Goal: Task Accomplishment & Management: Use online tool/utility

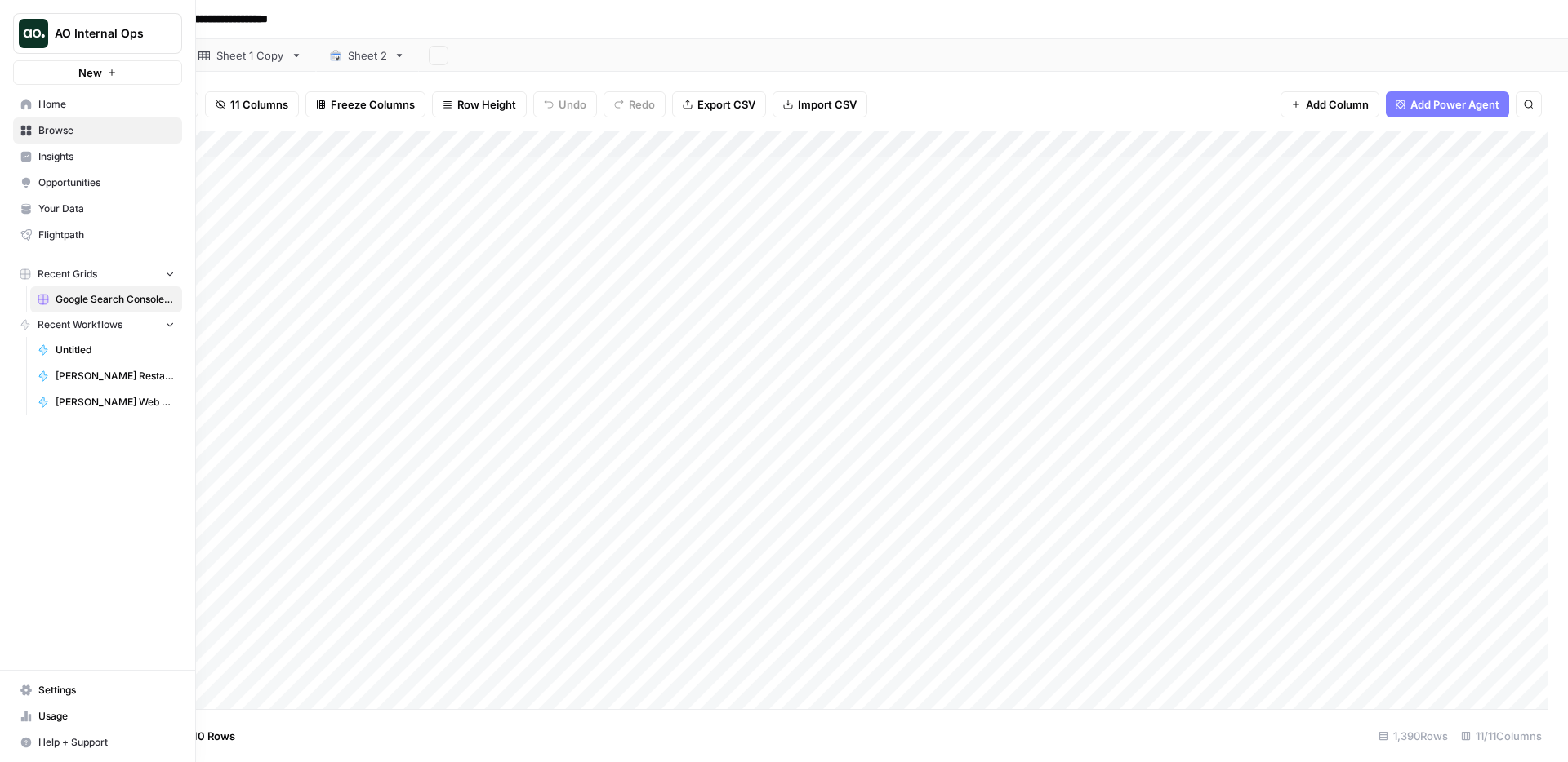
click at [40, 32] on img "Workspace: AO Internal Ops" at bounding box center [33, 33] width 29 height 29
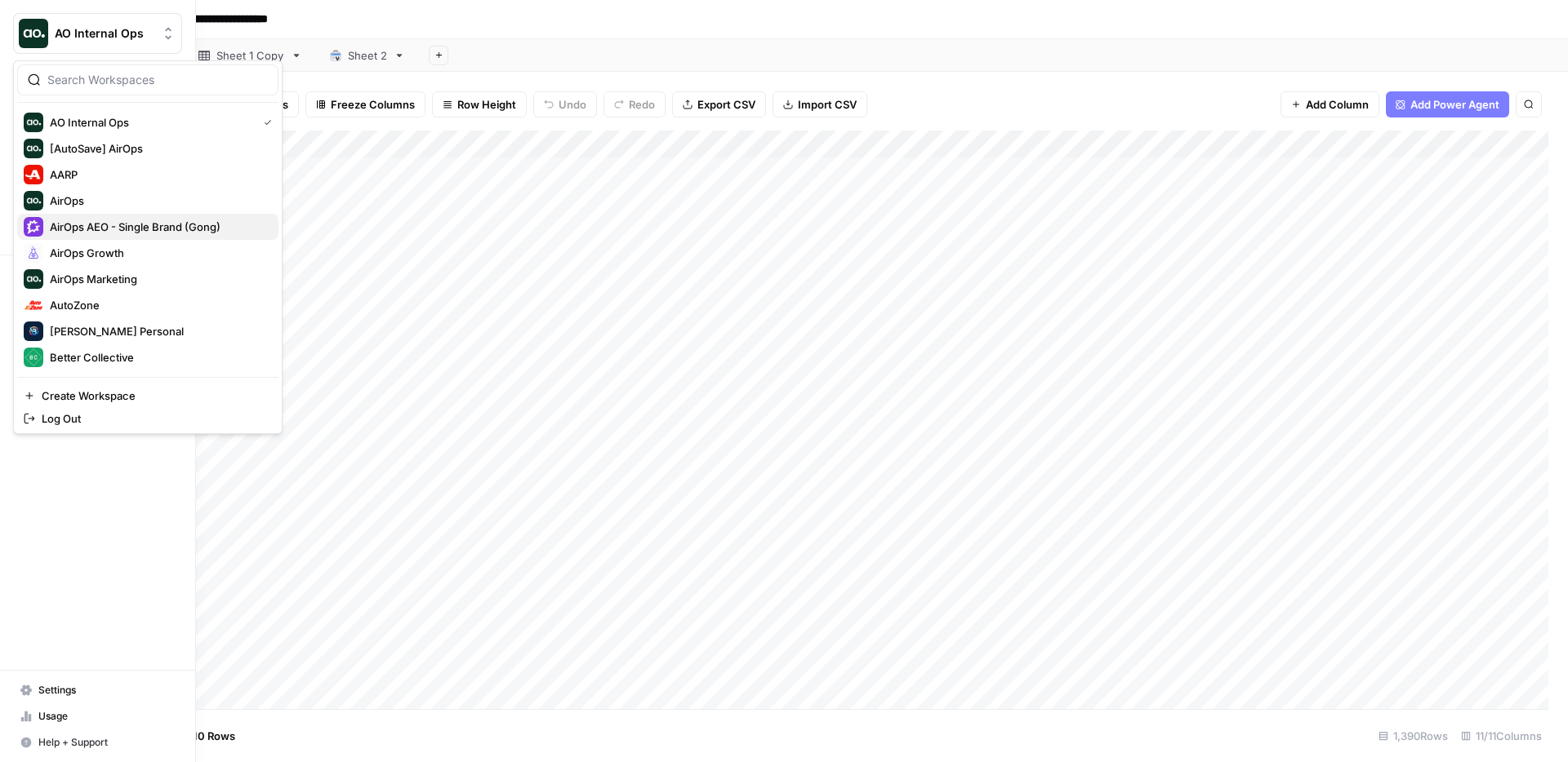
click at [133, 235] on span "AirOps AEO - Single Brand (Gong)" at bounding box center [157, 226] width 216 height 16
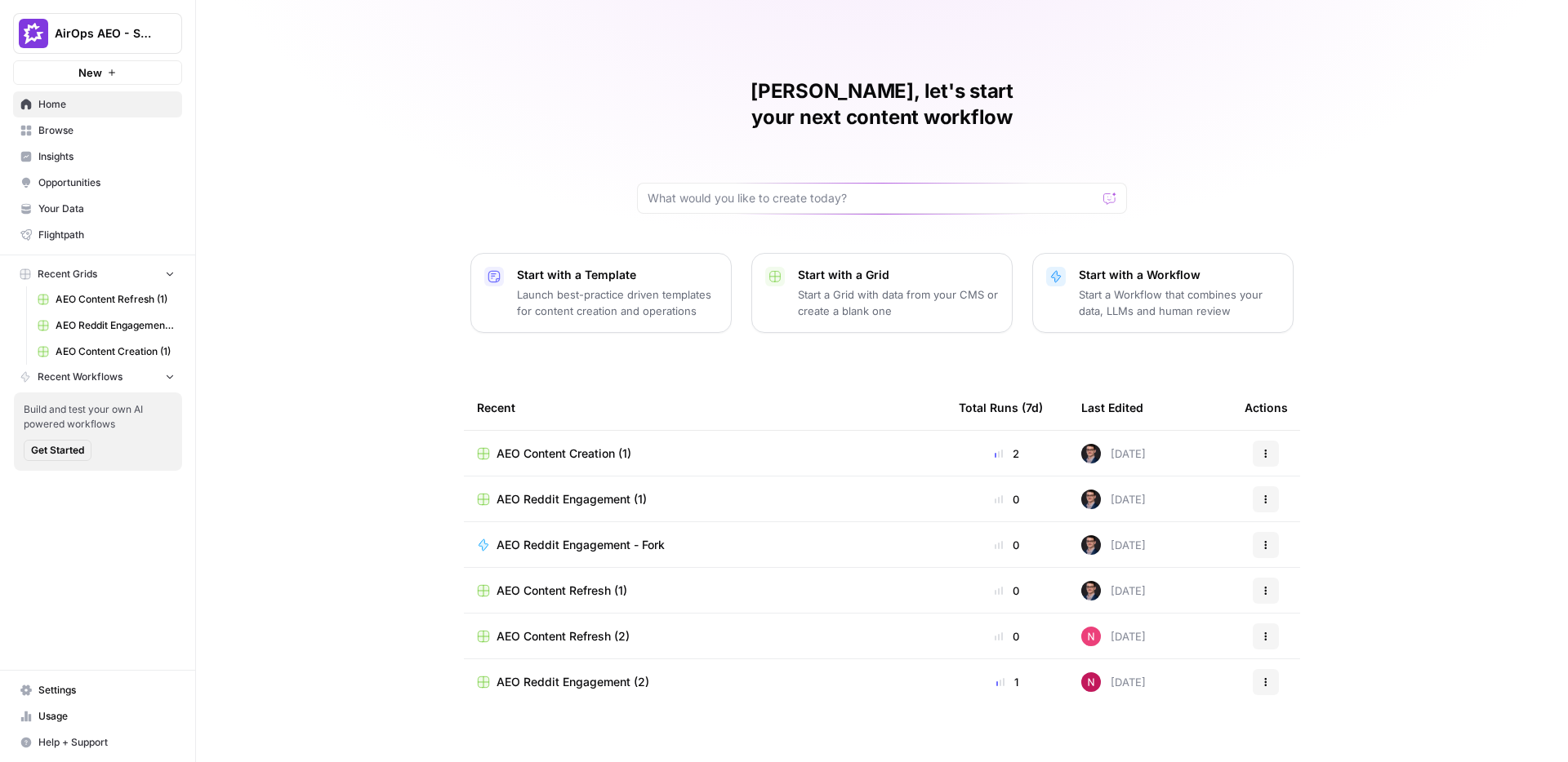
click at [80, 150] on span "Insights" at bounding box center [107, 156] width 137 height 15
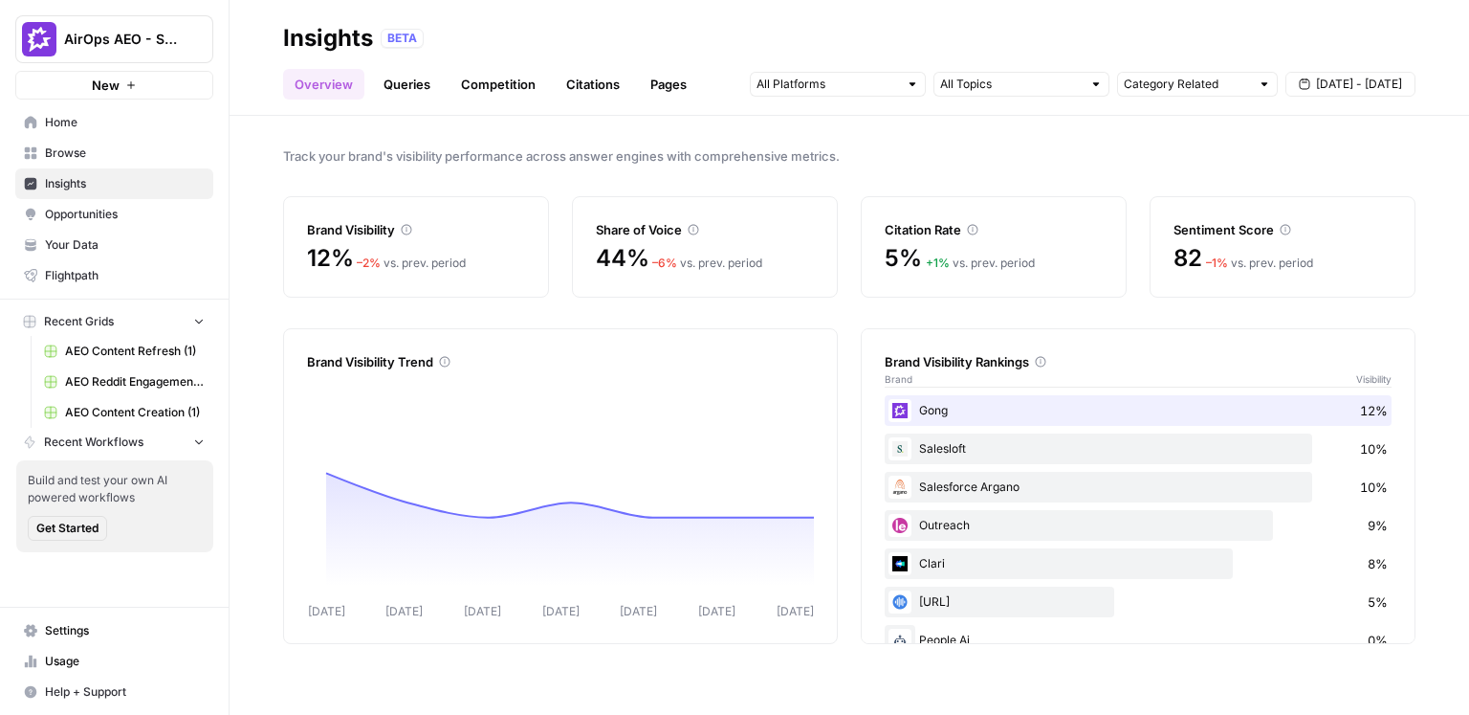
click at [765, 116] on div "Track your brand's visibility performance across answer engines with comprehens…" at bounding box center [850, 415] width 1240 height 599
click at [844, 382] on div "Brand Visibility Trend Sep 09 Sep 10 Sep 11 Sep 12 Sep 13 Sep 14 Sep 15 15% 13%…" at bounding box center [849, 486] width 1133 height 316
click at [648, 26] on div "Insights BETA" at bounding box center [849, 38] width 1133 height 31
click at [493, 183] on div "Track your brand's visibility performance across answer engines with comprehens…" at bounding box center [850, 415] width 1240 height 599
drag, startPoint x: 884, startPoint y: 224, endPoint x: 1011, endPoint y: 253, distance: 130.6
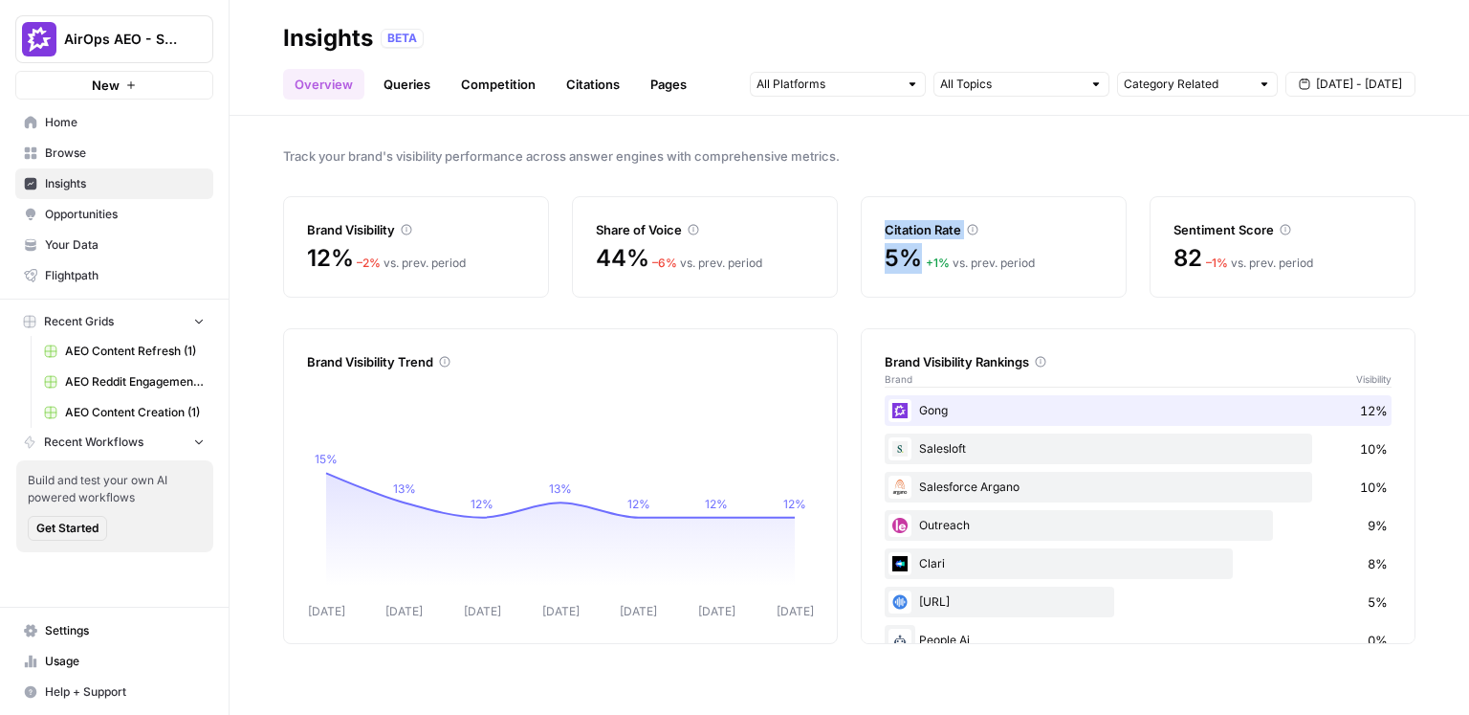
click at [1006, 253] on div "Citation Rate 5% + 1 % vs. prev. period" at bounding box center [994, 246] width 266 height 101
click at [1081, 263] on div "5% + 1 % vs. prev. period" at bounding box center [994, 258] width 218 height 31
drag, startPoint x: 1180, startPoint y: 231, endPoint x: 1345, endPoint y: 270, distance: 169.1
click at [1345, 270] on div "Sentiment Score 82 – 1 % vs. prev. period" at bounding box center [1283, 246] width 266 height 101
click at [1193, 187] on div "Track your brand's visibility performance across answer engines with comprehens…" at bounding box center [850, 415] width 1240 height 599
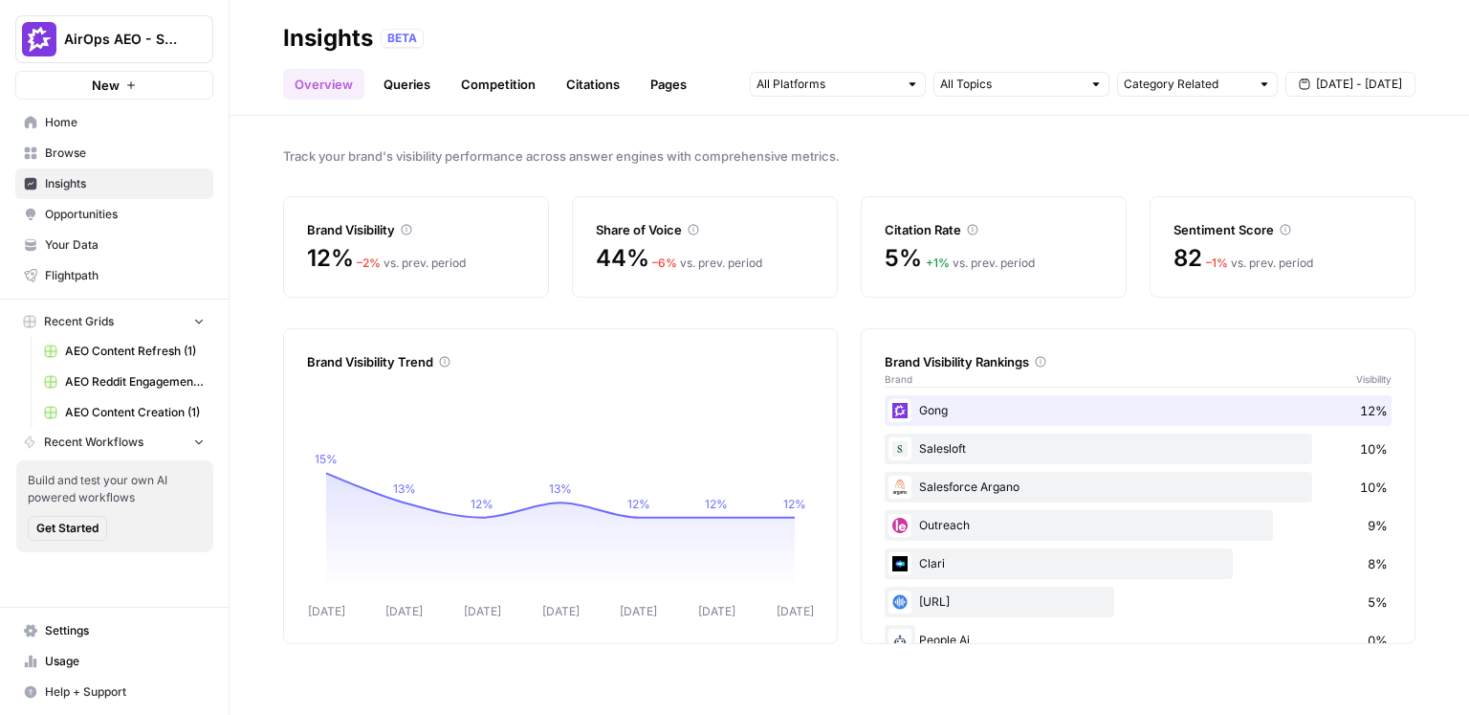
click at [913, 85] on div at bounding box center [912, 83] width 13 height 13
click at [949, 194] on div "Track your brand's visibility performance across answer engines with comprehens…" at bounding box center [850, 415] width 1240 height 599
click at [1214, 84] on input "text" at bounding box center [1187, 84] width 126 height 19
type input "Category Related"
click at [1063, 87] on input "text" at bounding box center [1011, 84] width 142 height 19
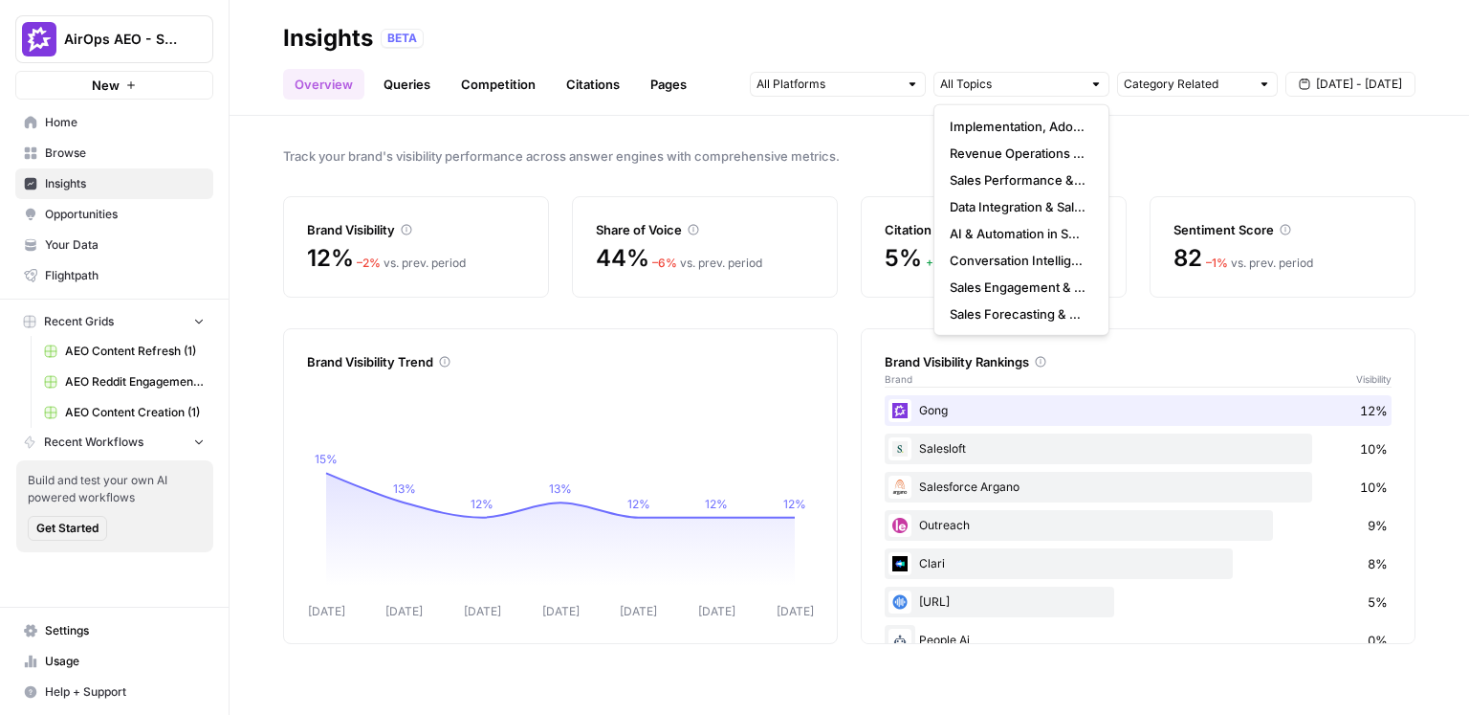
click at [1371, 74] on button "Sep 9 - Sep 15" at bounding box center [1351, 84] width 130 height 25
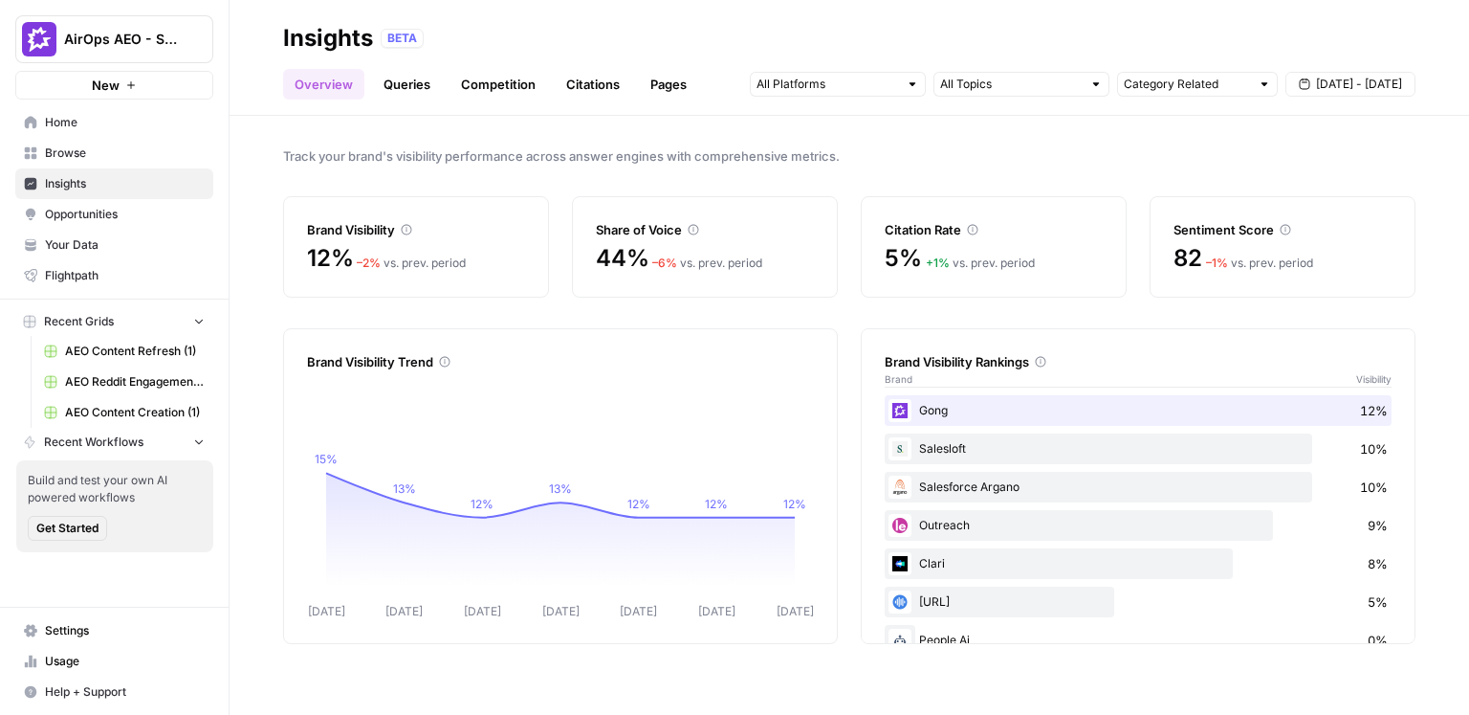
click at [414, 84] on link "Queries" at bounding box center [407, 84] width 70 height 31
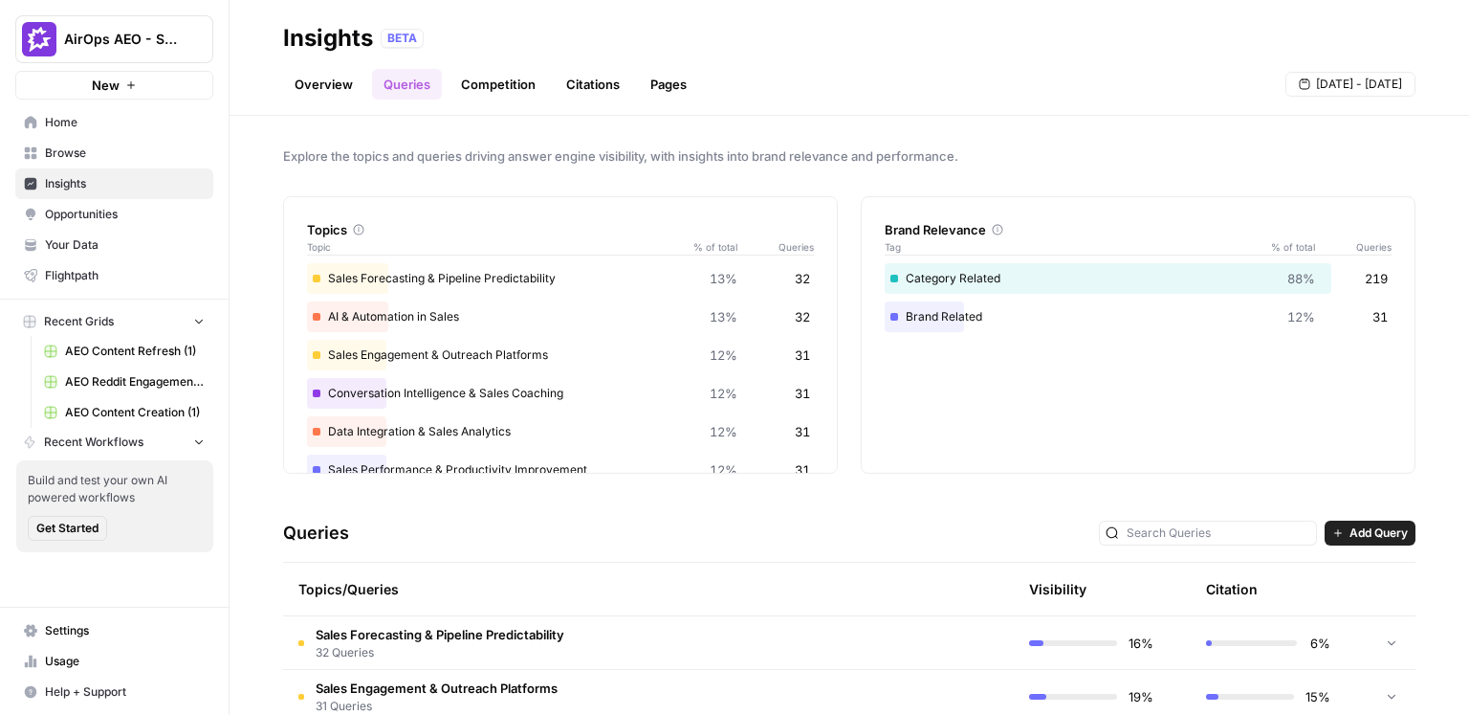
click at [340, 84] on link "Overview" at bounding box center [323, 84] width 81 height 31
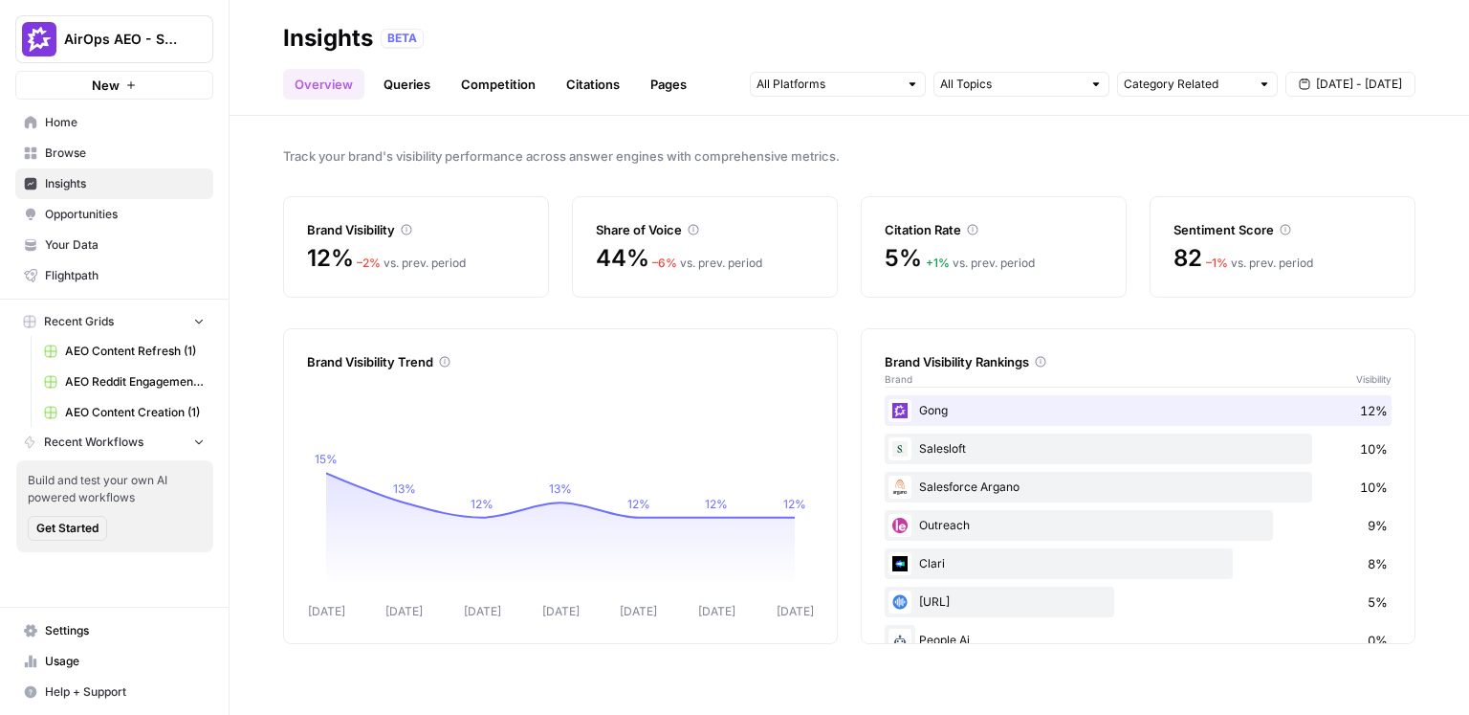
click at [415, 88] on link "Queries" at bounding box center [407, 84] width 70 height 31
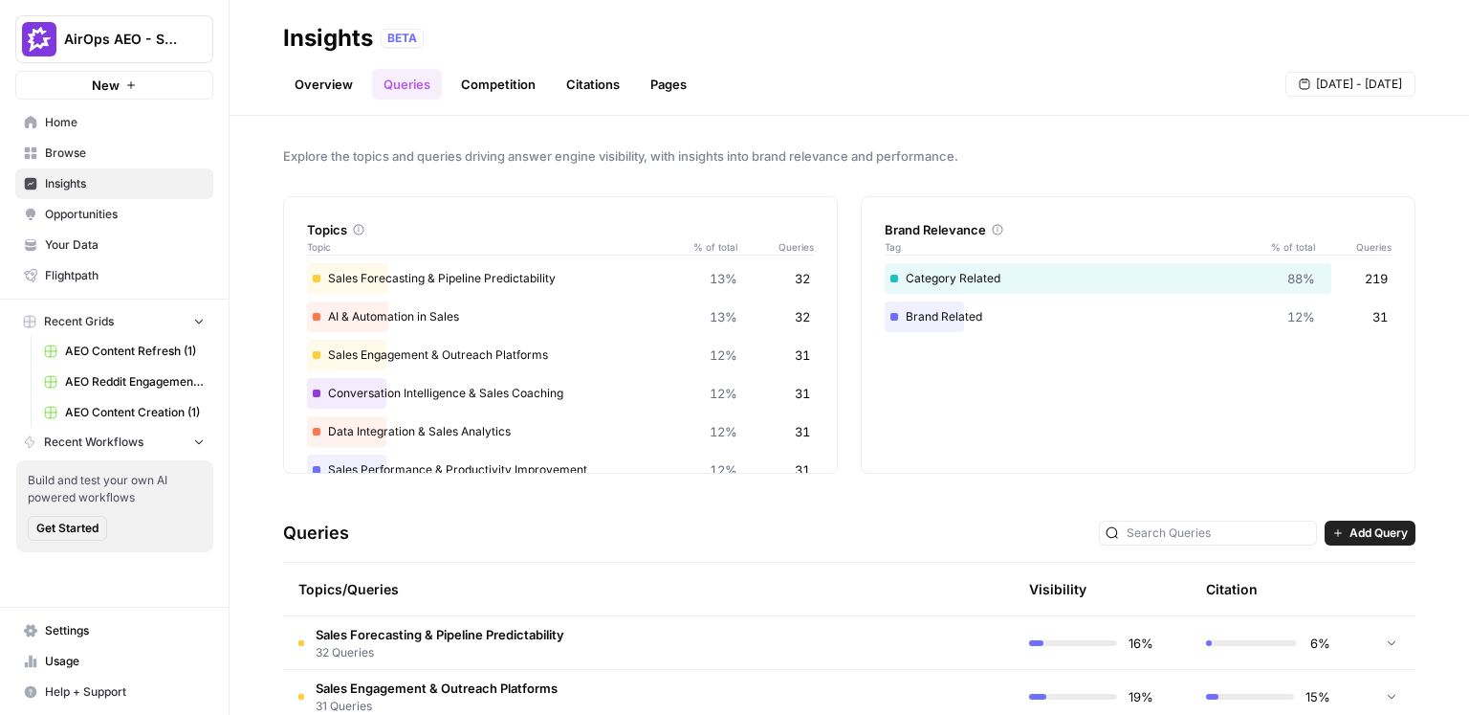
click at [841, 155] on span "Explore the topics and queries driving answer engine visibility, with insights …" at bounding box center [849, 155] width 1133 height 19
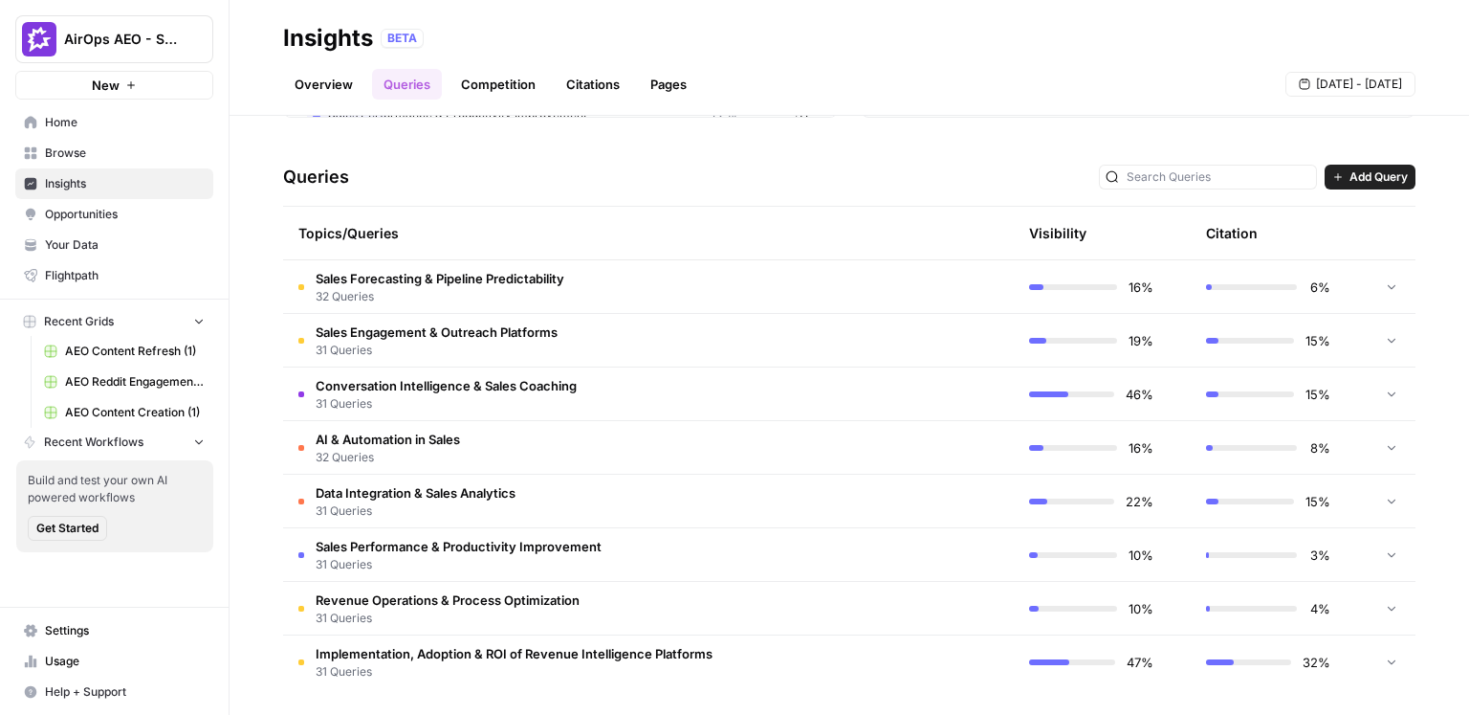
scroll to position [360, 0]
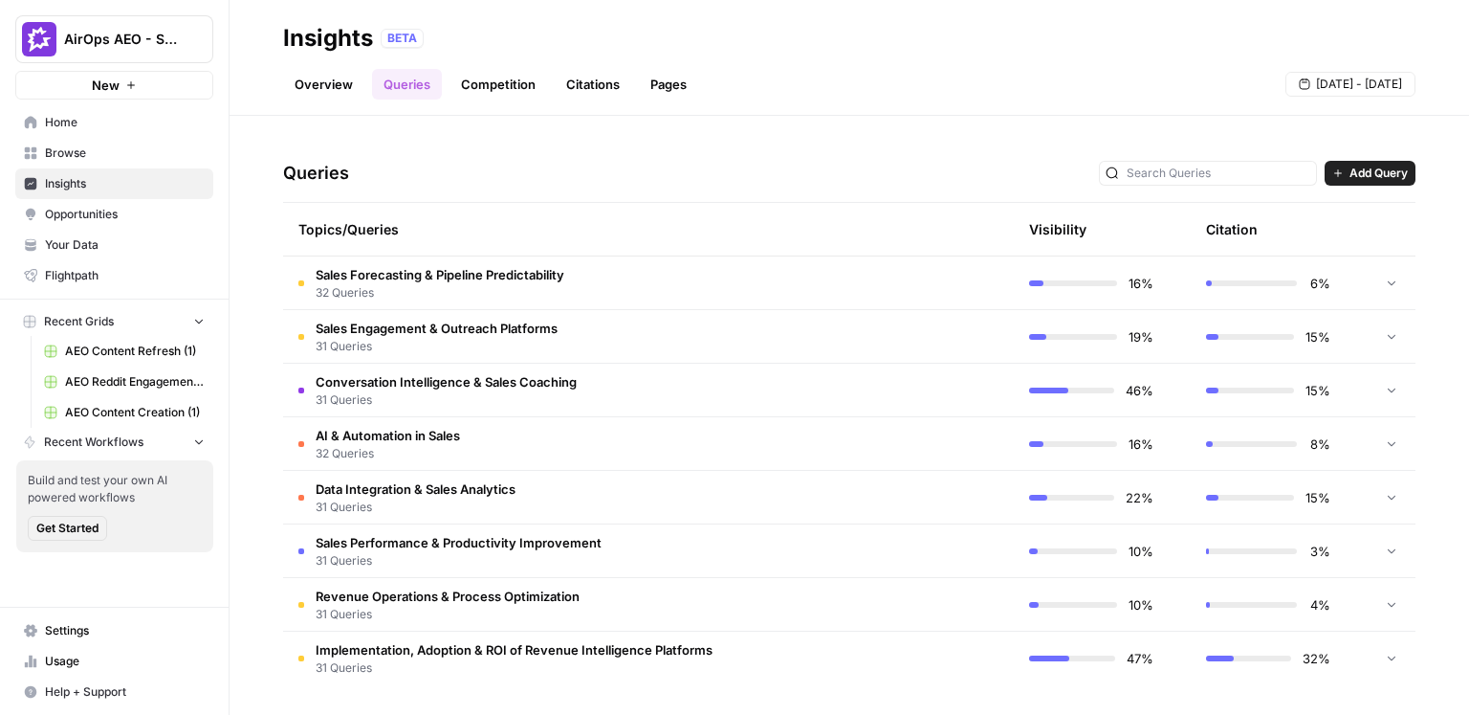
click at [846, 154] on div "Queries Add Query" at bounding box center [849, 173] width 1133 height 58
click at [1378, 174] on span "Add Query" at bounding box center [1379, 173] width 58 height 17
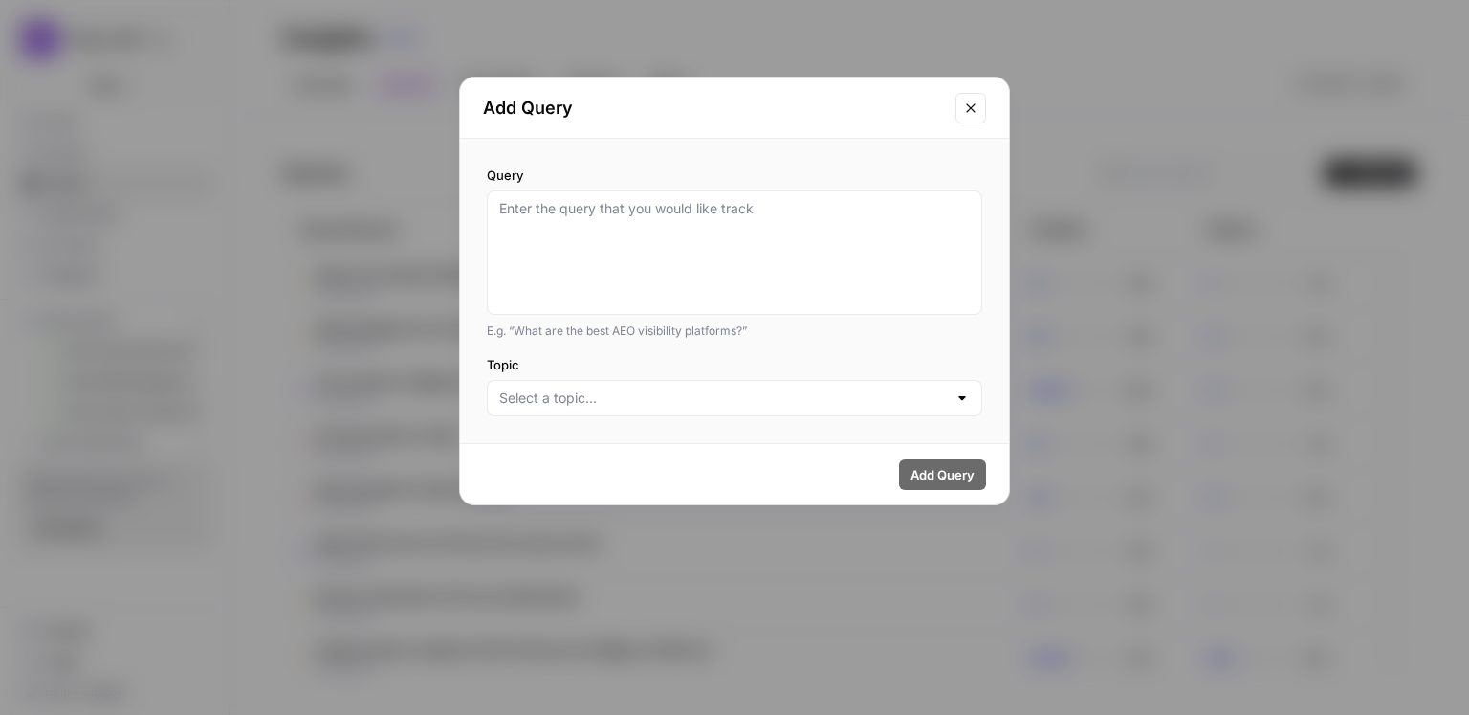
click at [971, 110] on icon "Close modal" at bounding box center [970, 107] width 15 height 15
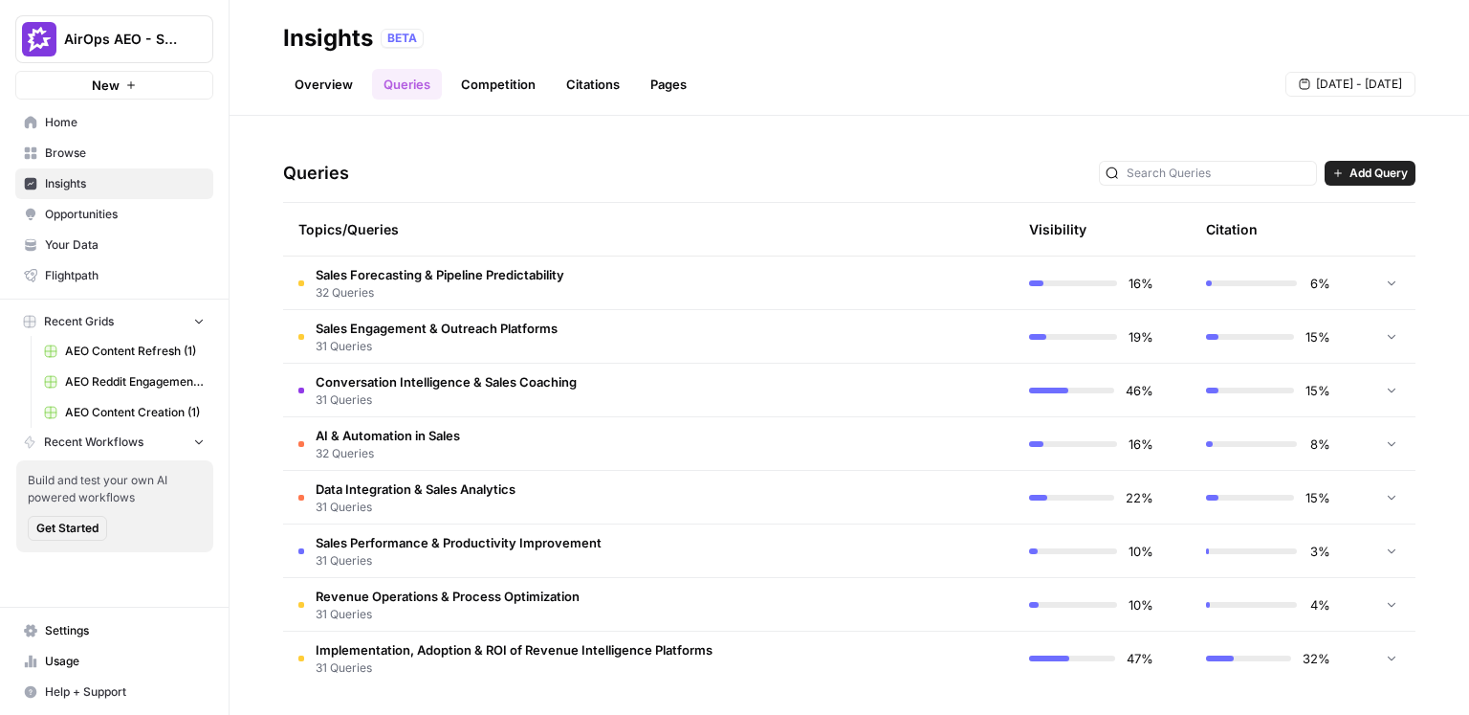
click at [521, 342] on span "31 Queries" at bounding box center [437, 346] width 242 height 17
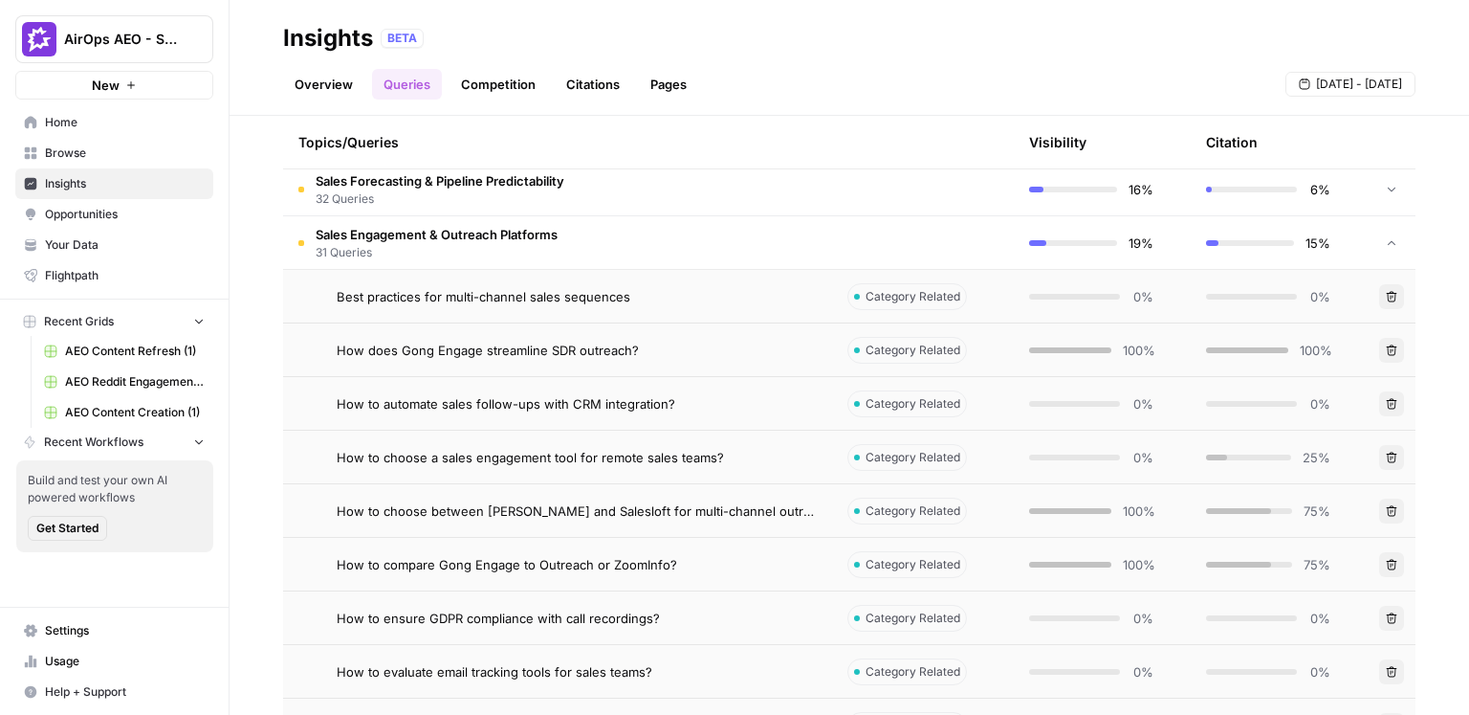
scroll to position [452, 0]
click at [702, 354] on div "How does Gong Engage streamline SDR outreach?" at bounding box center [577, 351] width 480 height 19
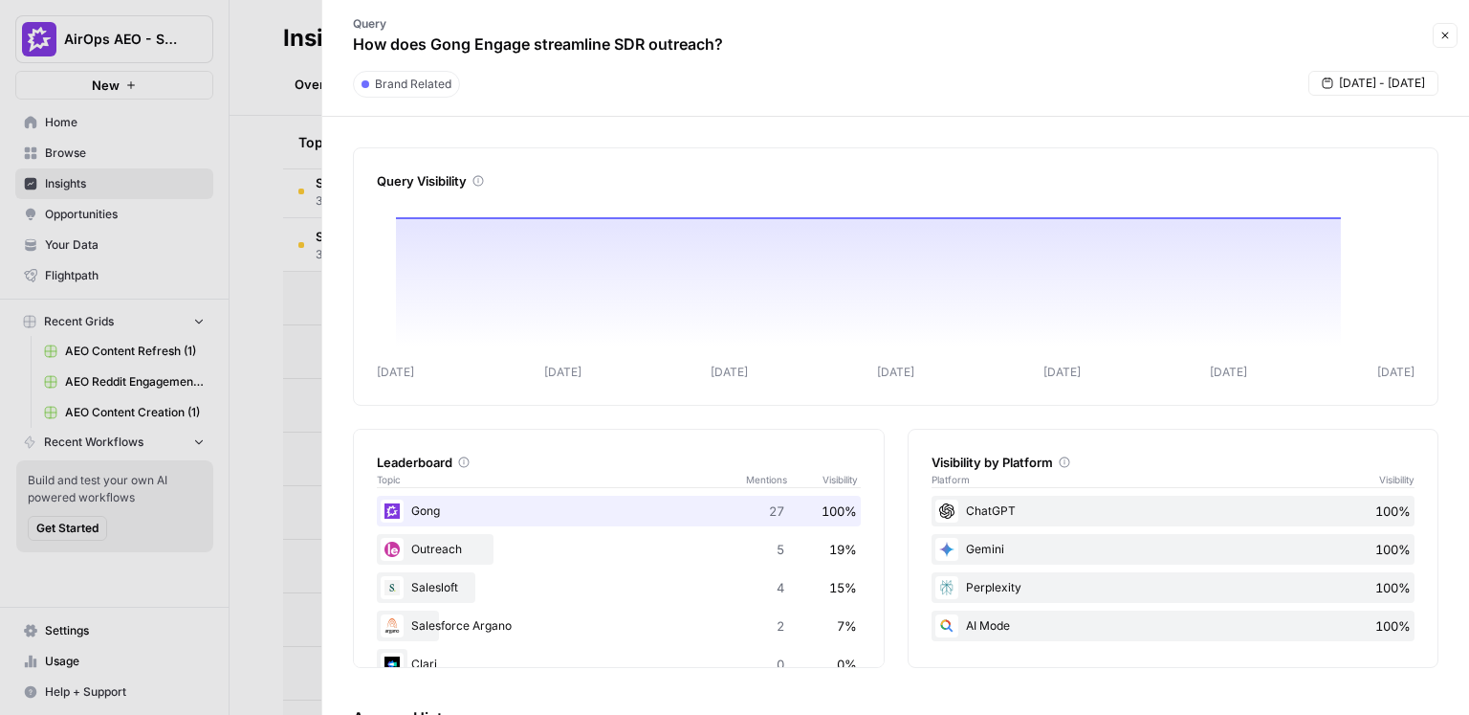
click at [1441, 33] on icon "button" at bounding box center [1445, 35] width 11 height 11
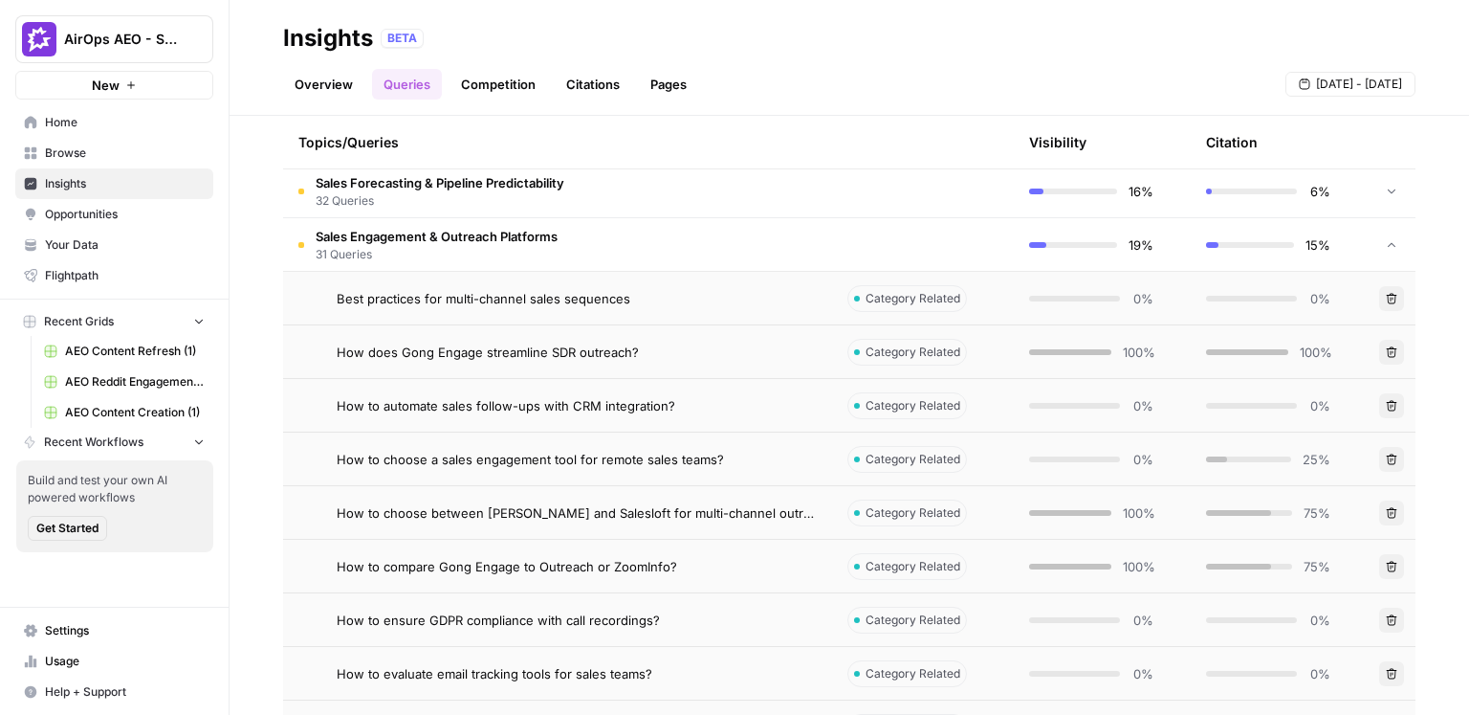
click at [746, 249] on td "Sales Engagement & Outreach Platforms 31 Queries" at bounding box center [557, 244] width 549 height 53
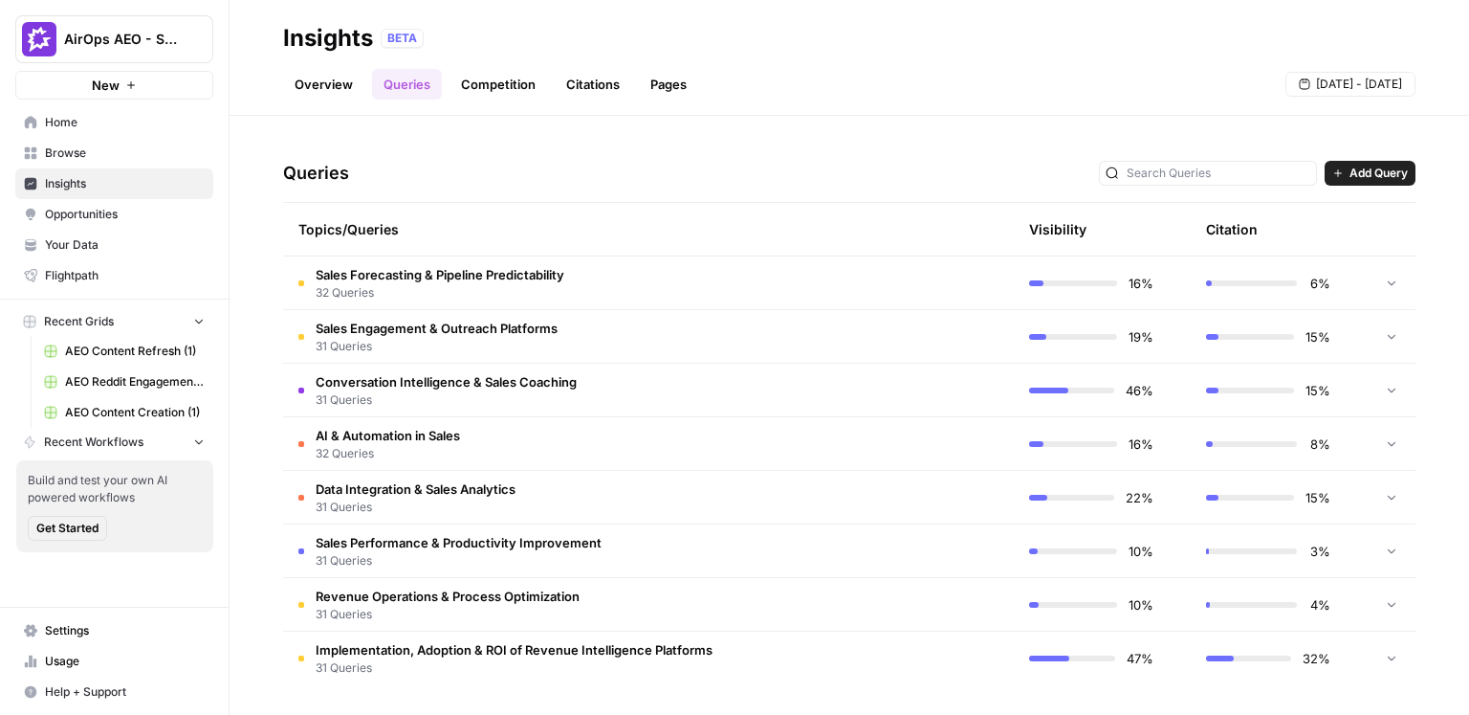
click at [863, 440] on td at bounding box center [923, 443] width 182 height 53
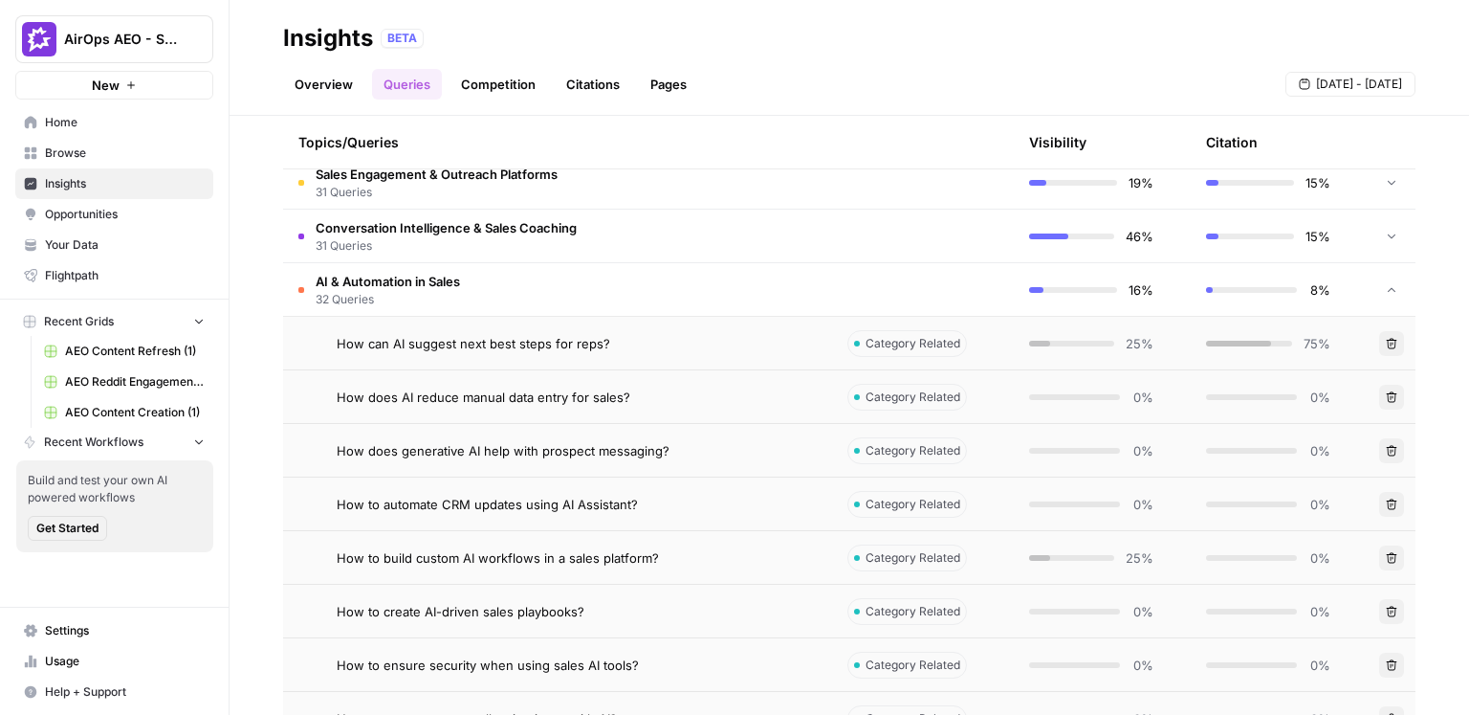
scroll to position [515, 0]
click at [619, 556] on span "How to build custom AI workflows in a sales platform?" at bounding box center [498, 556] width 322 height 19
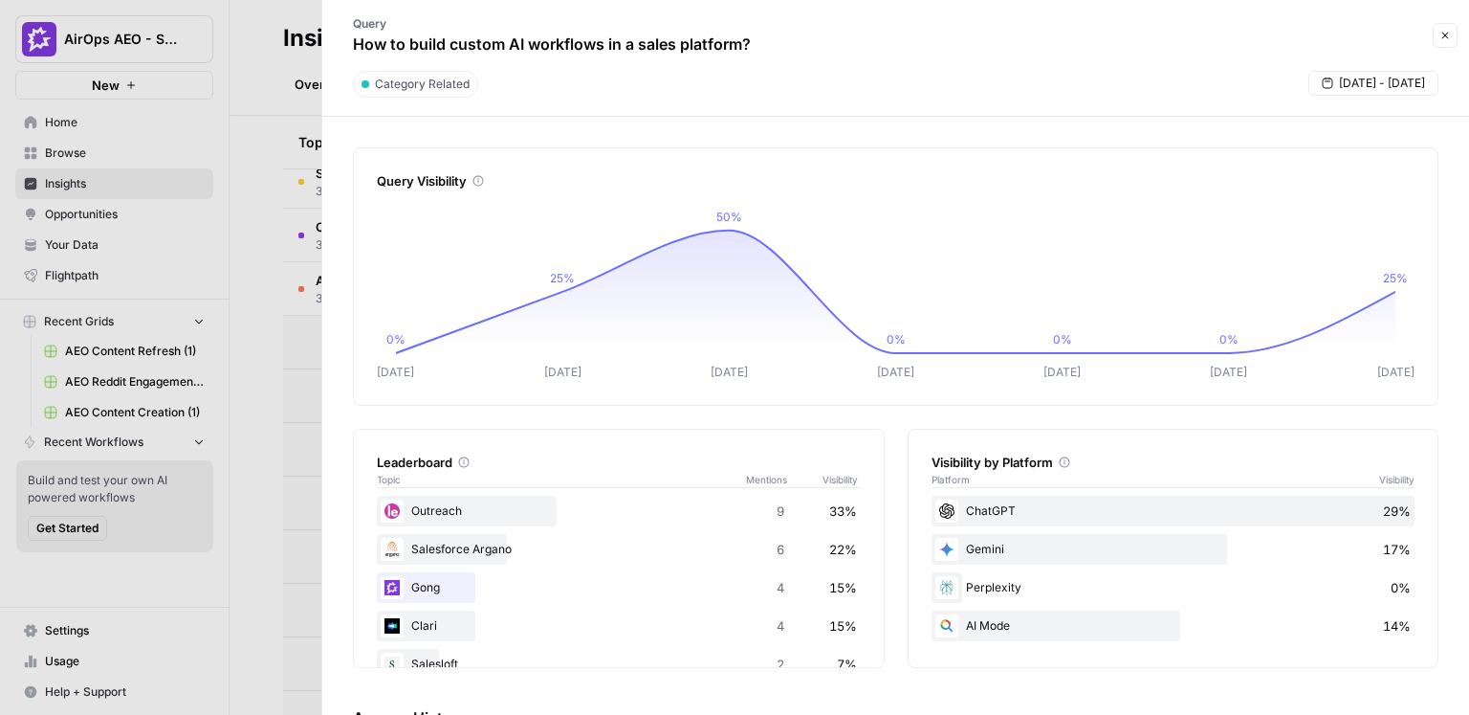
click at [691, 47] on p "How to build custom AI workflows in a sales platform?" at bounding box center [552, 44] width 398 height 23
click at [825, 49] on div "Query How to build custom AI workflows in a sales platform?" at bounding box center [880, 35] width 1093 height 55
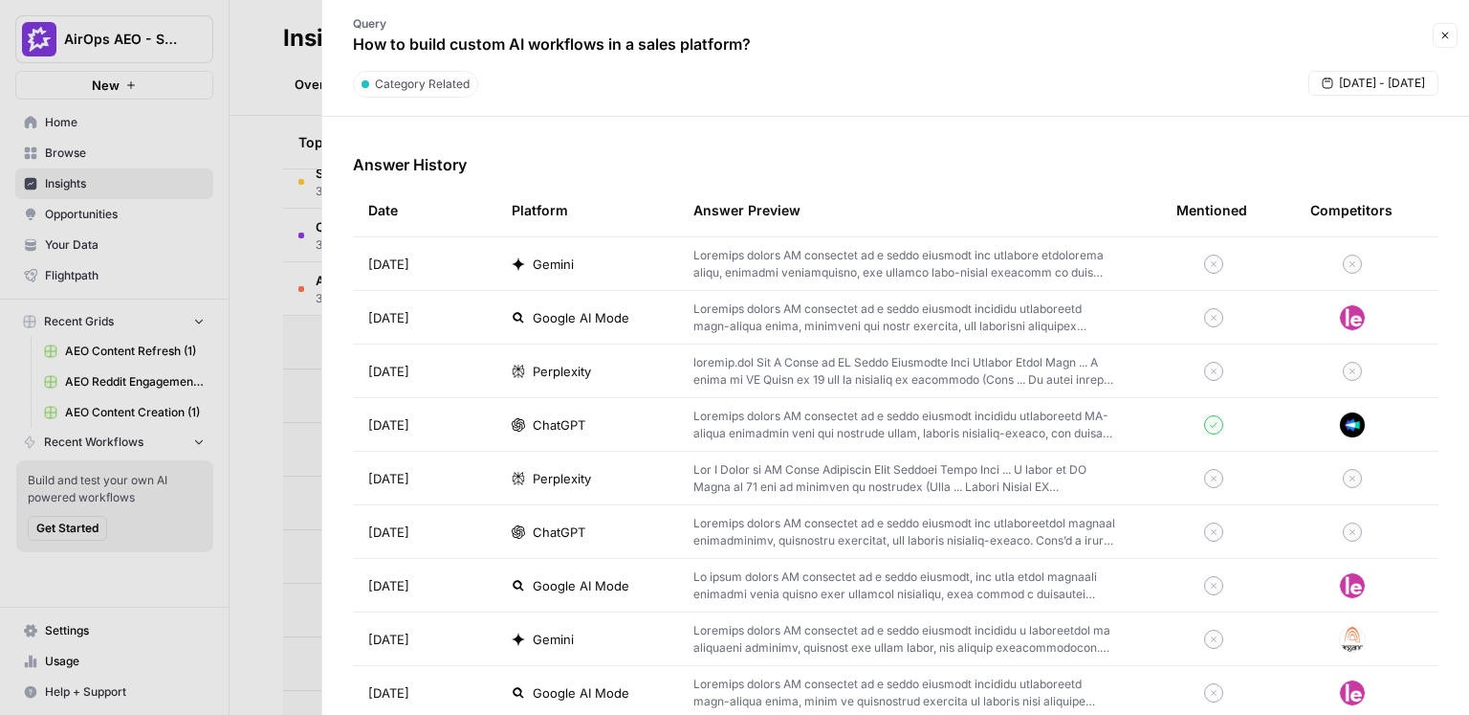
scroll to position [554, 0]
drag, startPoint x: 464, startPoint y: 429, endPoint x: 357, endPoint y: 274, distance: 188.4
click at [463, 205] on th "Date" at bounding box center [424, 209] width 143 height 53
drag, startPoint x: 531, startPoint y: 316, endPoint x: 626, endPoint y: 317, distance: 94.7
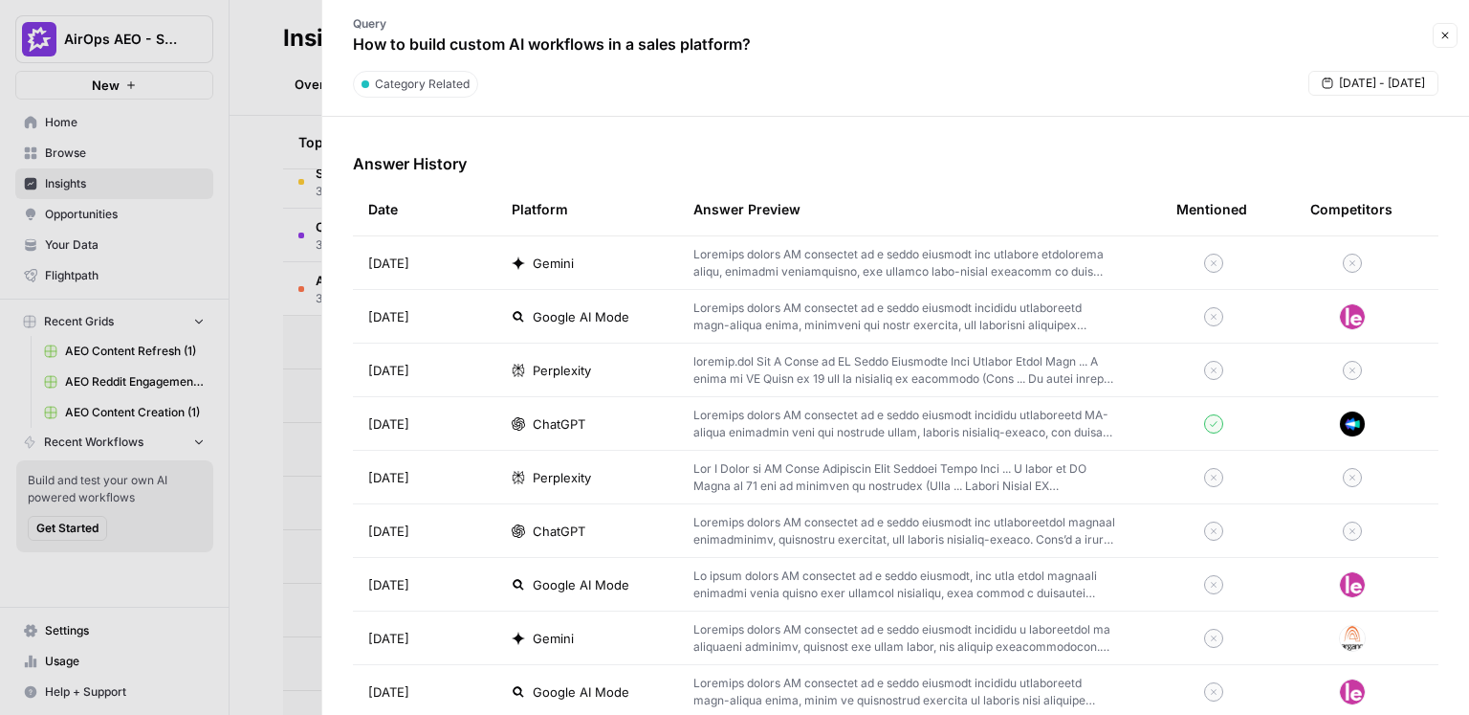
click at [626, 317] on div "Google AI Mode" at bounding box center [587, 316] width 151 height 19
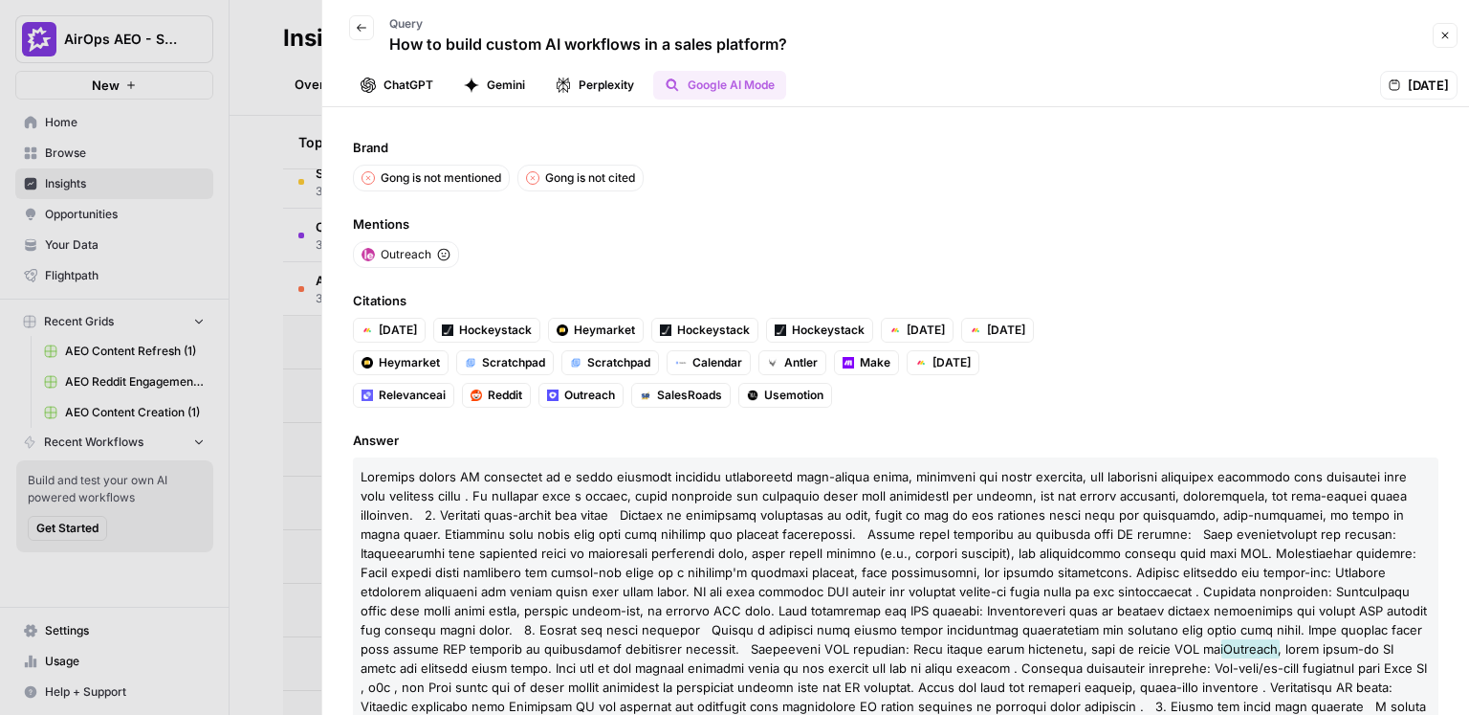
click at [500, 84] on button "Gemini" at bounding box center [494, 85] width 84 height 29
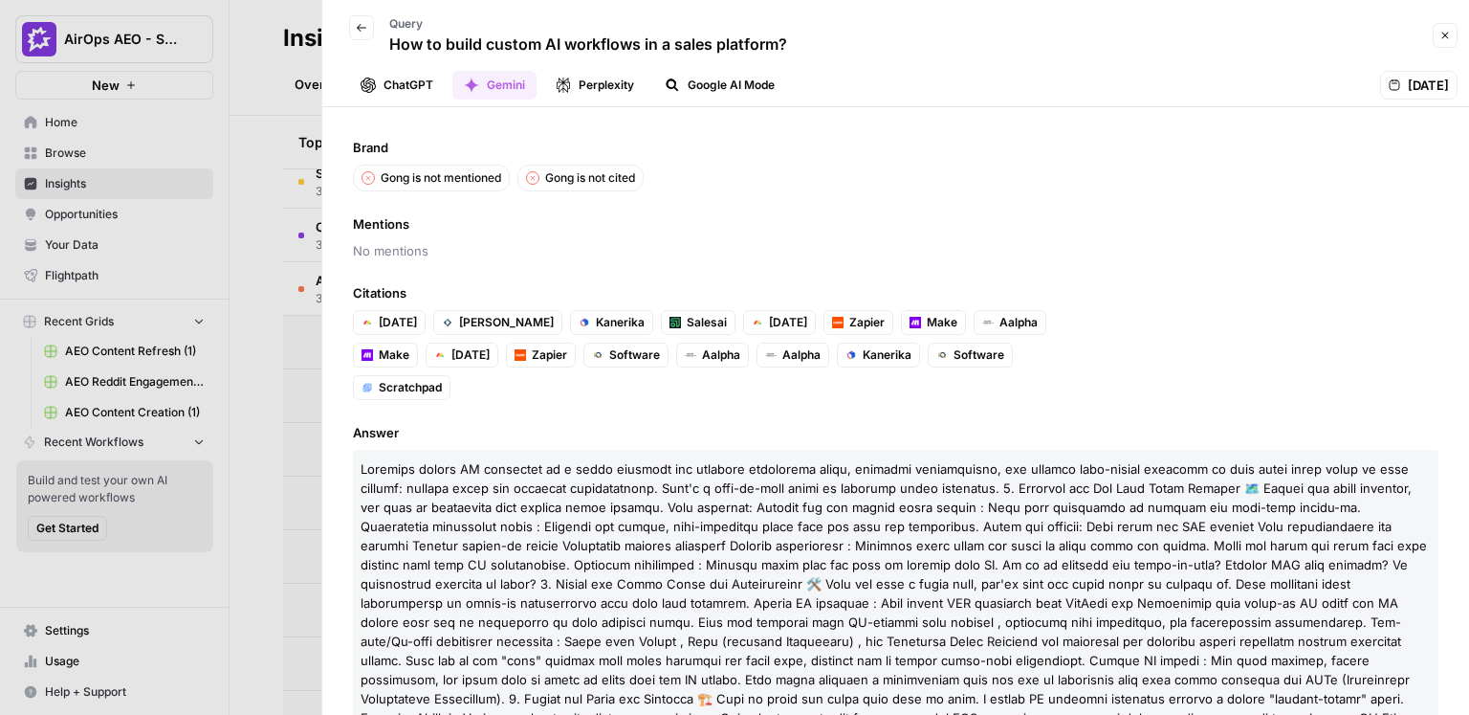
click at [408, 87] on button "ChatGPT" at bounding box center [397, 85] width 96 height 29
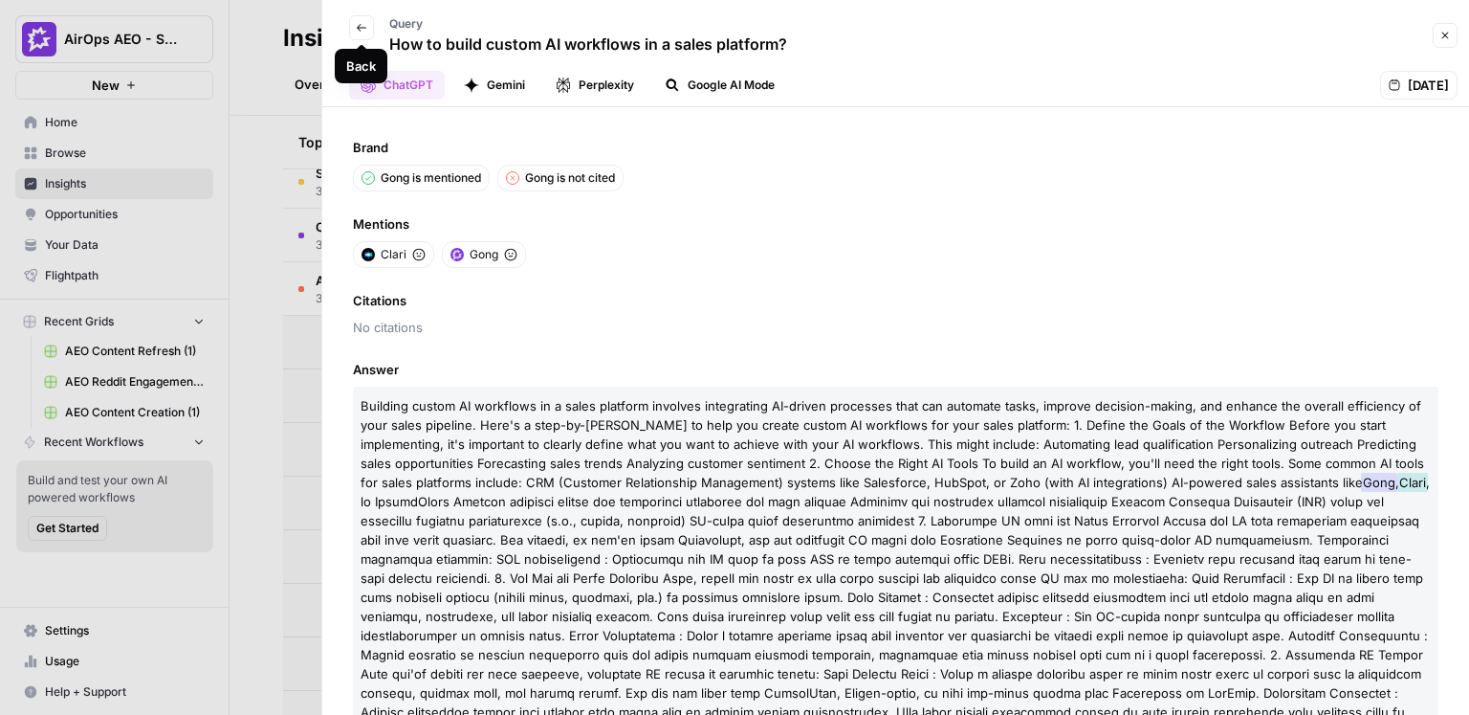
click at [359, 27] on icon "button" at bounding box center [361, 27] width 11 height 11
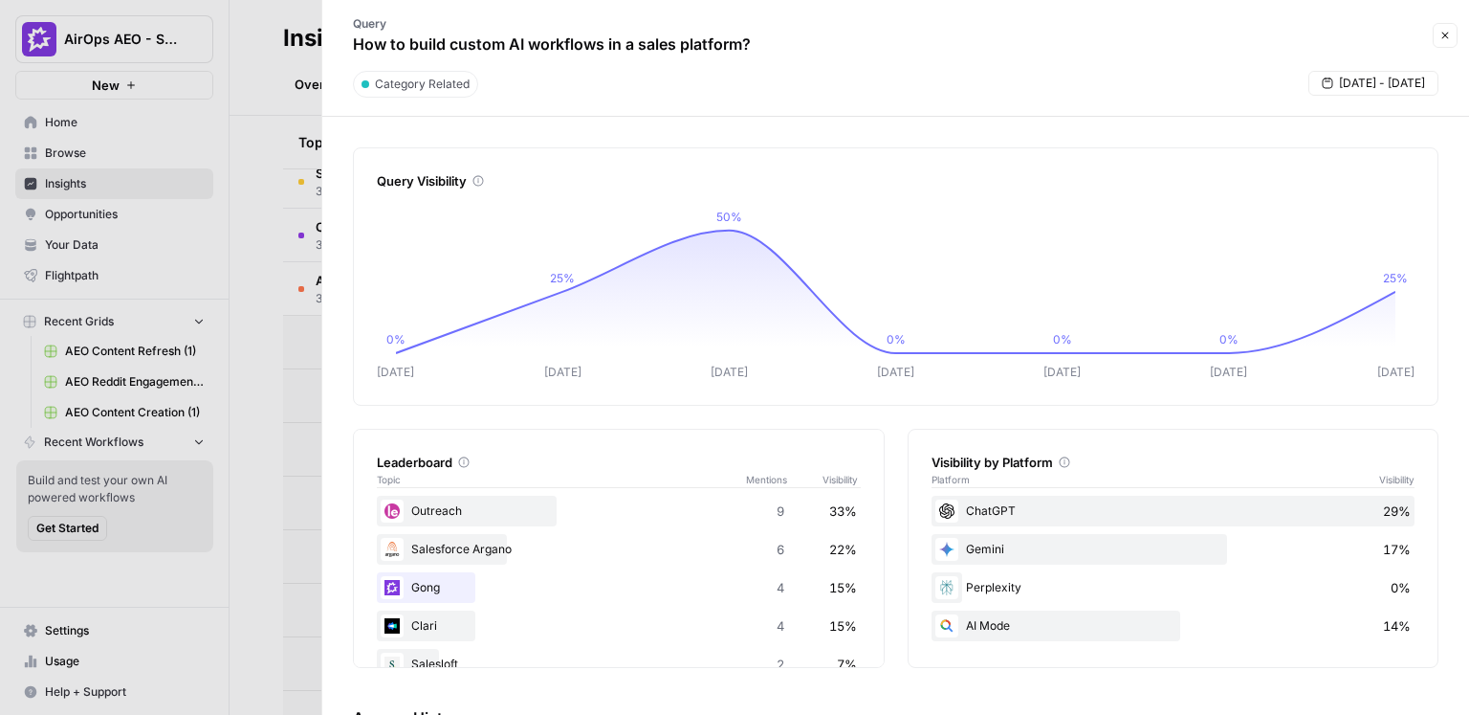
click at [1443, 30] on icon "button" at bounding box center [1445, 35] width 11 height 11
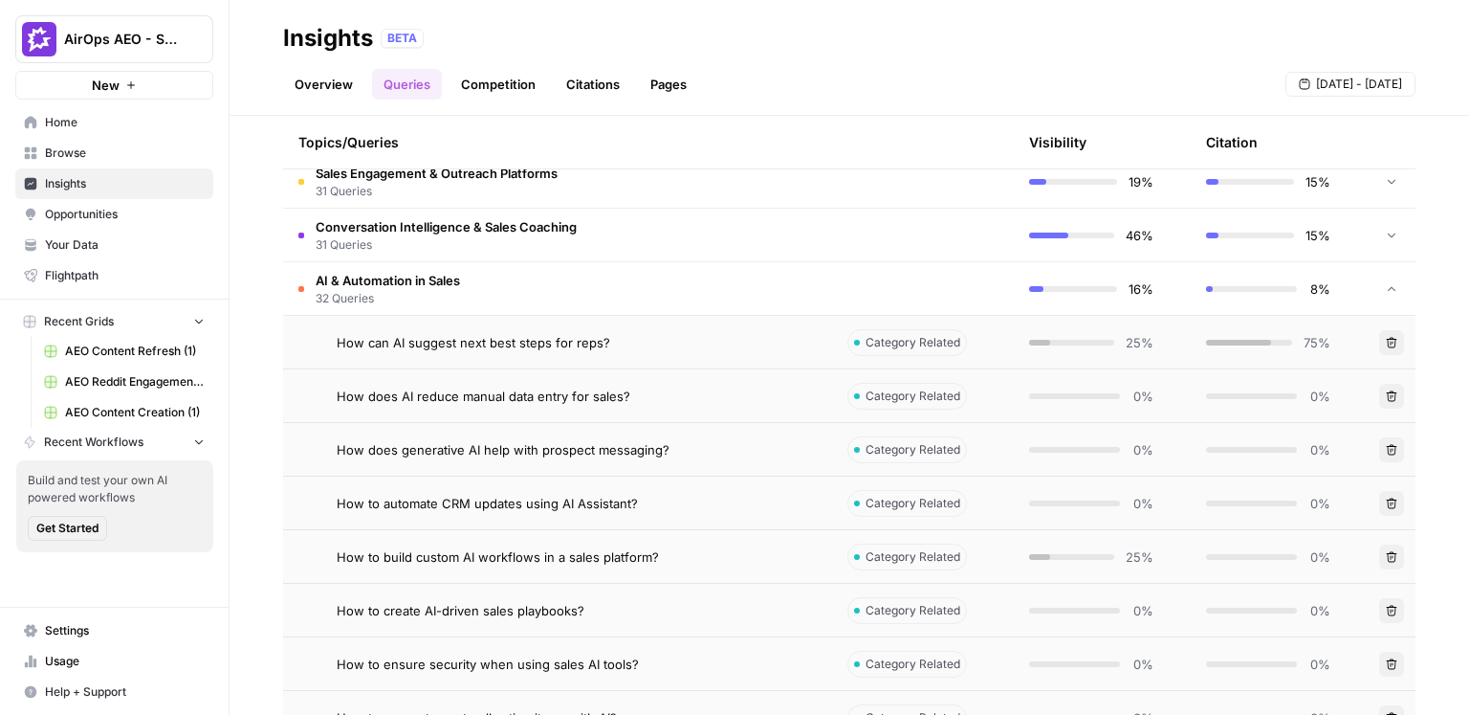
click at [900, 57] on div "Overview Queries Competition Citations Pages Sep 9 - Sep 15" at bounding box center [849, 77] width 1133 height 46
click at [245, 99] on header "Insights BETA Overview Queries Competition Citations Pages Sep 9 - Sep 15" at bounding box center [850, 58] width 1240 height 116
click at [326, 77] on link "Overview" at bounding box center [323, 84] width 81 height 31
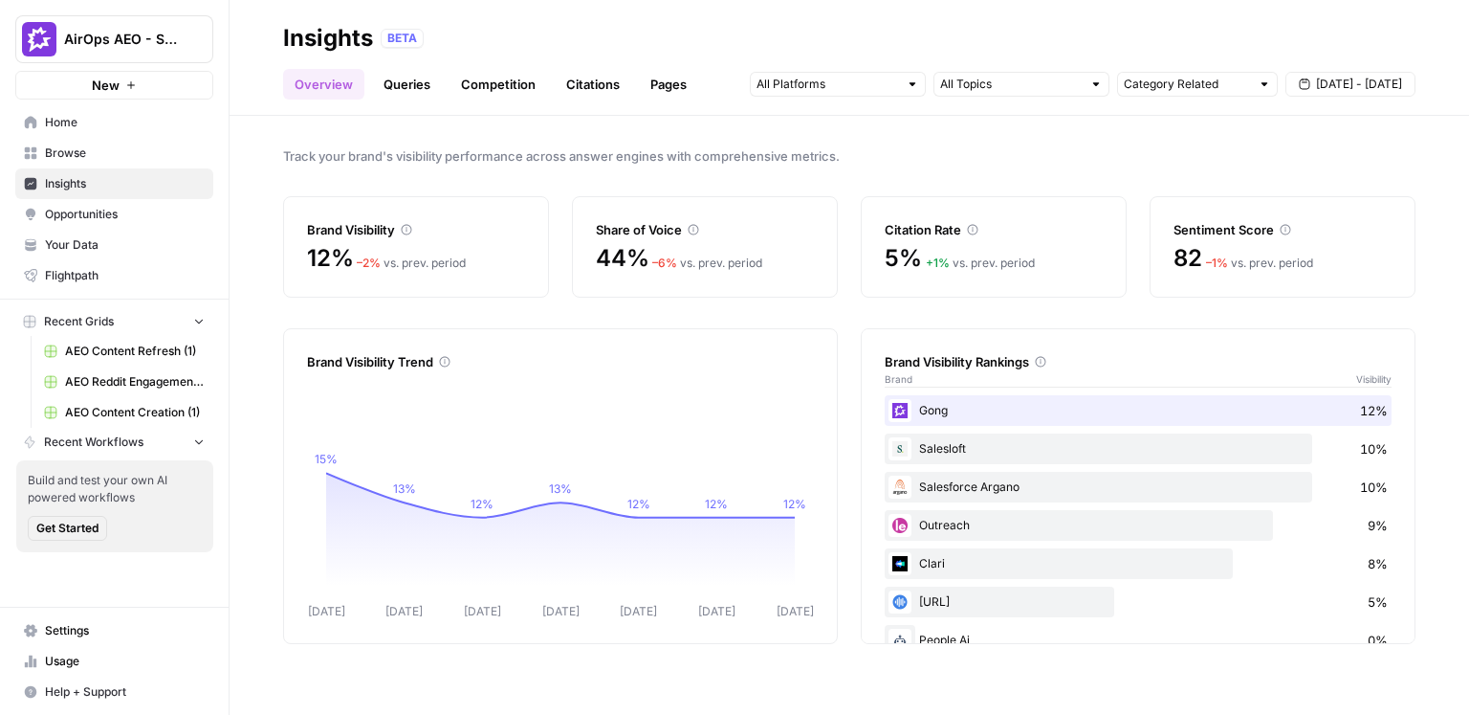
click at [125, 213] on span "Opportunities" at bounding box center [125, 214] width 160 height 17
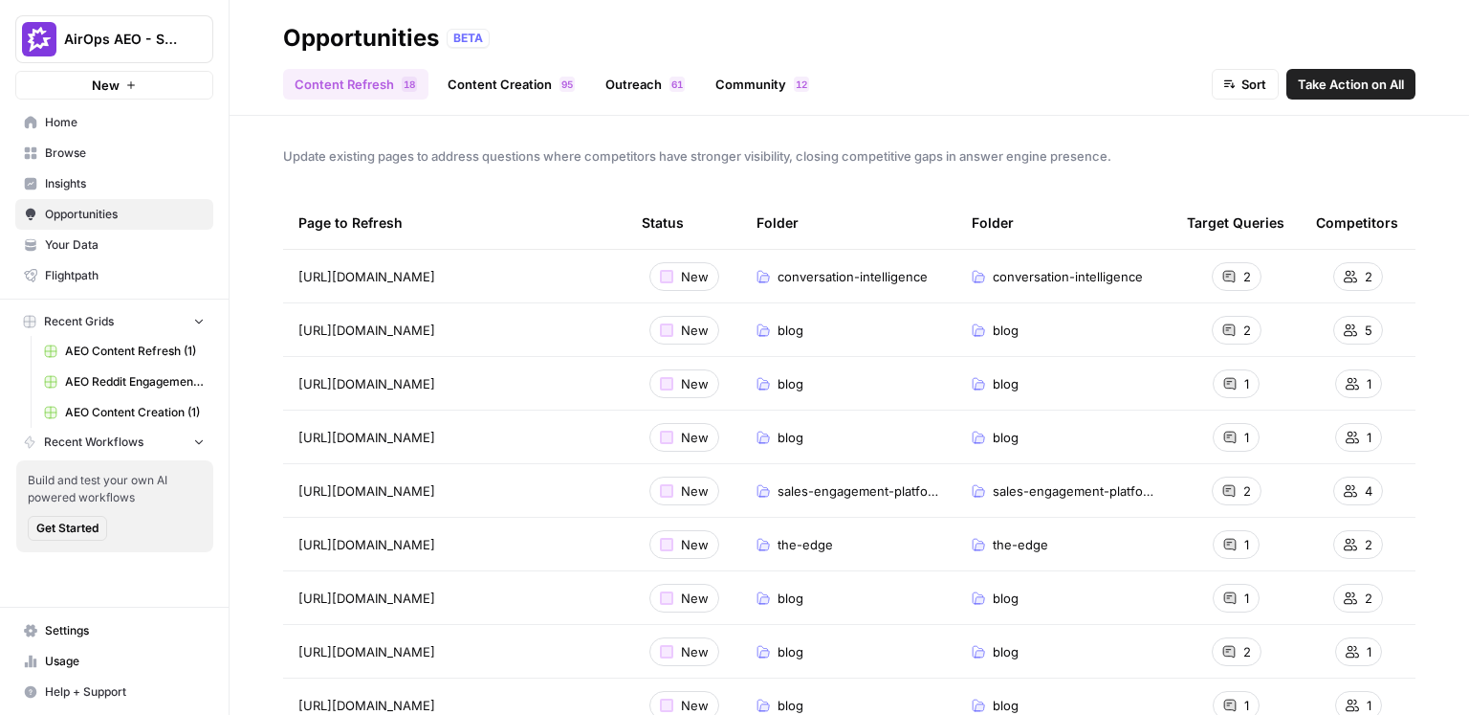
click at [490, 84] on link "Content Creation 5 9" at bounding box center [511, 84] width 150 height 31
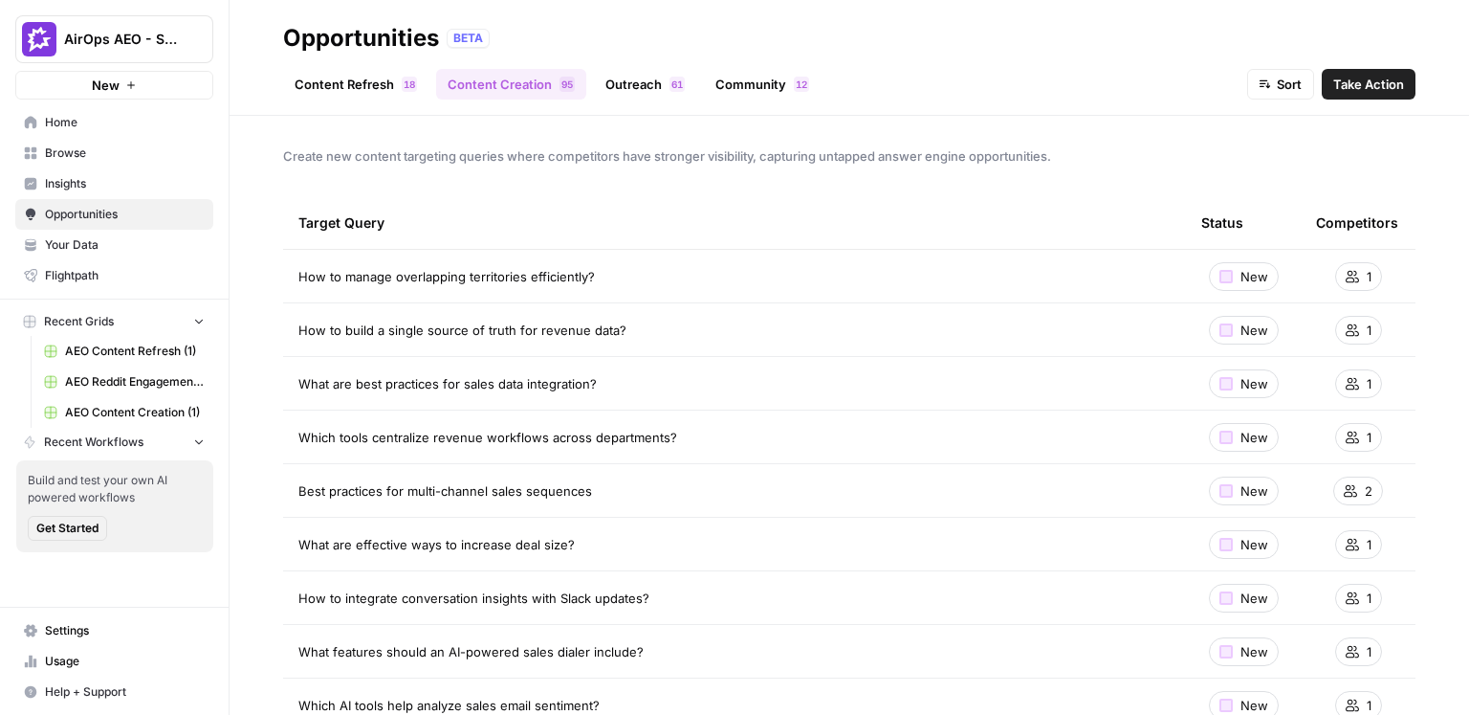
click at [354, 91] on link "Content Refresh 8 1" at bounding box center [355, 84] width 145 height 31
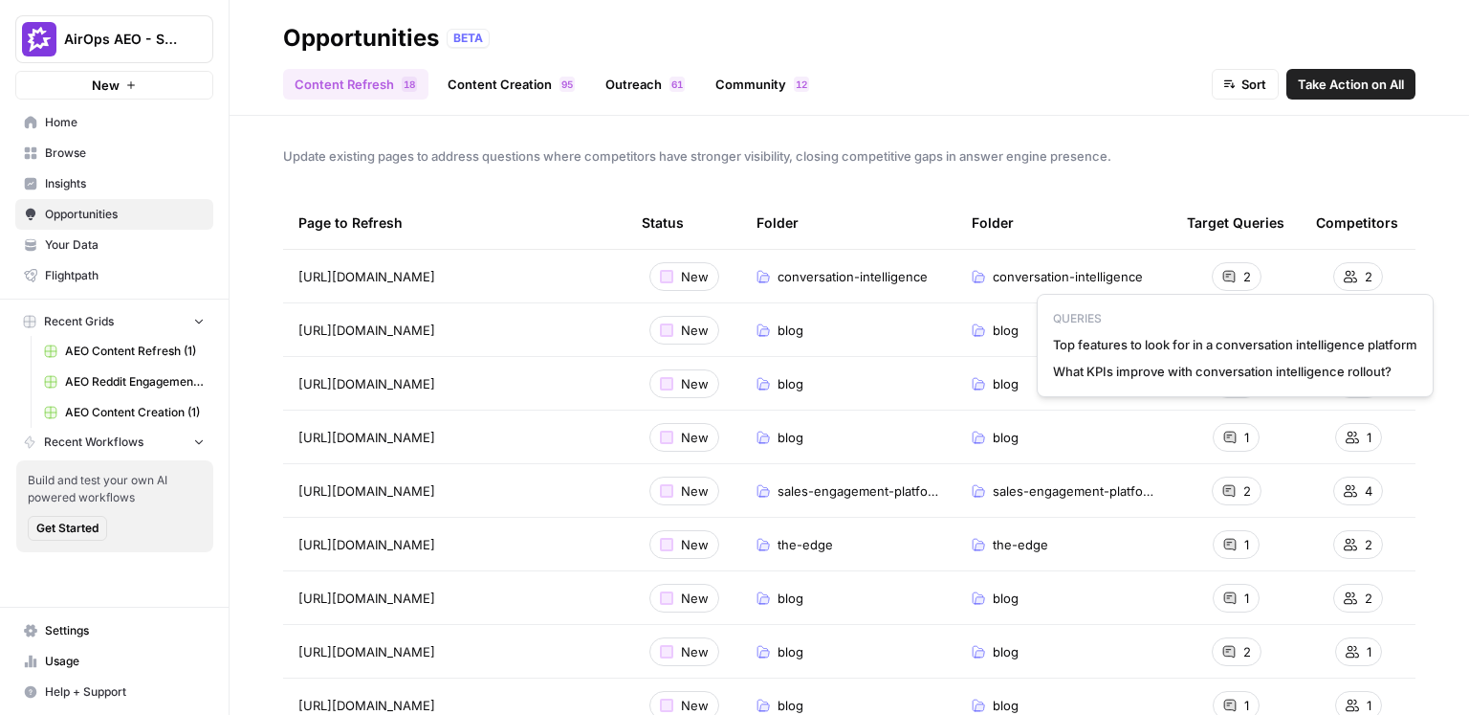
click at [1238, 344] on span "Top features to look for in a conversation intelligence platform" at bounding box center [1235, 344] width 364 height 19
click at [1356, 133] on div "Update existing pages to address questions where competitors have stronger visi…" at bounding box center [850, 415] width 1240 height 599
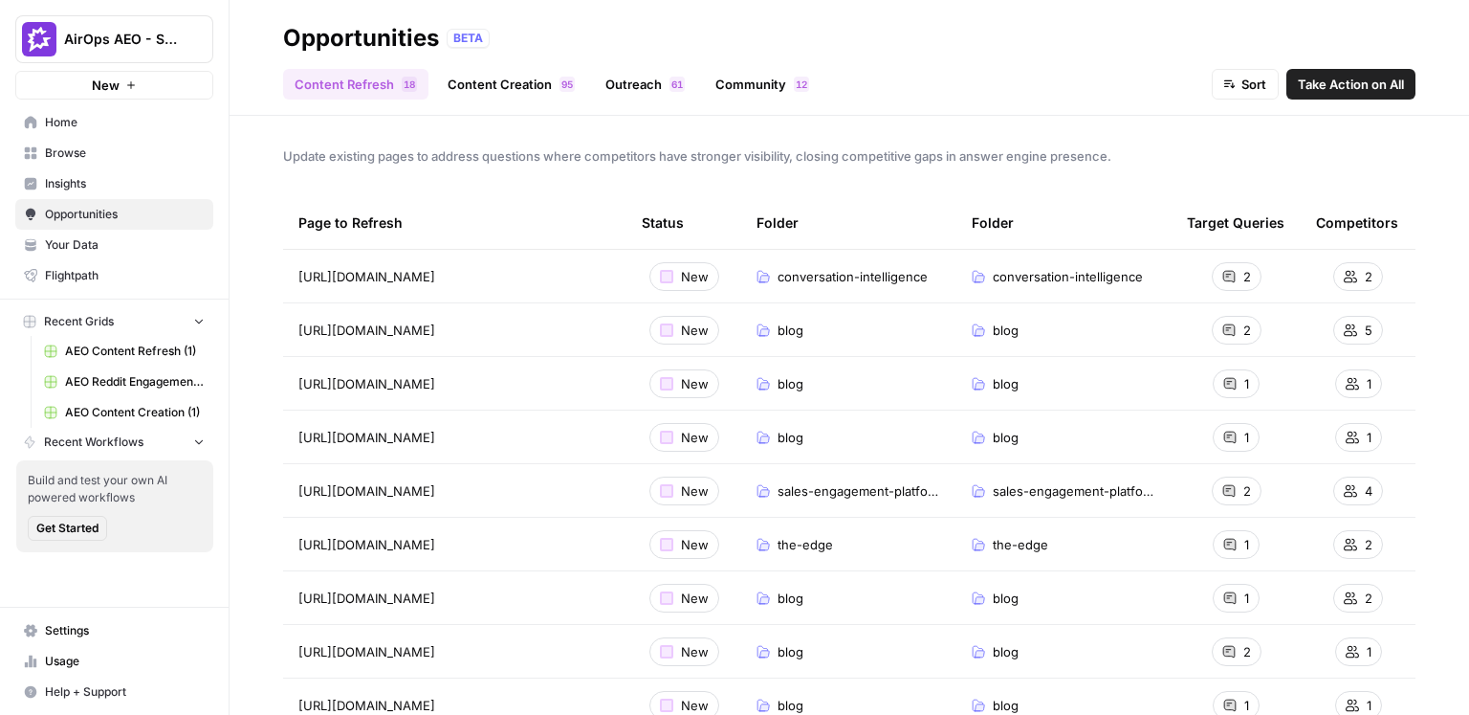
click at [499, 87] on link "Content Creation 5 9" at bounding box center [511, 84] width 150 height 31
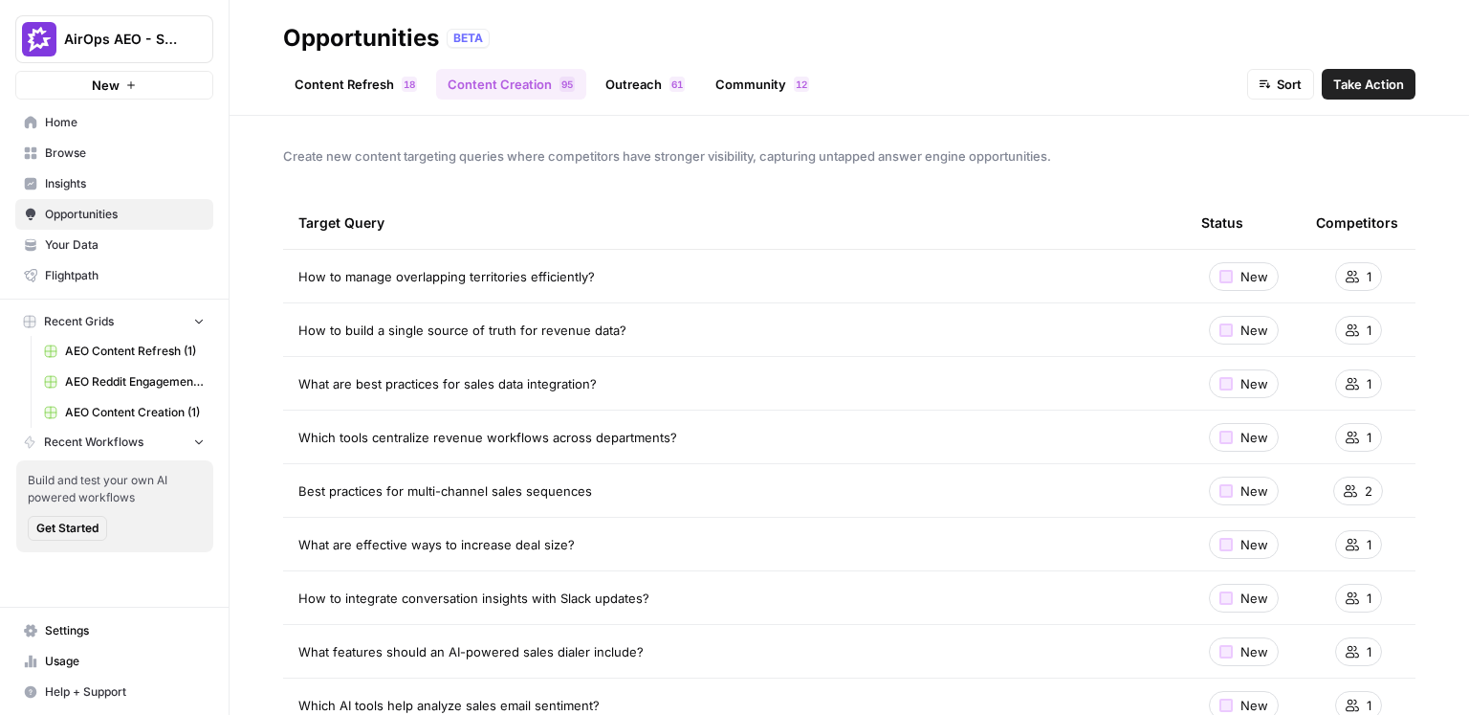
click at [509, 285] on td "How to manage overlapping territories efficiently?" at bounding box center [734, 276] width 903 height 53
click at [852, 202] on div "Target Query" at bounding box center [734, 222] width 872 height 53
click at [1364, 84] on span "Take Action" at bounding box center [1369, 84] width 71 height 19
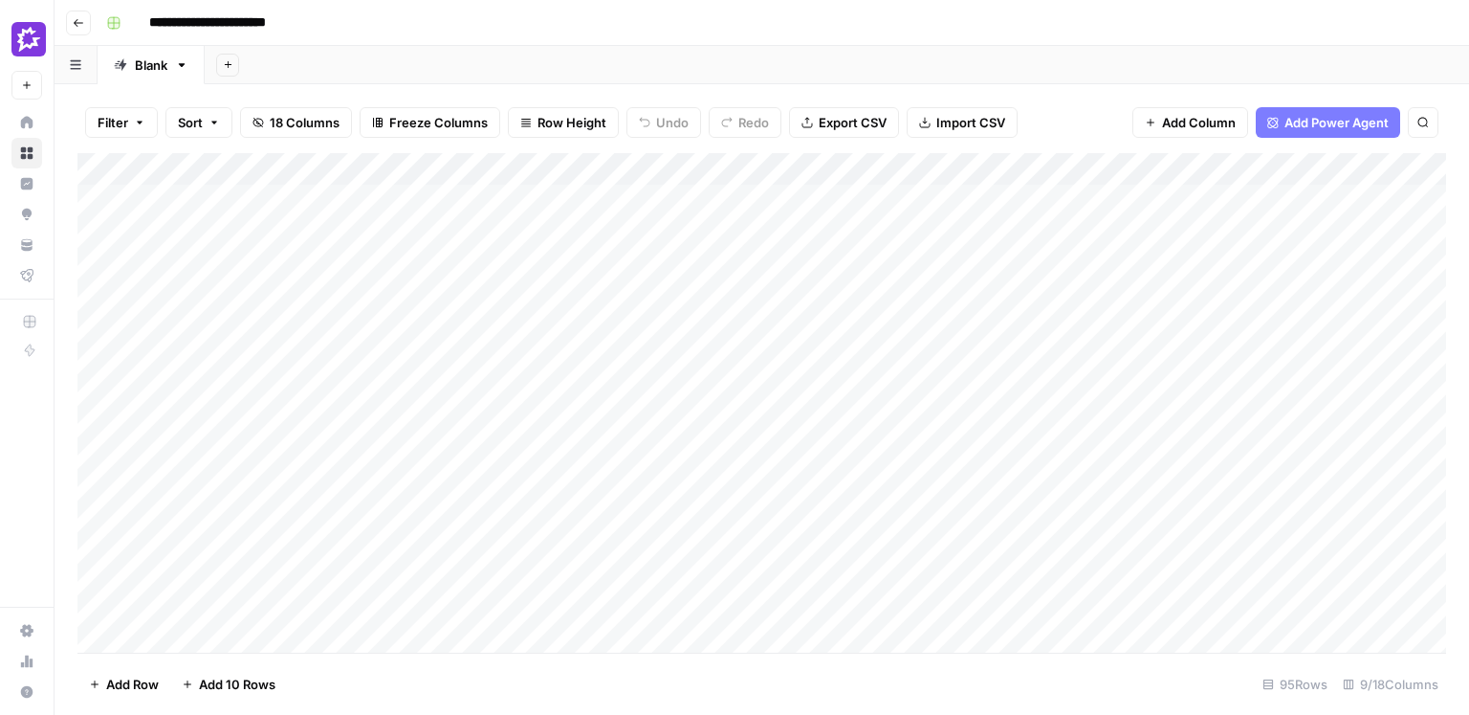
drag, startPoint x: 269, startPoint y: 200, endPoint x: 417, endPoint y: 546, distance: 376.7
click at [417, 546] on div "Add Column" at bounding box center [761, 402] width 1369 height 499
click at [547, 81] on div "Add Sheet" at bounding box center [837, 65] width 1265 height 38
click at [516, 265] on div "Add Column" at bounding box center [761, 402] width 1369 height 499
click at [522, 347] on div "Add Column" at bounding box center [761, 402] width 1369 height 499
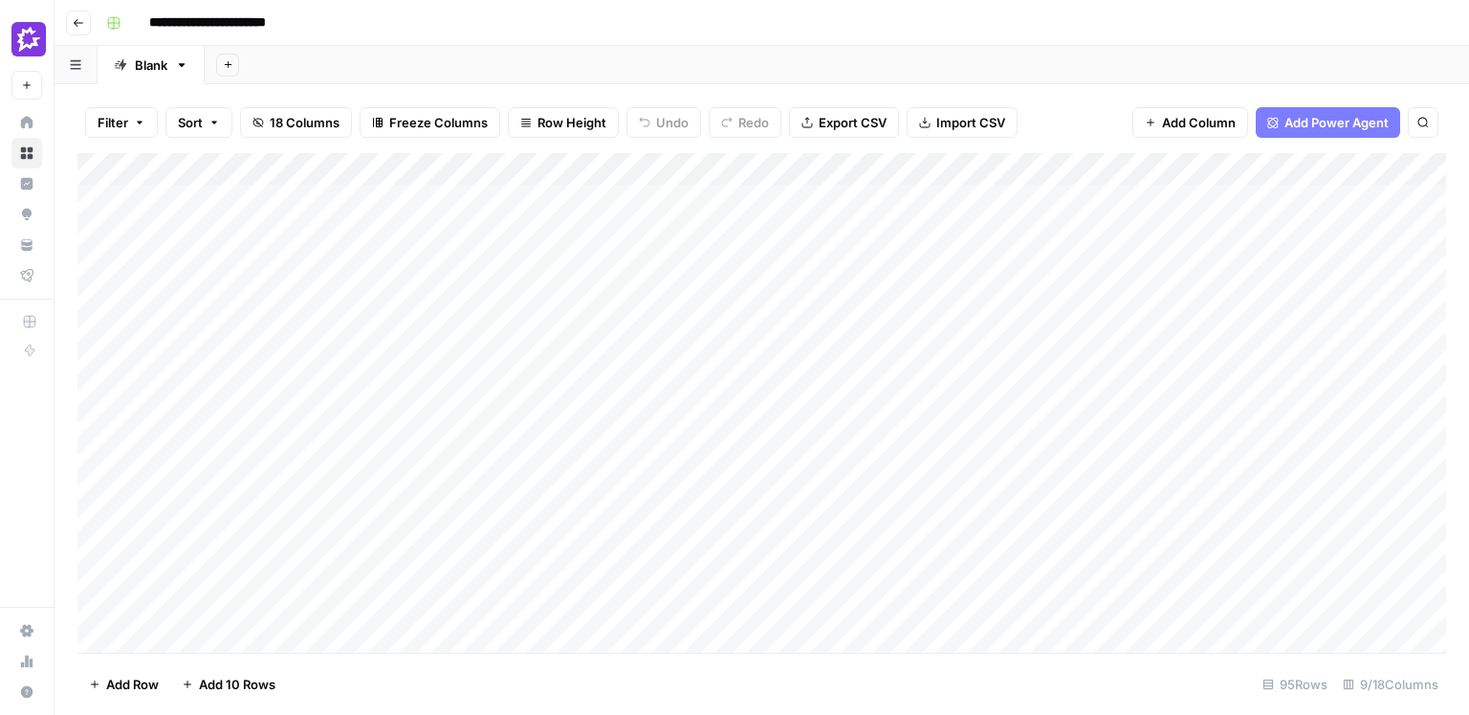
click at [520, 497] on div "Add Column" at bounding box center [761, 402] width 1369 height 499
click at [746, 297] on div "Add Column" at bounding box center [761, 402] width 1369 height 499
click at [750, 263] on div "Add Column" at bounding box center [761, 402] width 1369 height 499
click at [741, 227] on div "Add Column" at bounding box center [761, 402] width 1369 height 499
click at [774, 61] on div "Add Sheet" at bounding box center [837, 65] width 1265 height 38
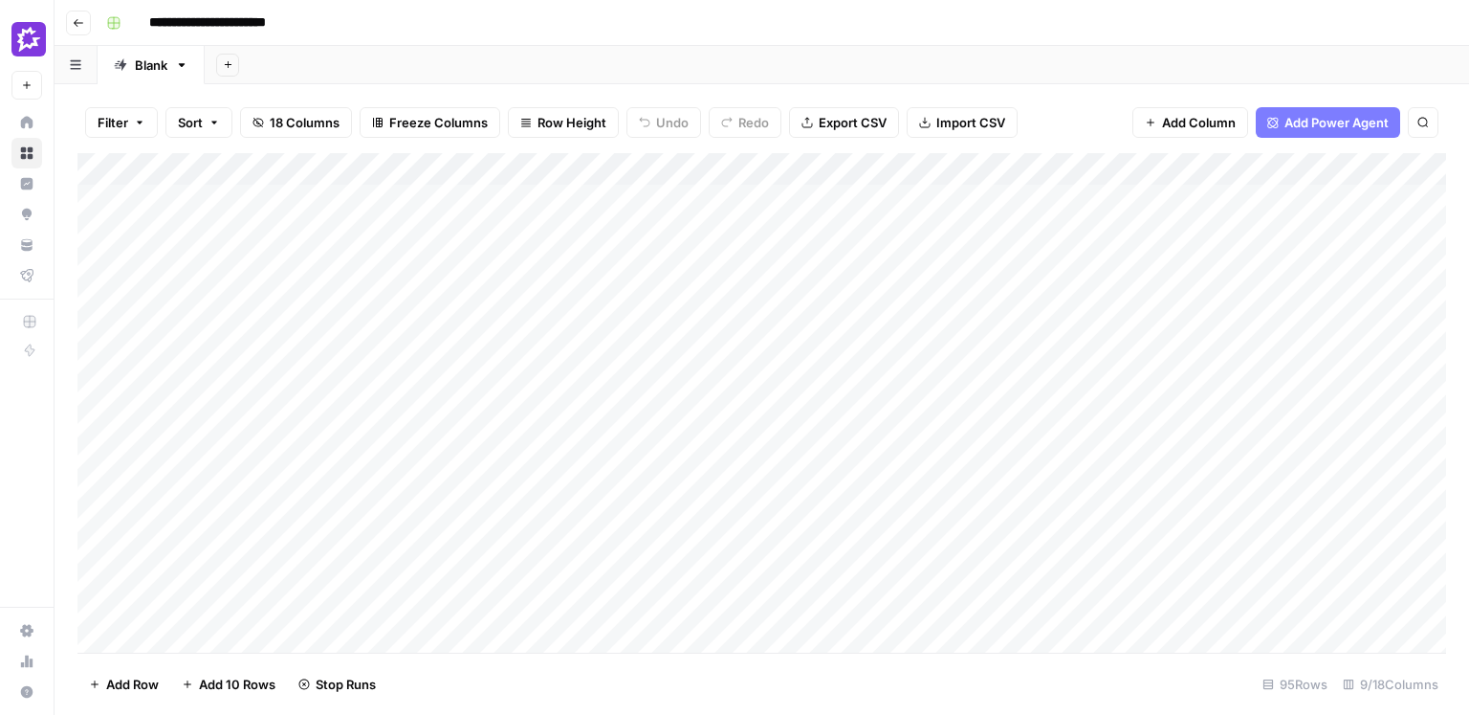
drag, startPoint x: 775, startPoint y: 197, endPoint x: 763, endPoint y: 650, distance: 453.6
click at [763, 650] on div "Add Column" at bounding box center [761, 402] width 1369 height 499
drag, startPoint x: 1149, startPoint y: 209, endPoint x: 1130, endPoint y: 623, distance: 413.7
click at [1130, 623] on div "Add Column" at bounding box center [761, 402] width 1369 height 499
click at [1088, 115] on div "Filter Sort 18 Columns Freeze Columns Row Height Undo Redo Export CSV Import CS…" at bounding box center [761, 122] width 1369 height 61
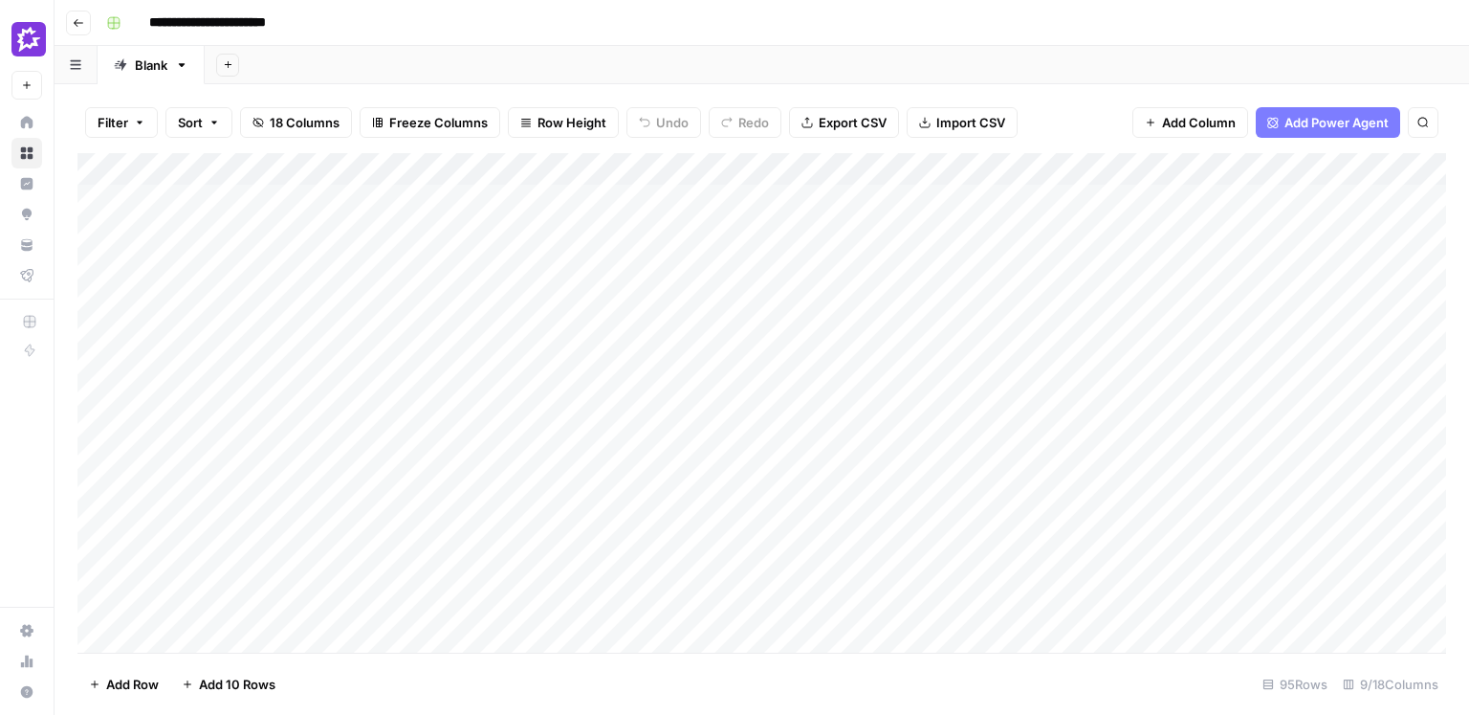
click at [1001, 386] on div "Add Column" at bounding box center [761, 402] width 1369 height 499
click at [1231, 169] on div "Add Column" at bounding box center [761, 402] width 1369 height 499
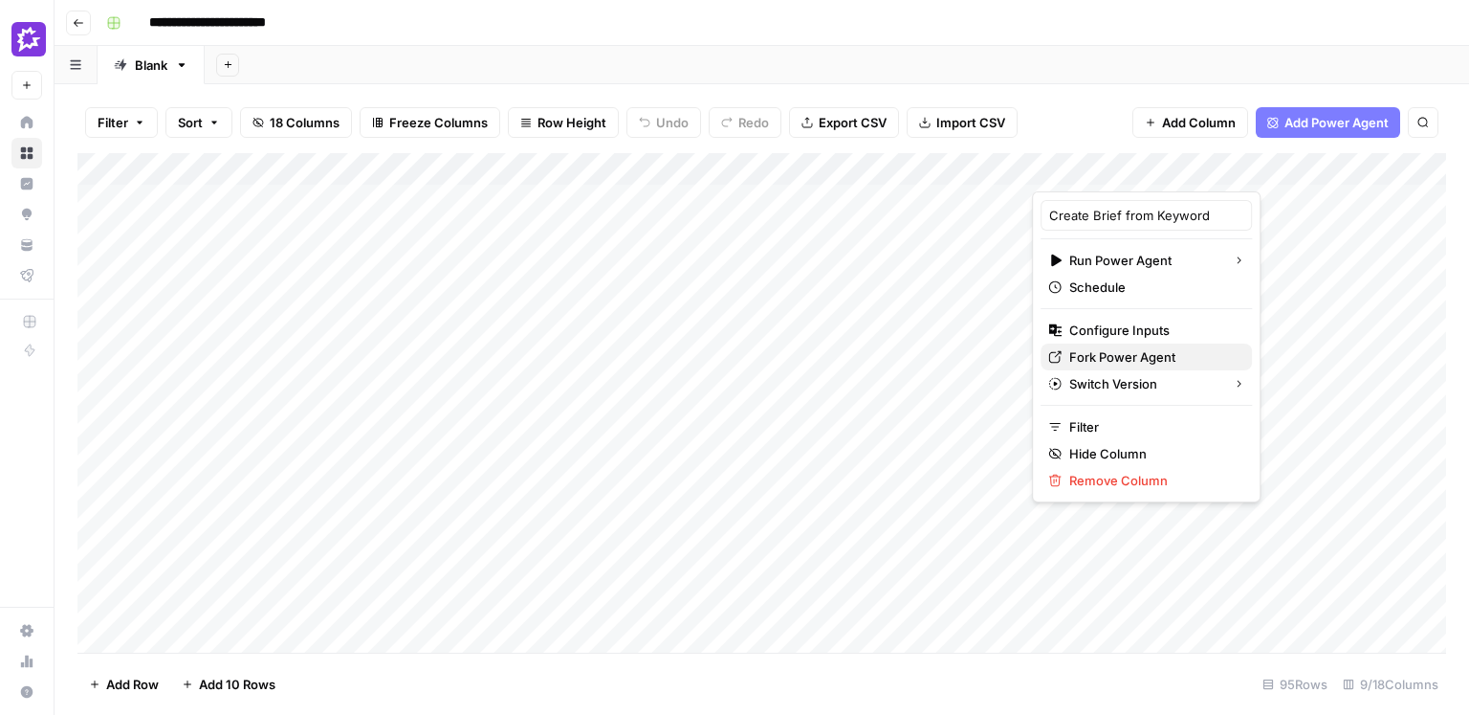
click at [1119, 350] on span "Fork Power Agent" at bounding box center [1152, 356] width 167 height 19
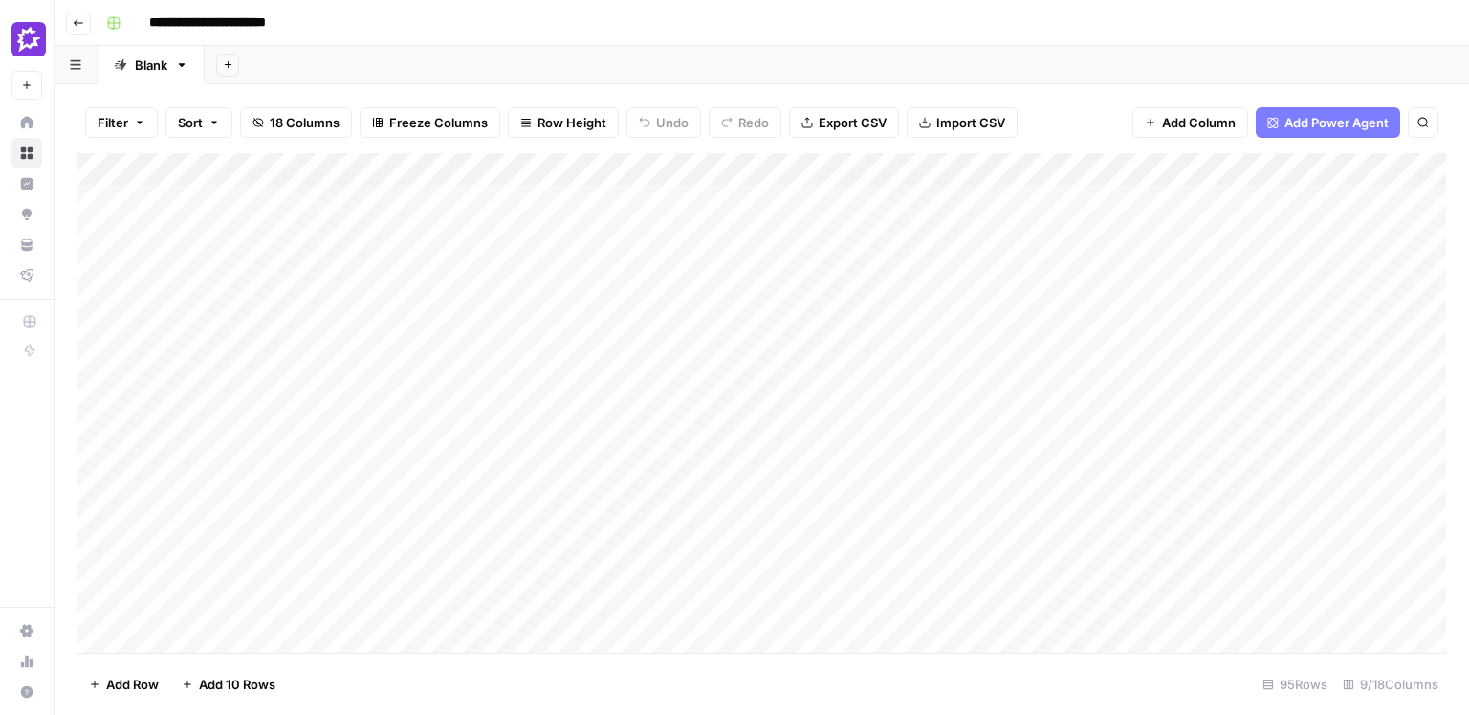
click at [1111, 81] on div "Add Sheet" at bounding box center [837, 65] width 1265 height 38
click at [533, 30] on div "**********" at bounding box center [775, 23] width 1352 height 31
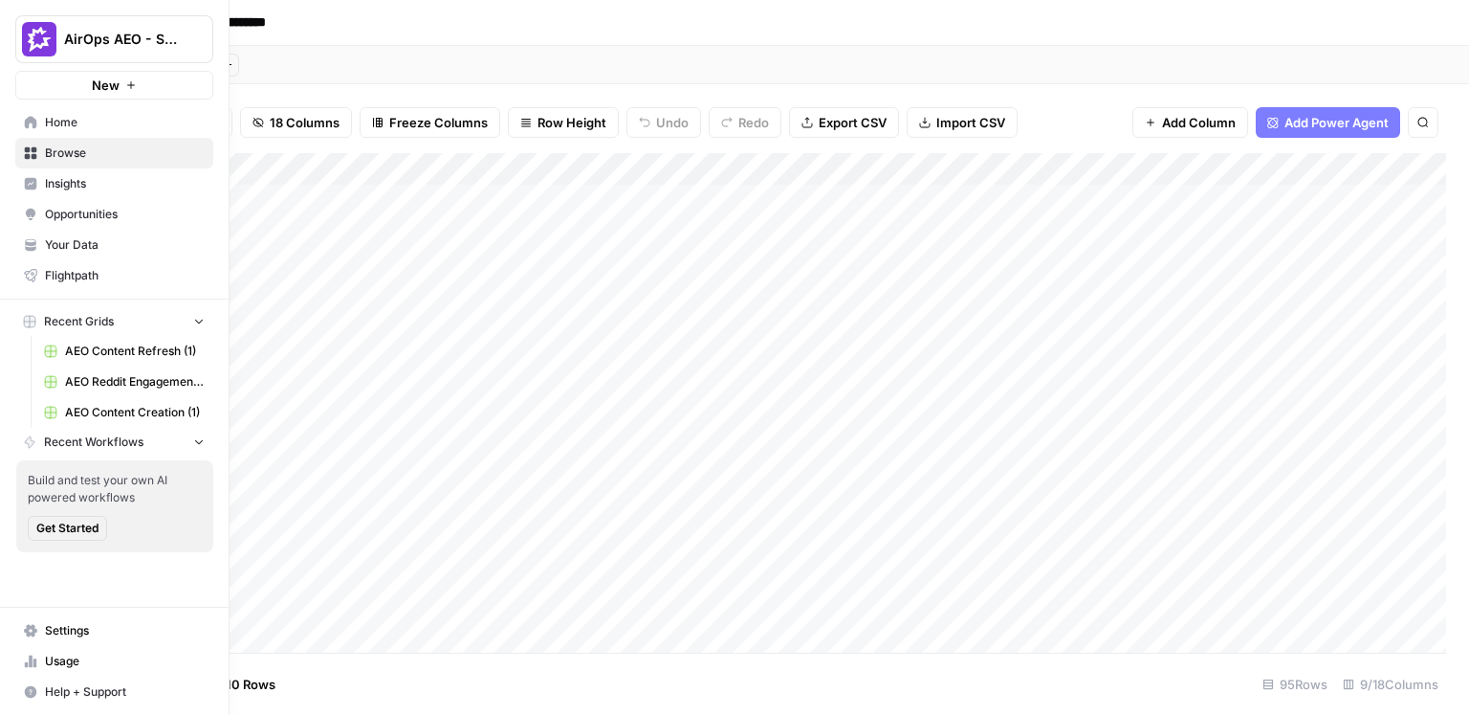
click at [77, 179] on span "Insights" at bounding box center [125, 183] width 160 height 17
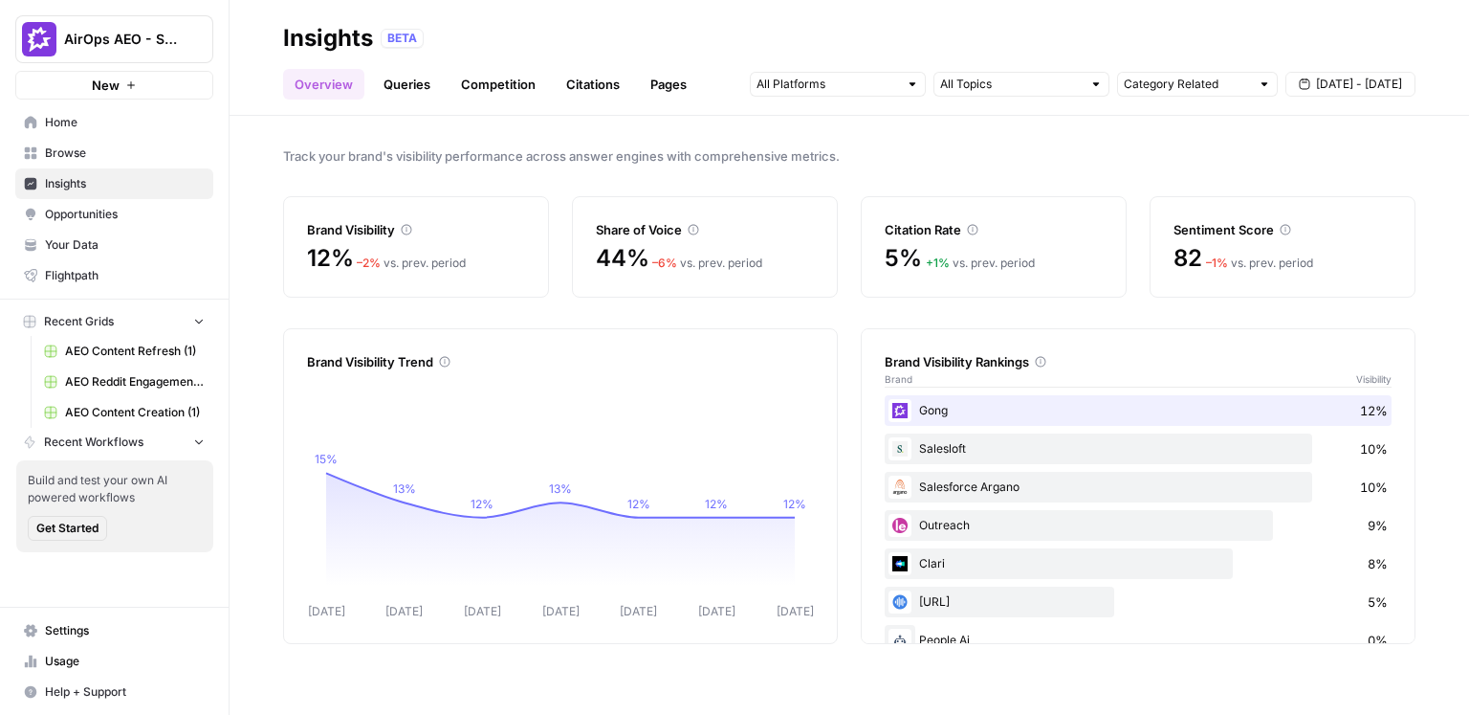
click at [579, 139] on div "Track your brand's visibility performance across answer engines with comprehens…" at bounding box center [850, 415] width 1240 height 599
click at [846, 229] on div "Brand Visibility 12% – 2 % vs. prev. period Share of Voice 44% – 6 % vs. prev. …" at bounding box center [849, 246] width 1133 height 101
click at [79, 121] on span "Home" at bounding box center [125, 122] width 160 height 17
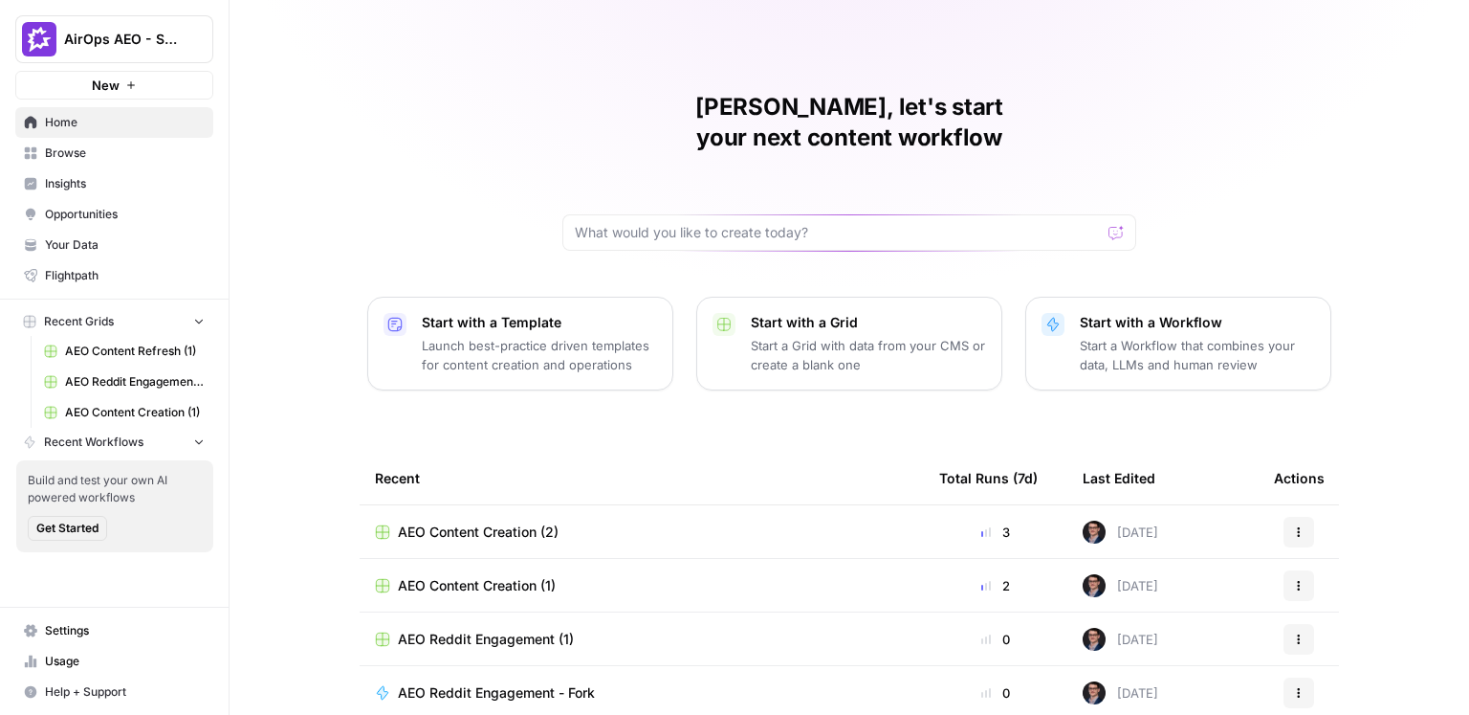
click at [296, 379] on div "Mike, let's start your next content workflow Start with a Template Launch best-…" at bounding box center [850, 455] width 1240 height 911
click at [139, 41] on span "AirOps AEO - Single Brand (Gong)" at bounding box center [122, 39] width 116 height 19
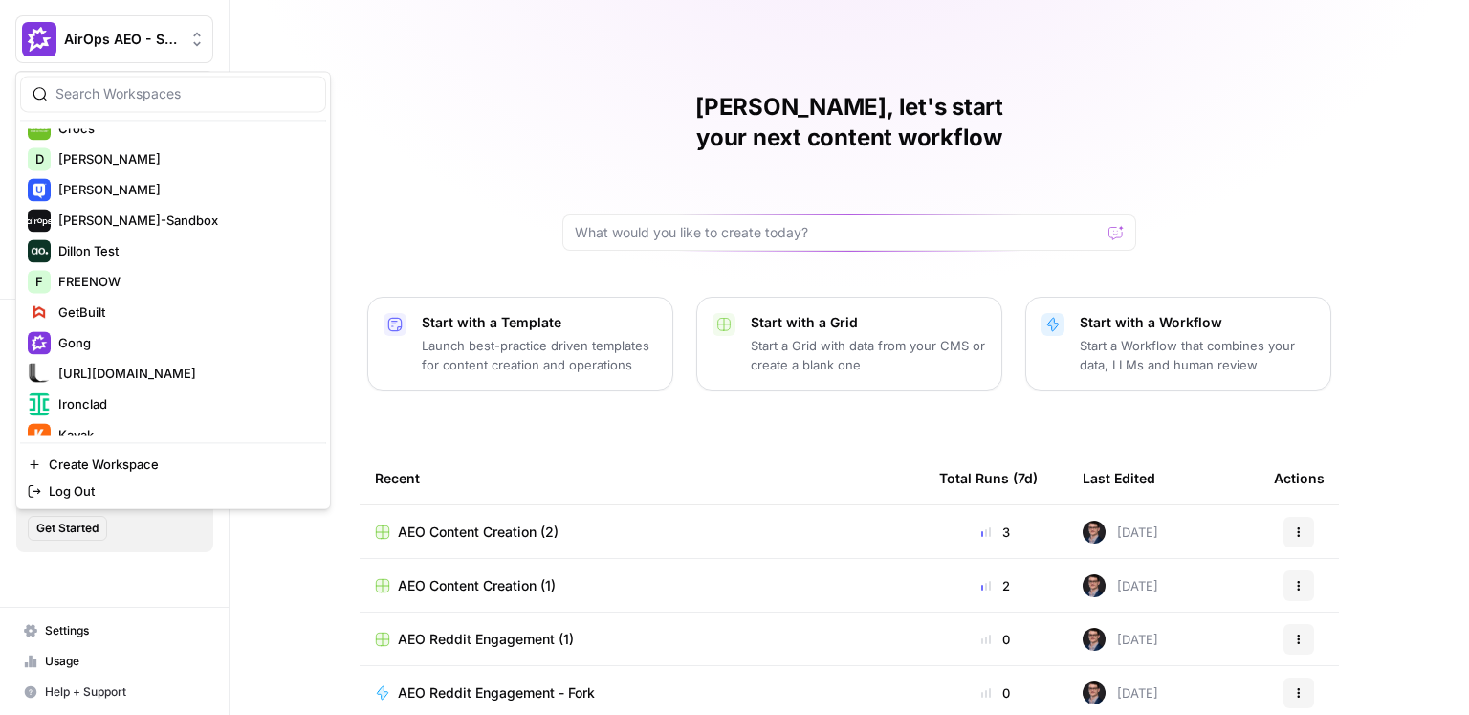
scroll to position [358, 0]
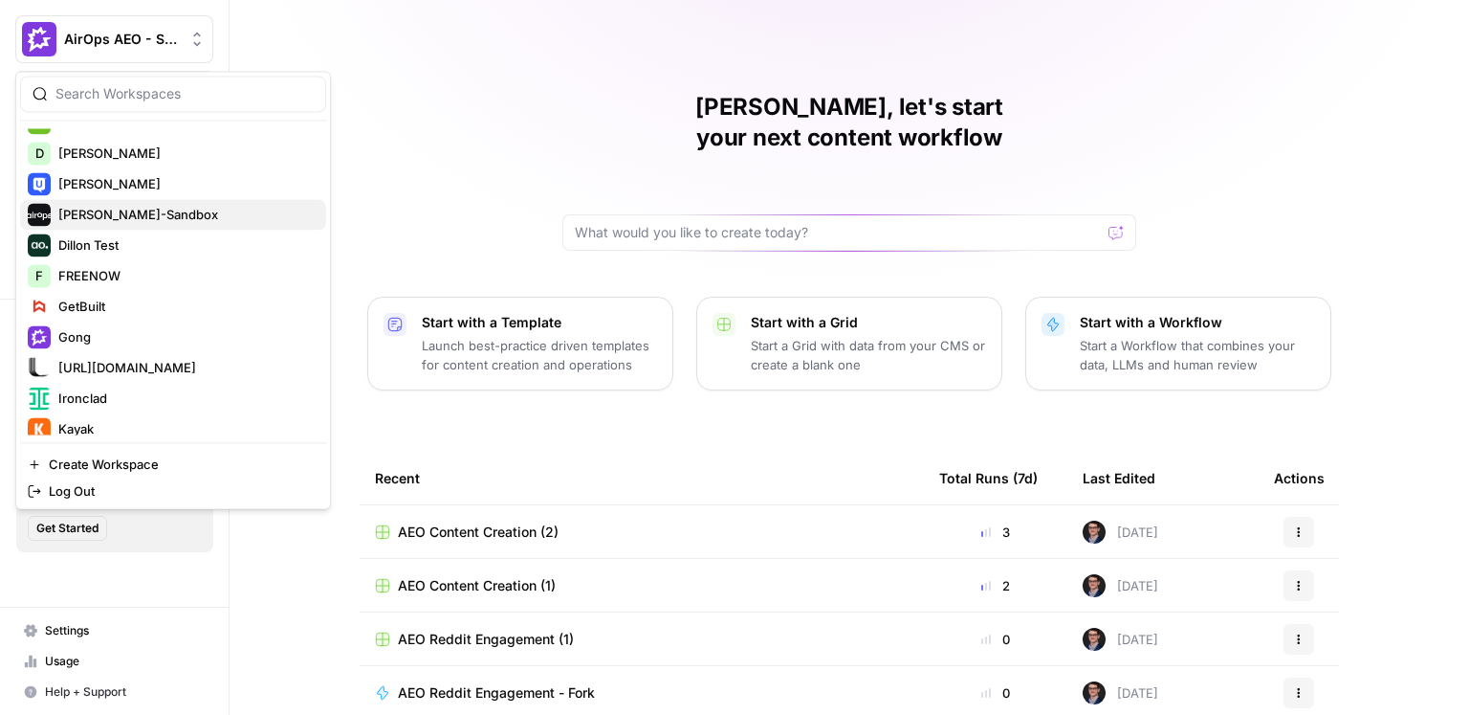
click at [129, 211] on span "[PERSON_NAME]-Sandbox" at bounding box center [184, 214] width 253 height 19
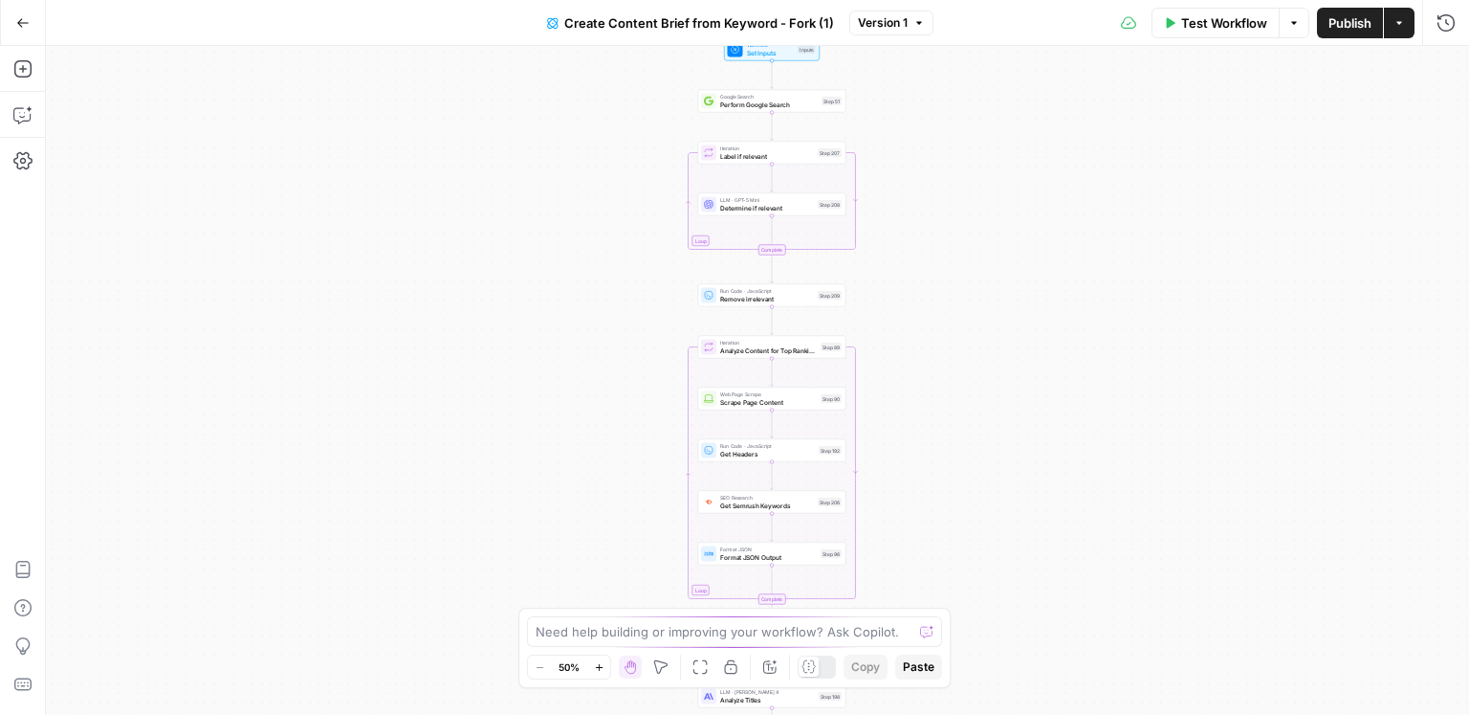
drag, startPoint x: 900, startPoint y: 210, endPoint x: 917, endPoint y: 462, distance: 252.2
click at [917, 462] on div "Workflow Set Inputs Inputs Google Search Perform Google Search Step 51 Loop Ite…" at bounding box center [757, 380] width 1423 height 669
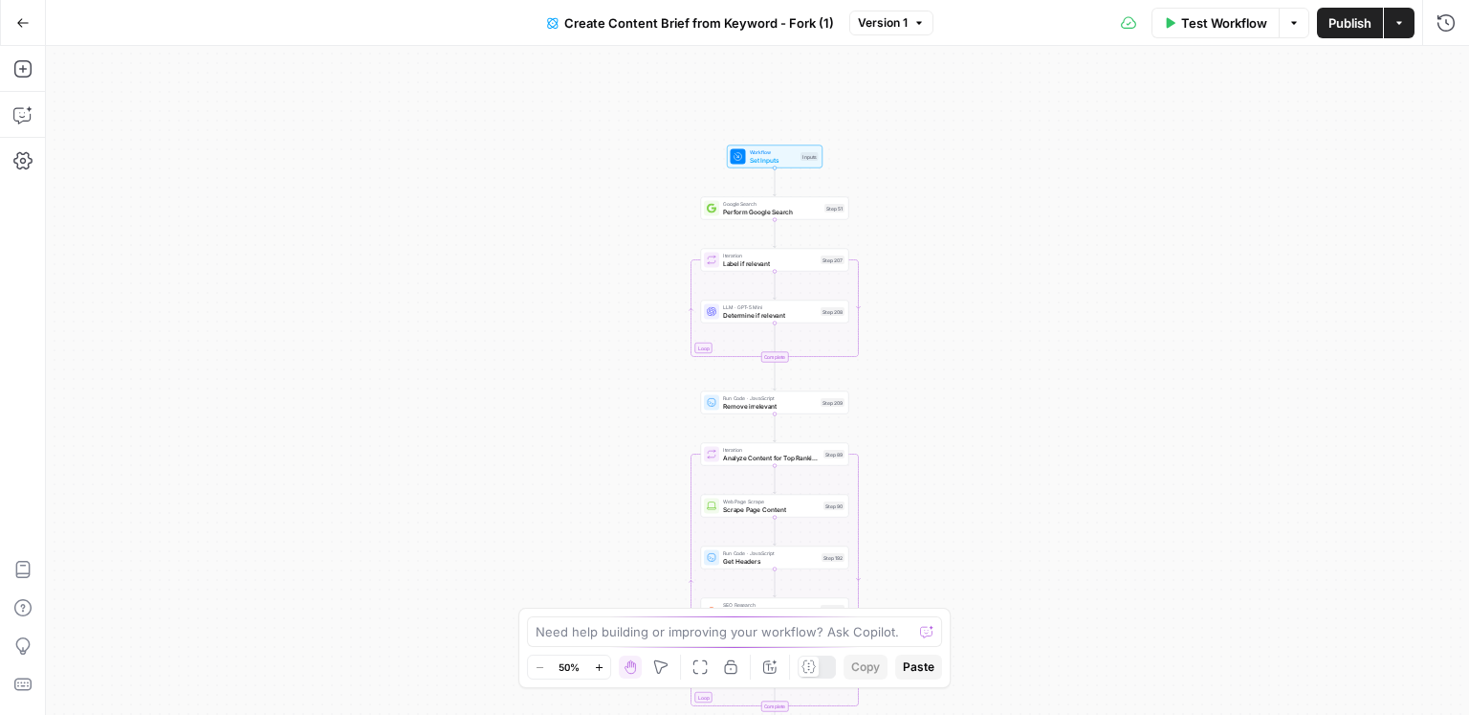
drag, startPoint x: 916, startPoint y: 287, endPoint x: 916, endPoint y: 408, distance: 121.5
click at [916, 408] on div "Workflow Set Inputs Inputs Google Search Perform Google Search Step 51 Loop Ite…" at bounding box center [757, 380] width 1423 height 669
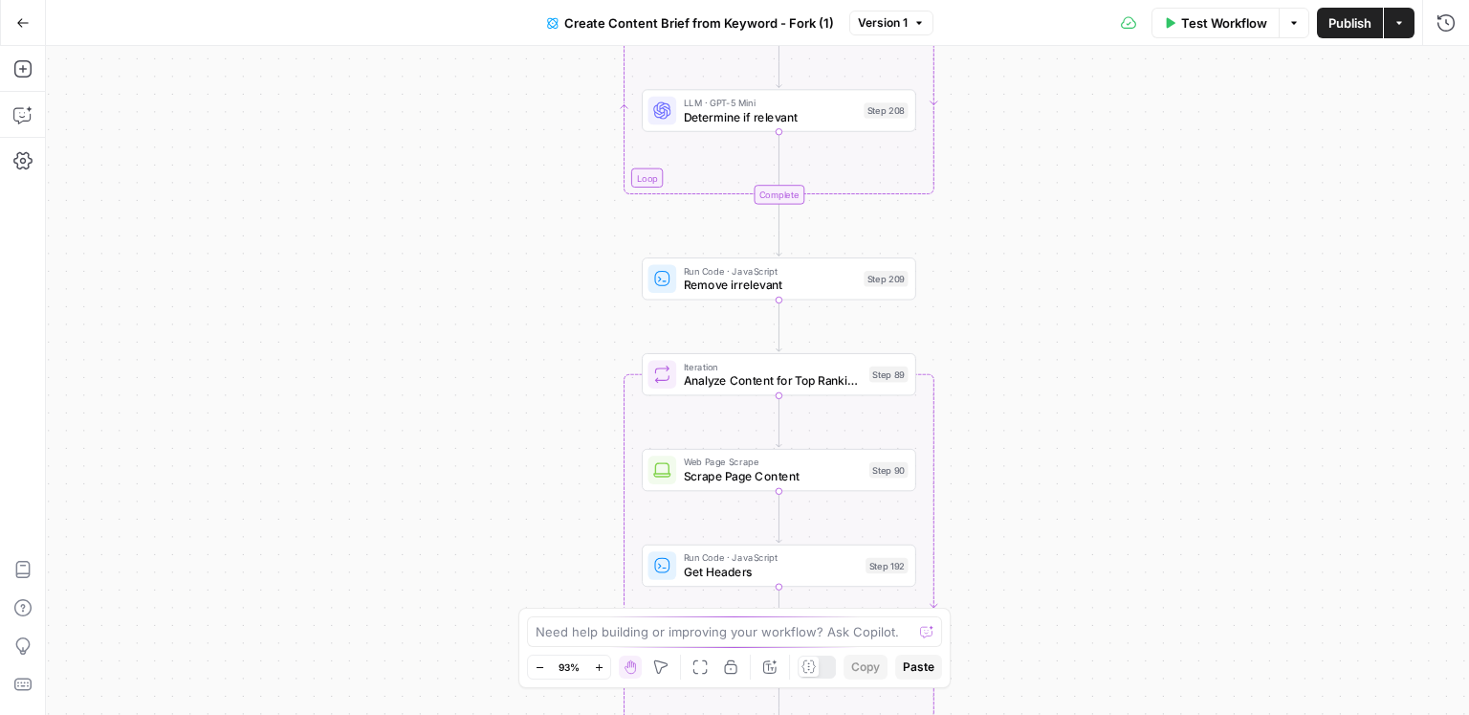
drag, startPoint x: 893, startPoint y: 368, endPoint x: 995, endPoint y: 186, distance: 209.4
click at [996, 186] on div "Workflow Set Inputs Inputs Google Search Perform Google Search Step 51 Loop Ite…" at bounding box center [757, 380] width 1423 height 669
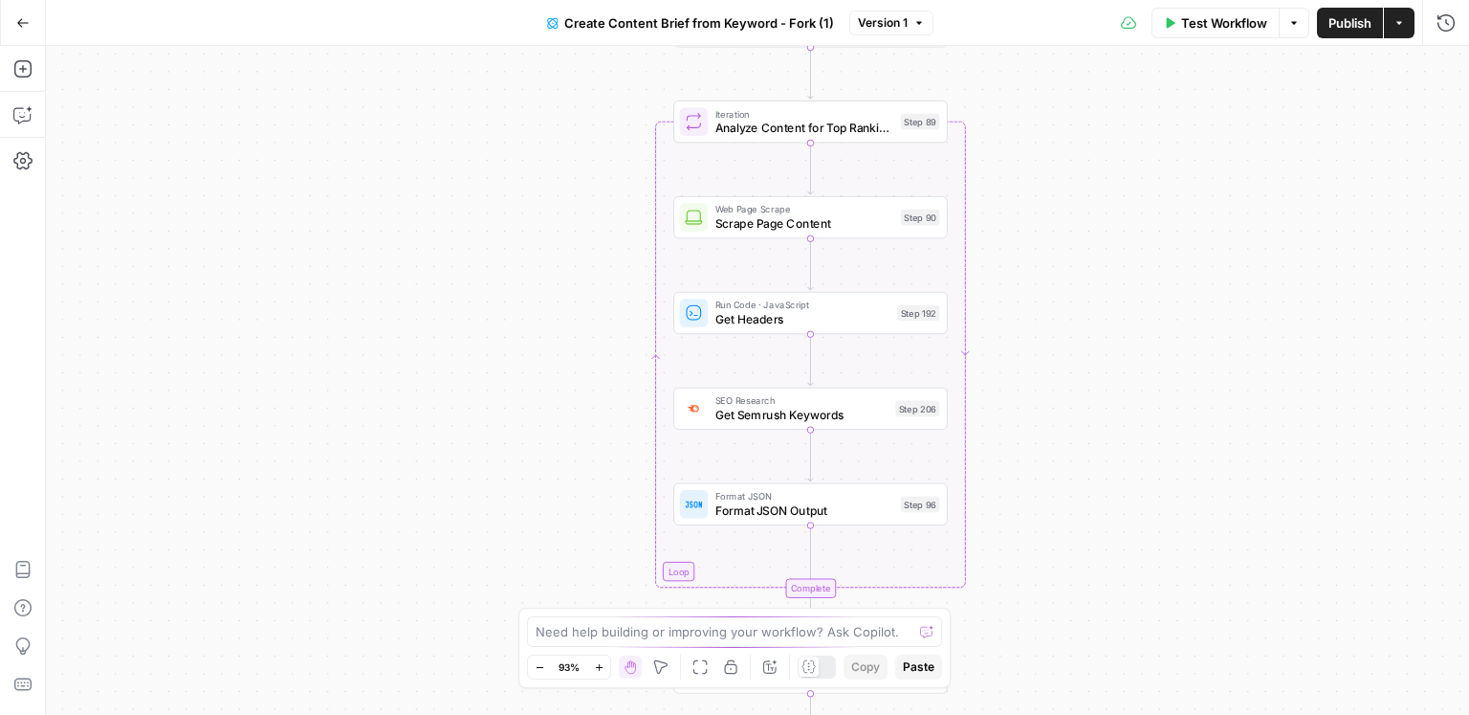
drag, startPoint x: 994, startPoint y: 454, endPoint x: 1025, endPoint y: 193, distance: 262.9
click at [1025, 193] on div "Workflow Set Inputs Inputs Google Search Perform Google Search Step 51 Loop Ite…" at bounding box center [757, 380] width 1423 height 669
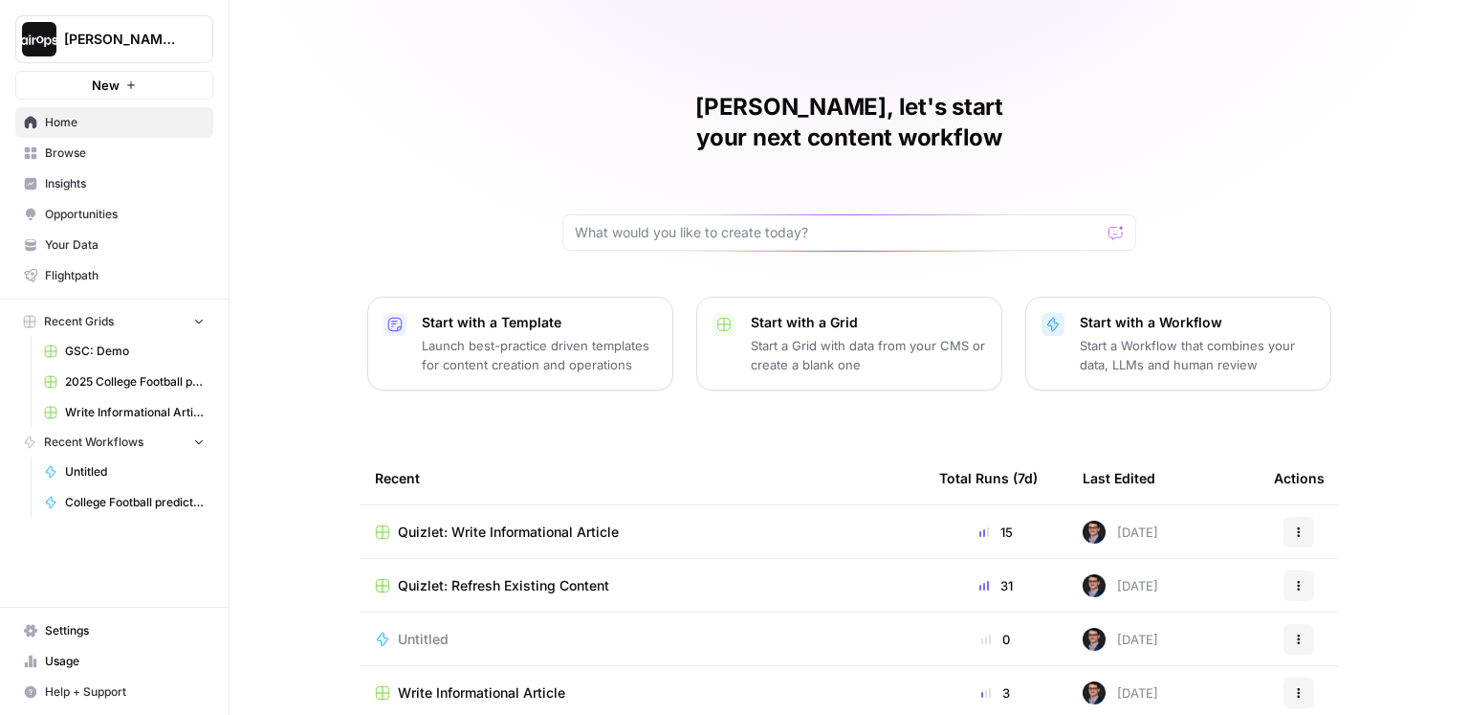
click at [132, 465] on span "Untitled" at bounding box center [135, 471] width 140 height 17
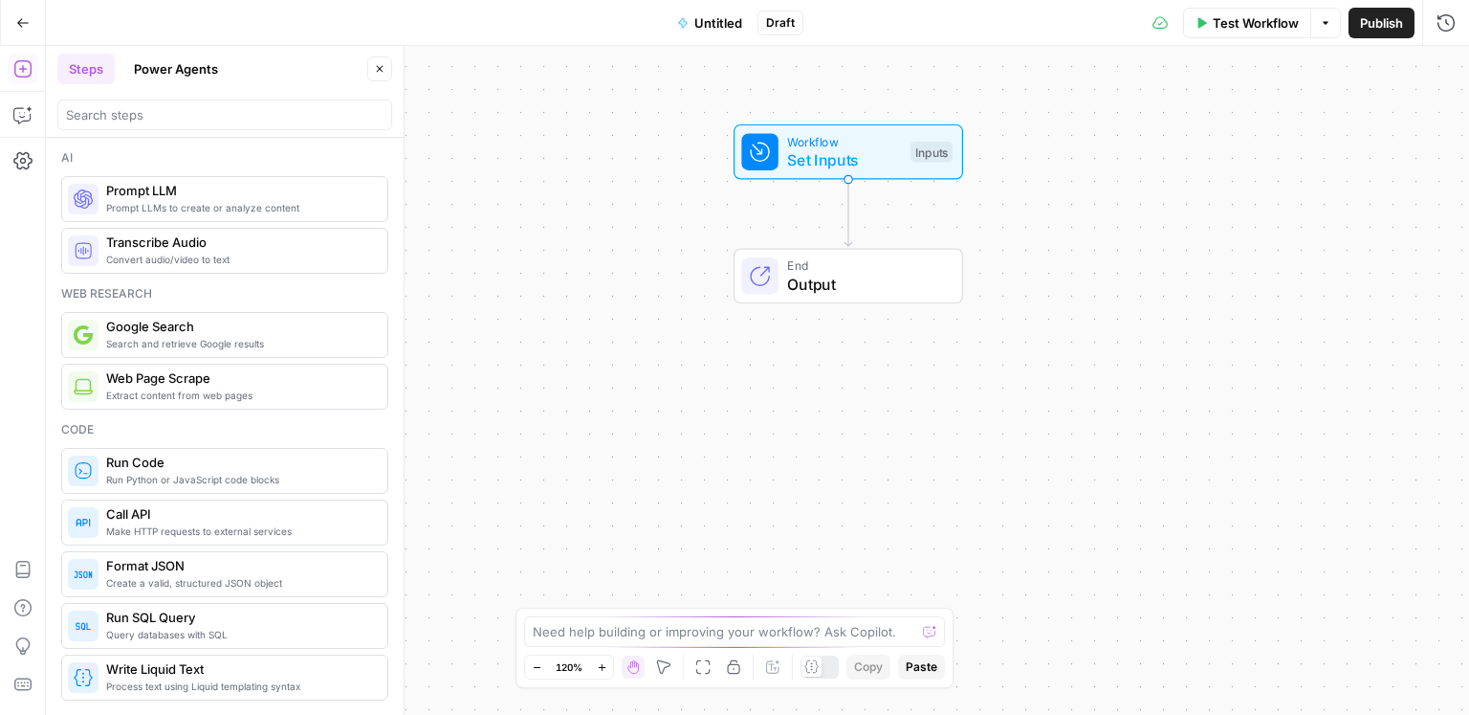
drag, startPoint x: 551, startPoint y: 386, endPoint x: 641, endPoint y: 247, distance: 166.1
click at [641, 247] on div "Workflow Set Inputs Inputs End Output" at bounding box center [757, 380] width 1423 height 669
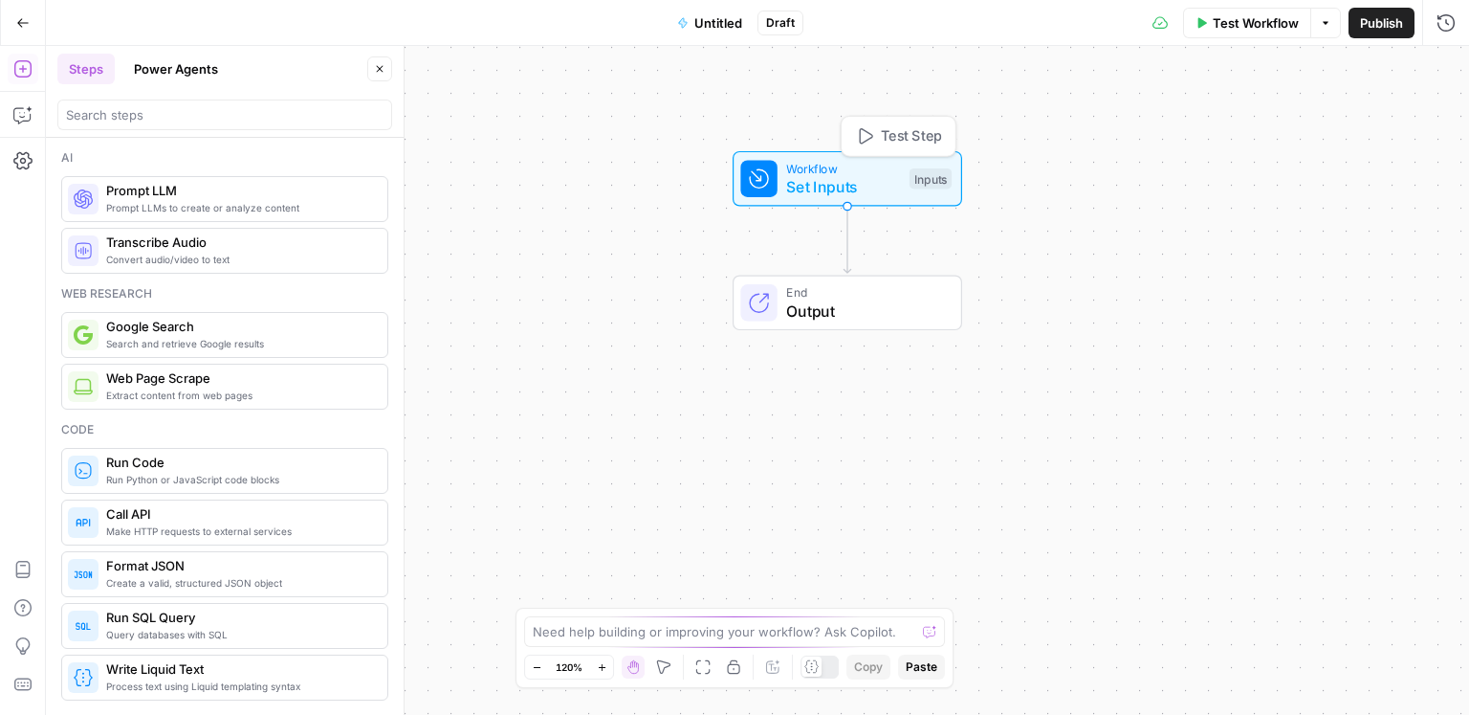
click at [862, 183] on span "Set Inputs" at bounding box center [843, 186] width 114 height 23
click at [1446, 65] on icon "button" at bounding box center [1445, 68] width 11 height 11
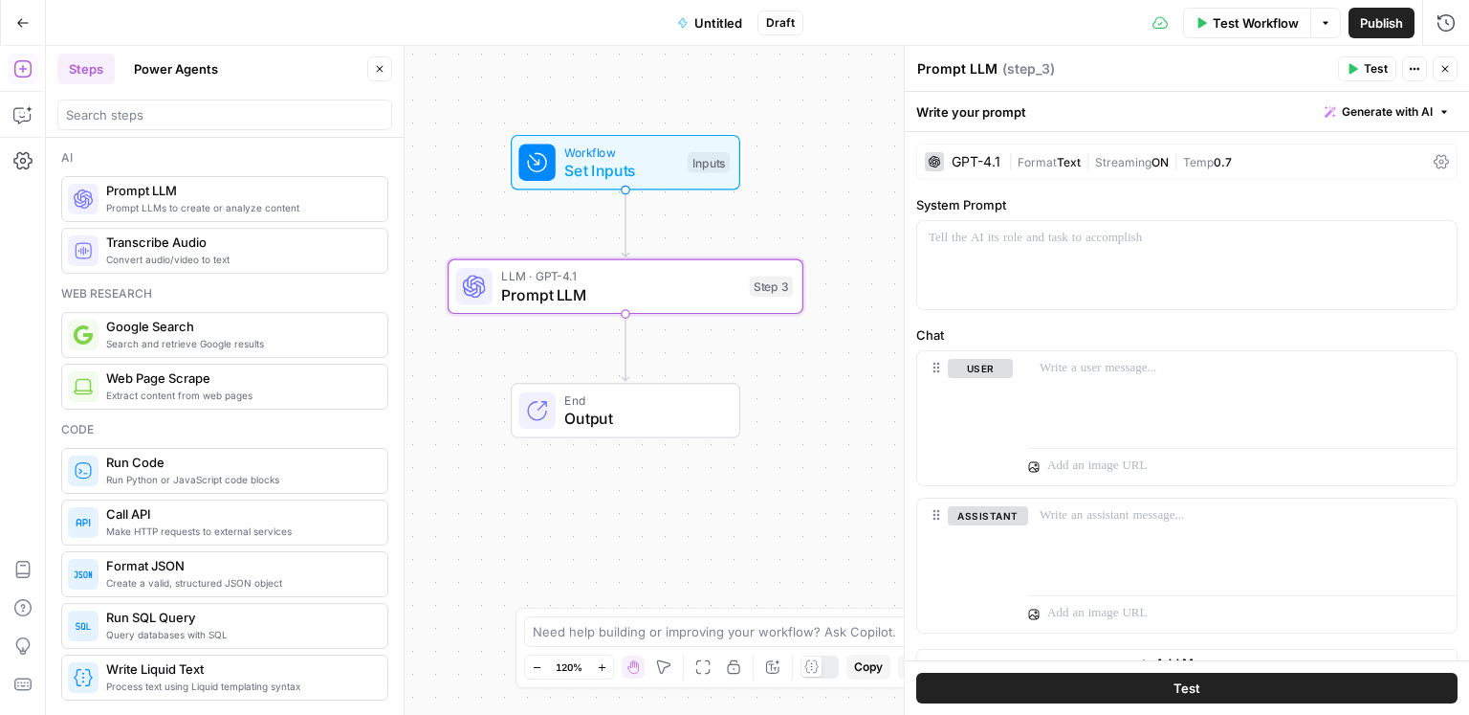
drag, startPoint x: 706, startPoint y: 374, endPoint x: 490, endPoint y: 357, distance: 216.9
click at [490, 357] on div "Workflow Set Inputs Inputs LLM · GPT-4.1 Prompt LLM Step 3 End Output" at bounding box center [757, 380] width 1423 height 669
click at [969, 159] on div "GPT-4.1" at bounding box center [976, 161] width 49 height 13
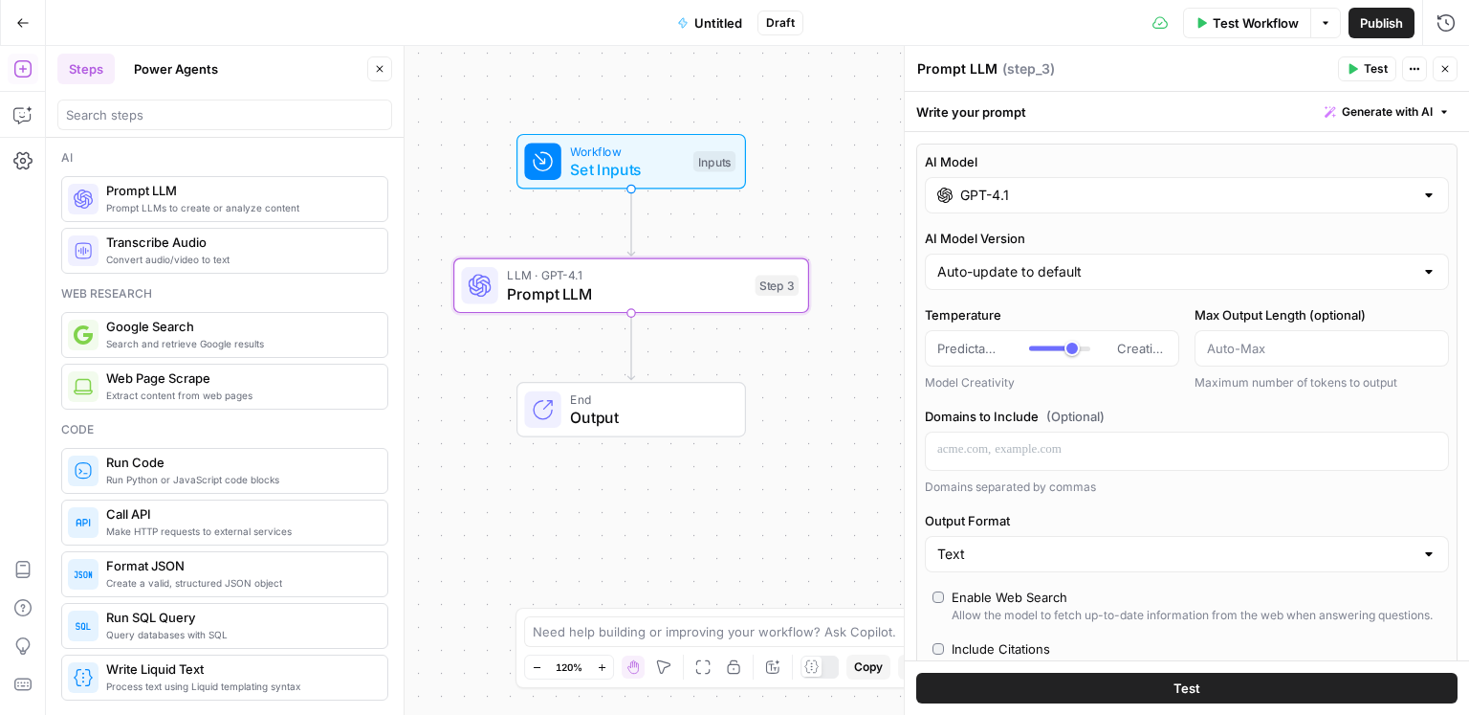
click at [1002, 196] on input "GPT-4.1" at bounding box center [1186, 195] width 453 height 19
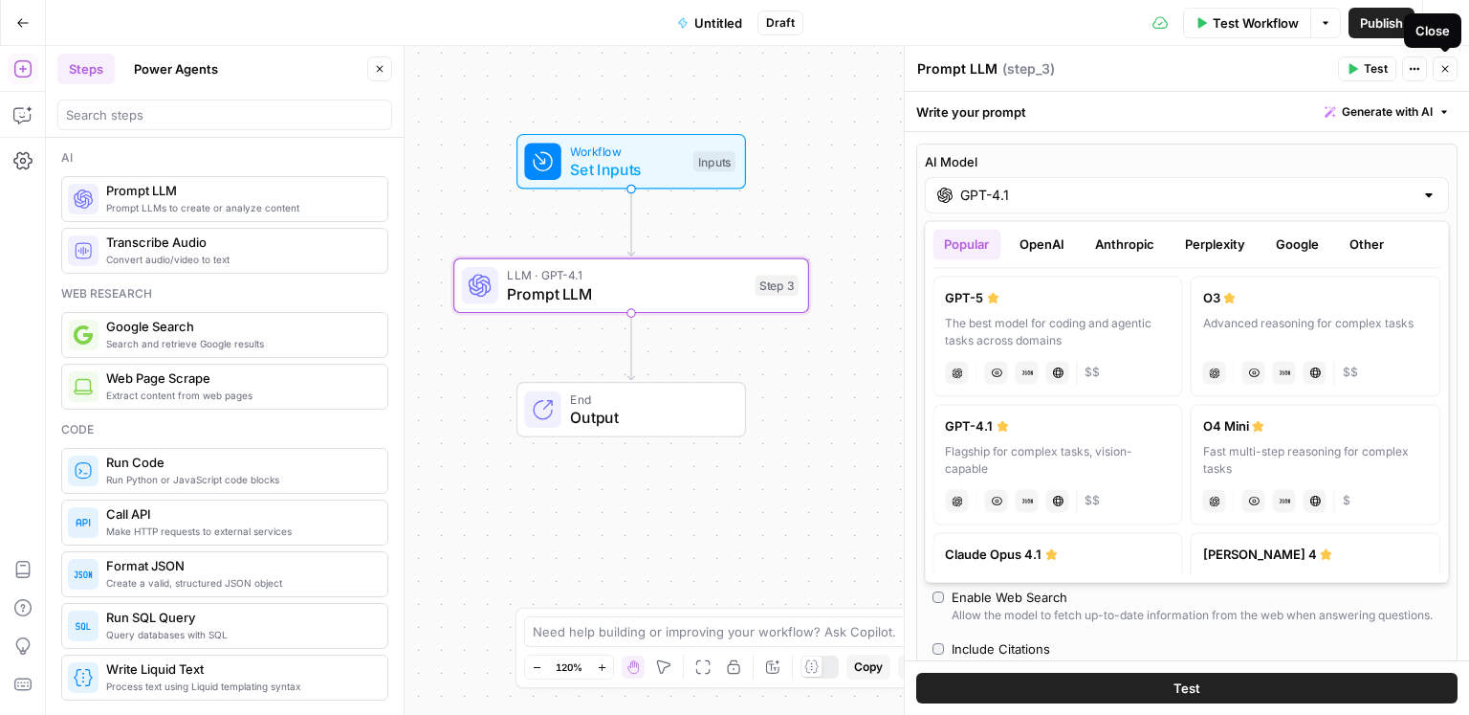
click at [1444, 67] on icon "button" at bounding box center [1446, 69] width 7 height 7
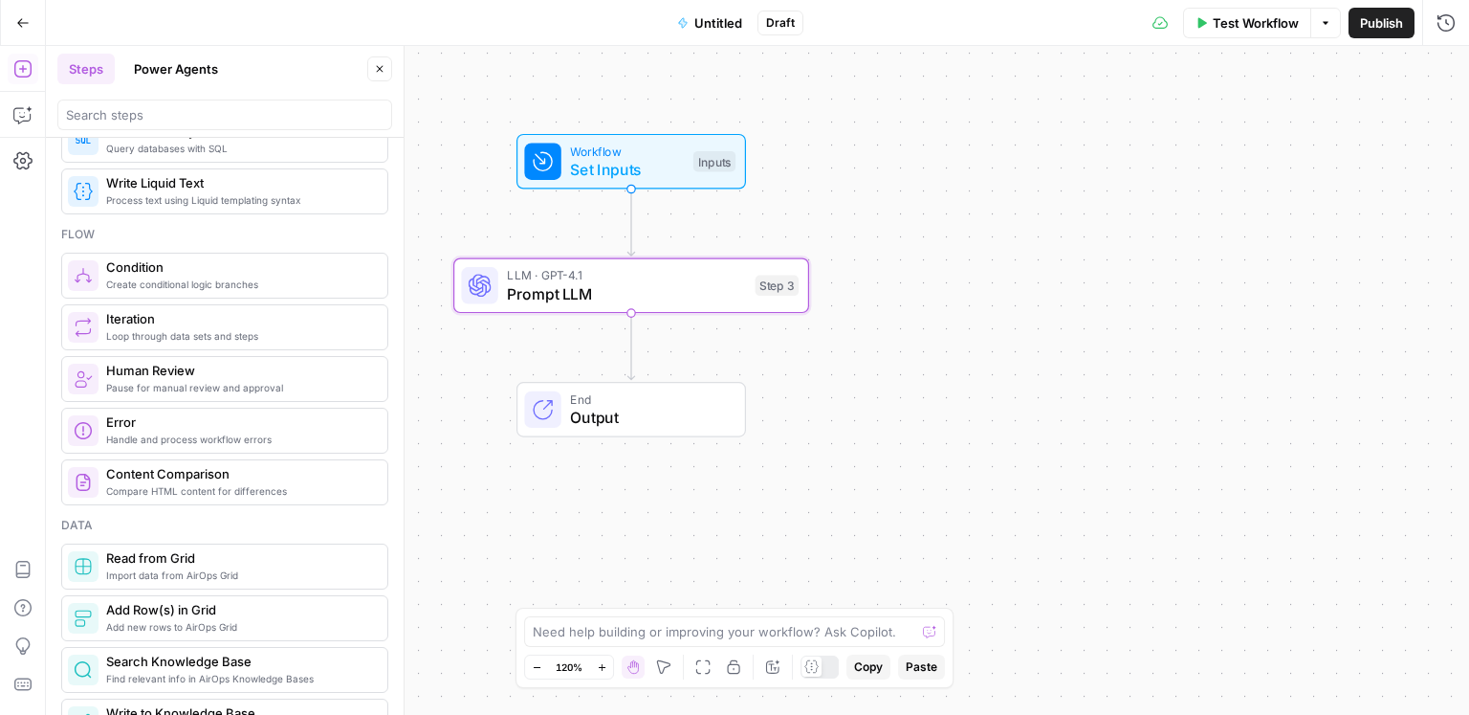
scroll to position [488, 0]
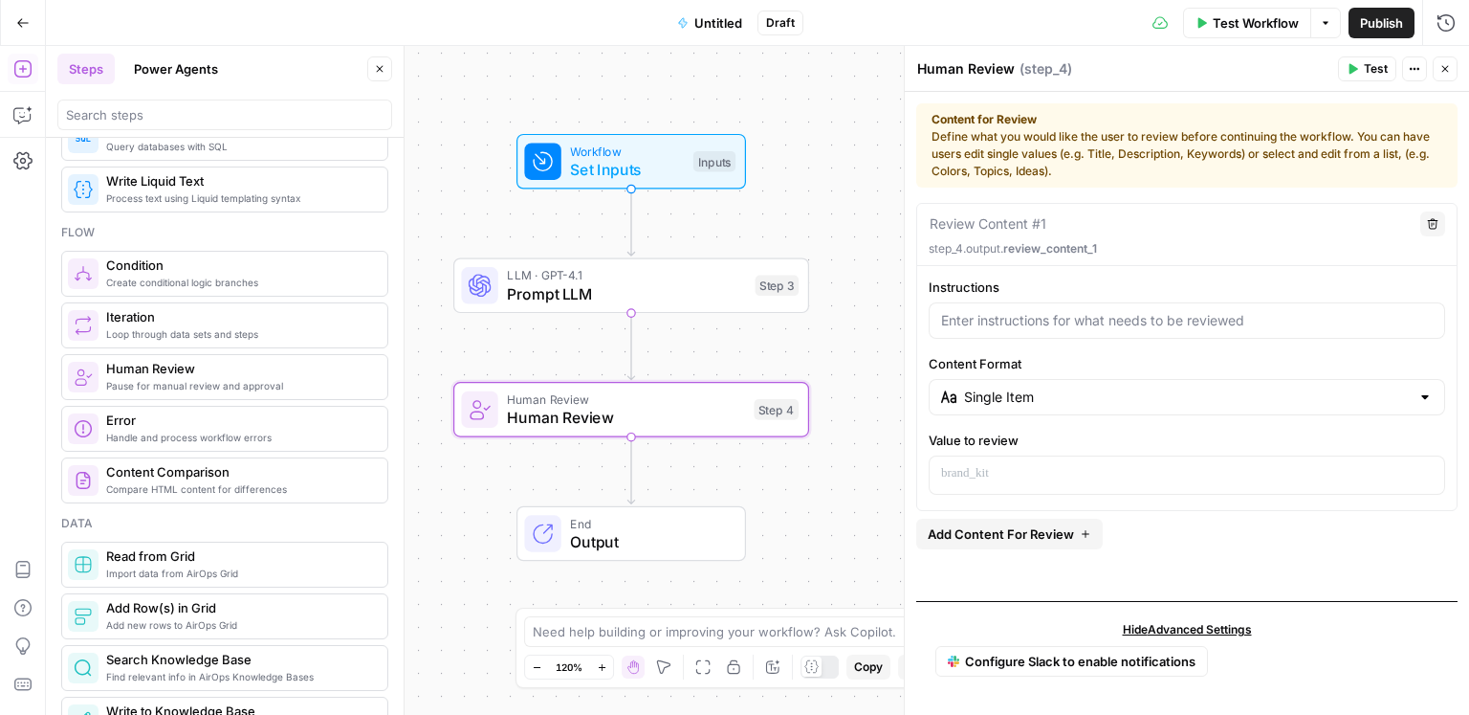
click at [1446, 75] on button "Close" at bounding box center [1445, 68] width 25 height 25
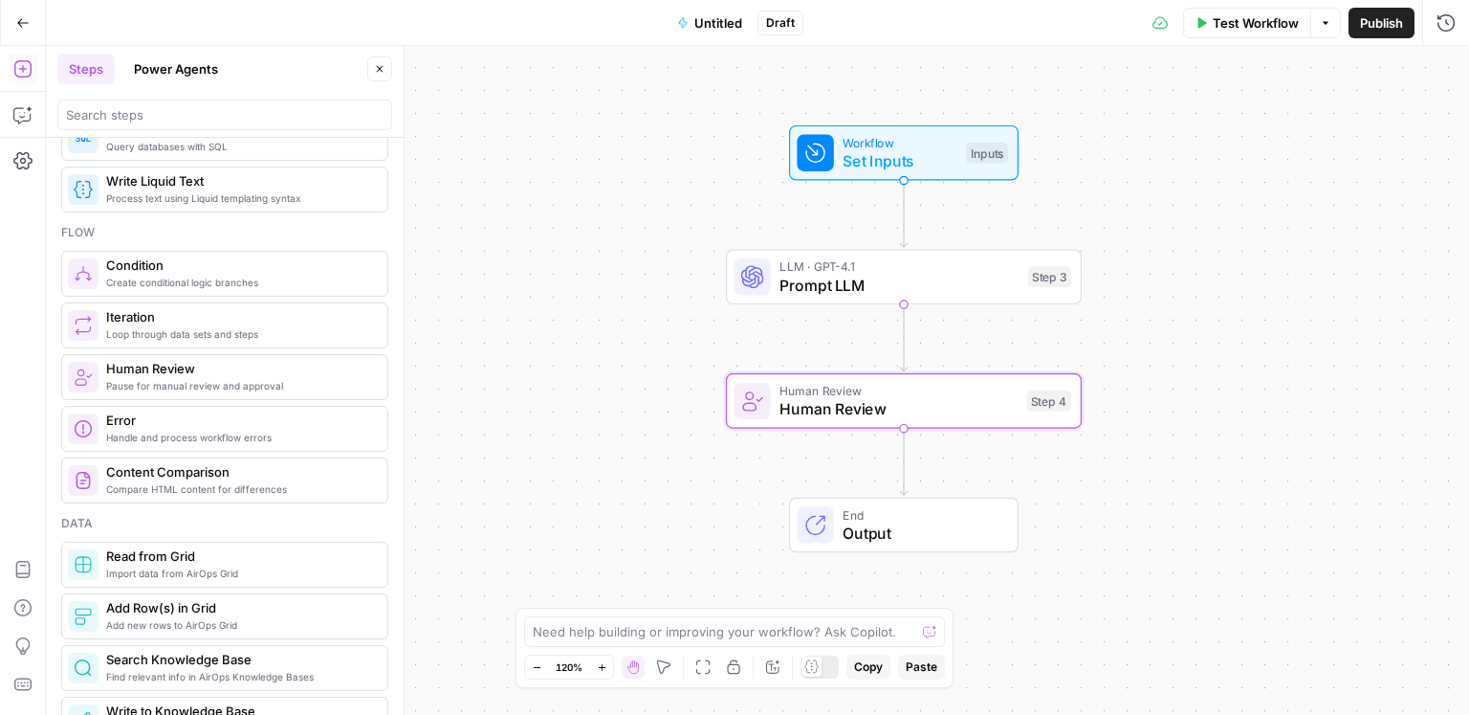
drag, startPoint x: 848, startPoint y: 336, endPoint x: 1057, endPoint y: 332, distance: 209.5
click at [1057, 332] on div "Workflow Set Inputs Inputs LLM · GPT-4.1 Prompt LLM Step 3 Human Review Human R…" at bounding box center [757, 380] width 1423 height 669
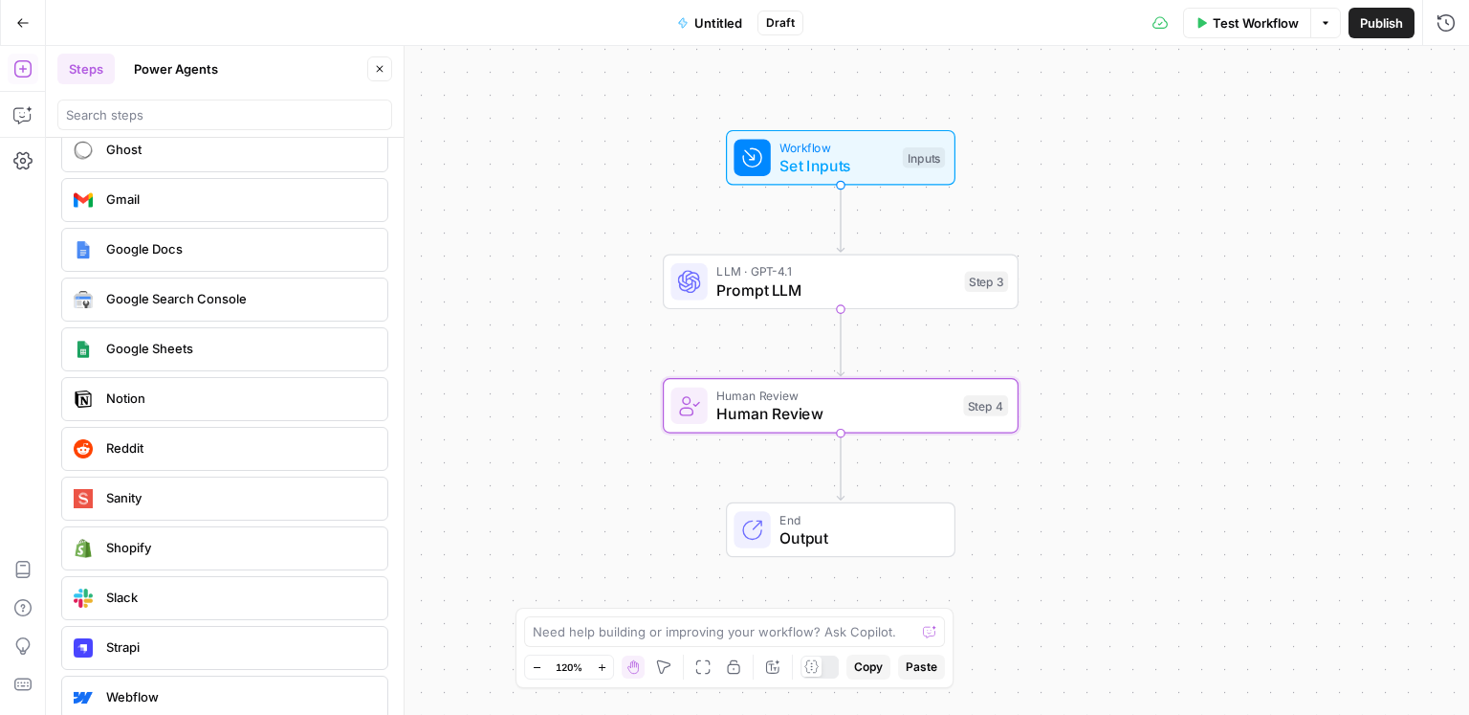
scroll to position [3472, 0]
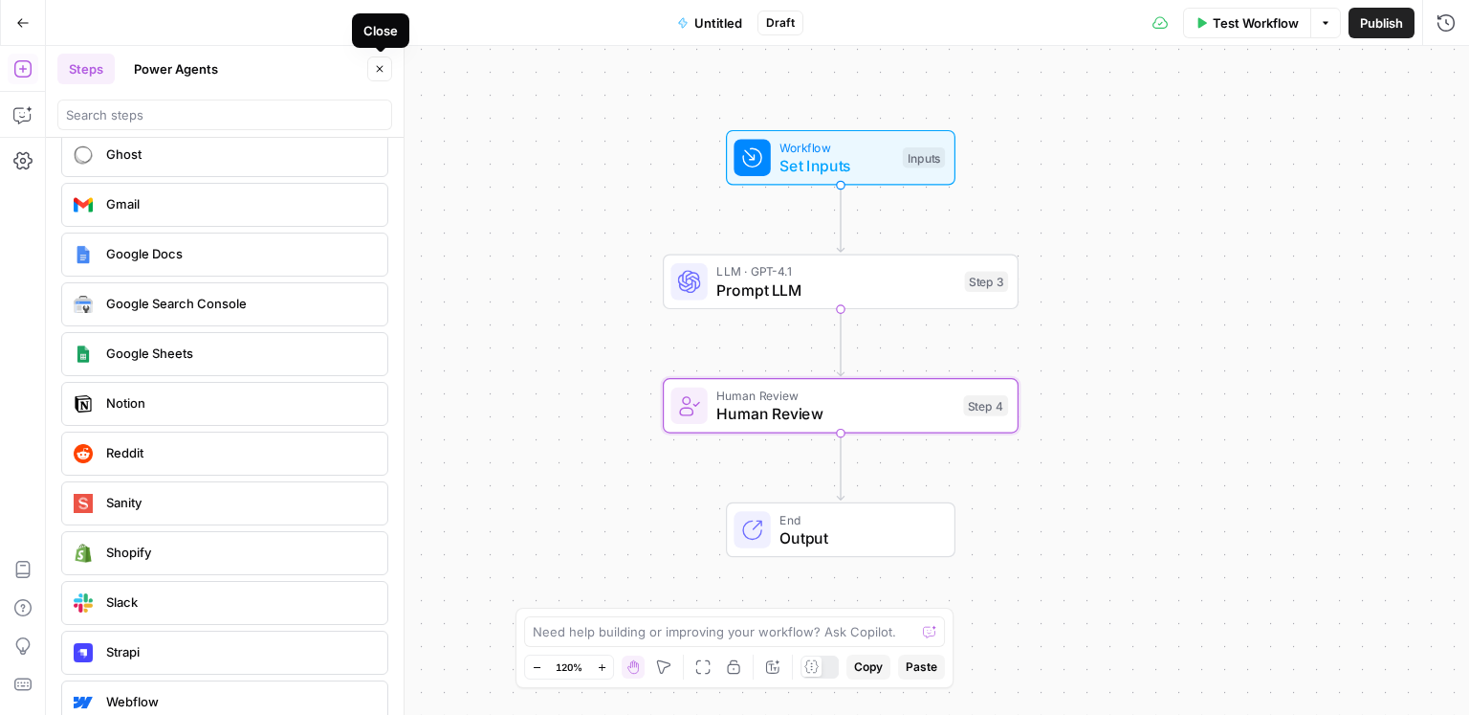
click at [382, 69] on icon "button" at bounding box center [379, 68] width 11 height 11
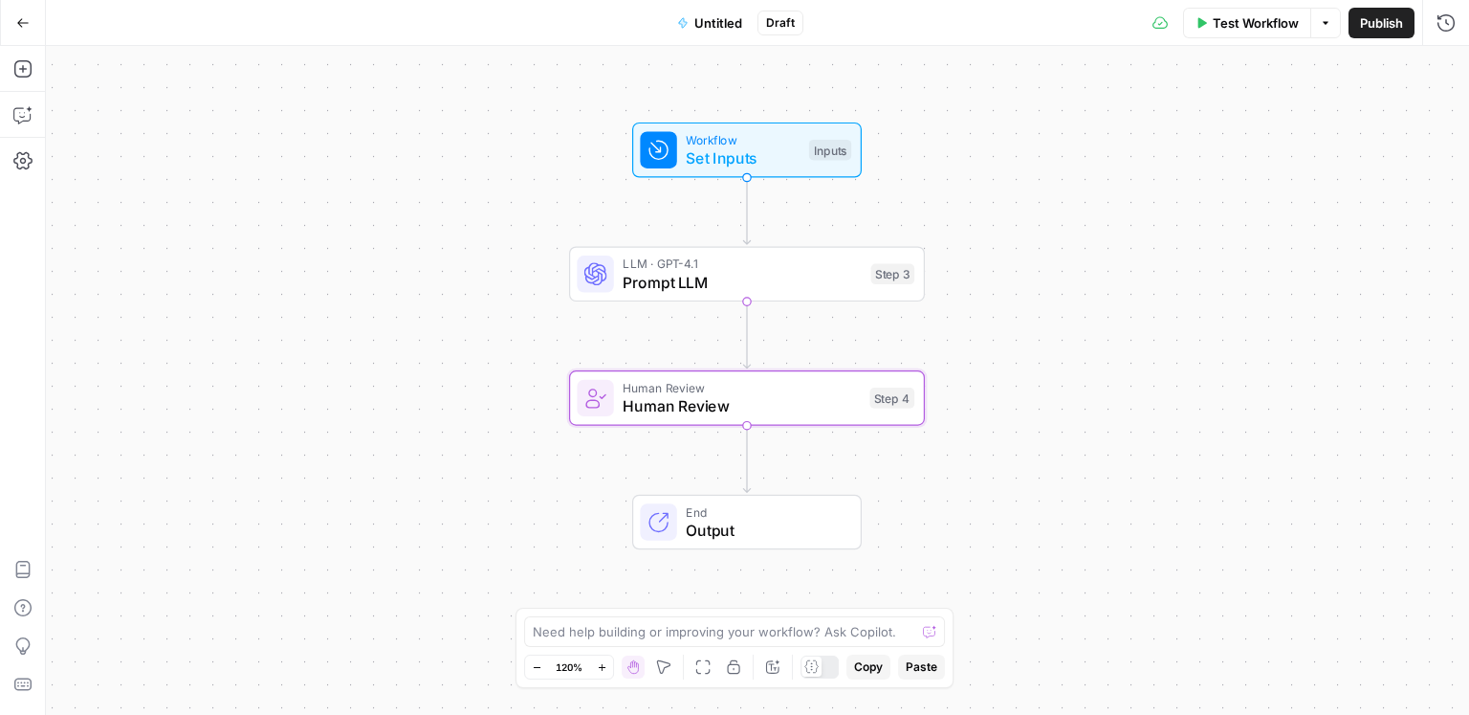
drag, startPoint x: 718, startPoint y: 239, endPoint x: 579, endPoint y: 210, distance: 142.6
click at [579, 210] on div "Workflow Set Inputs Inputs LLM · GPT-4.1 Prompt LLM Step 3 Human Review Human R…" at bounding box center [757, 380] width 1423 height 669
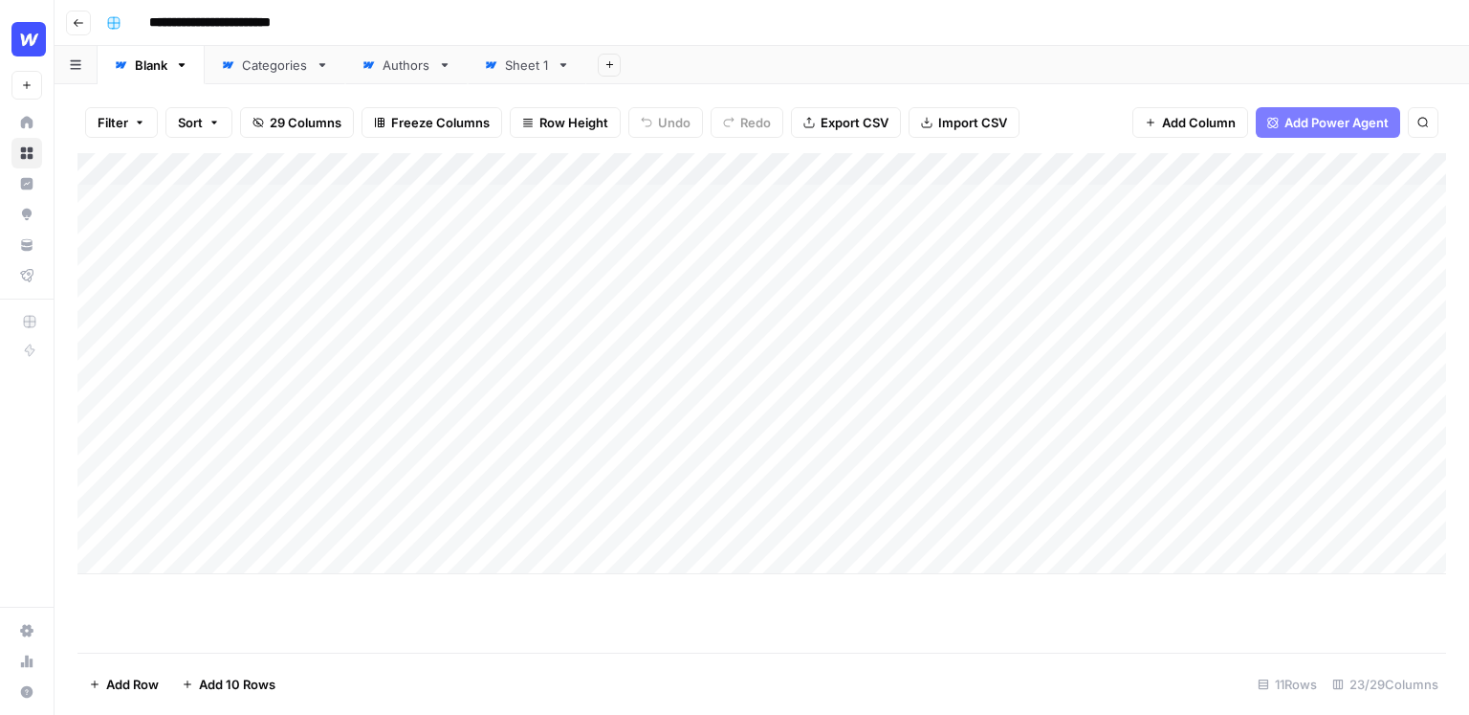
click at [888, 169] on div "Add Column" at bounding box center [761, 363] width 1369 height 421
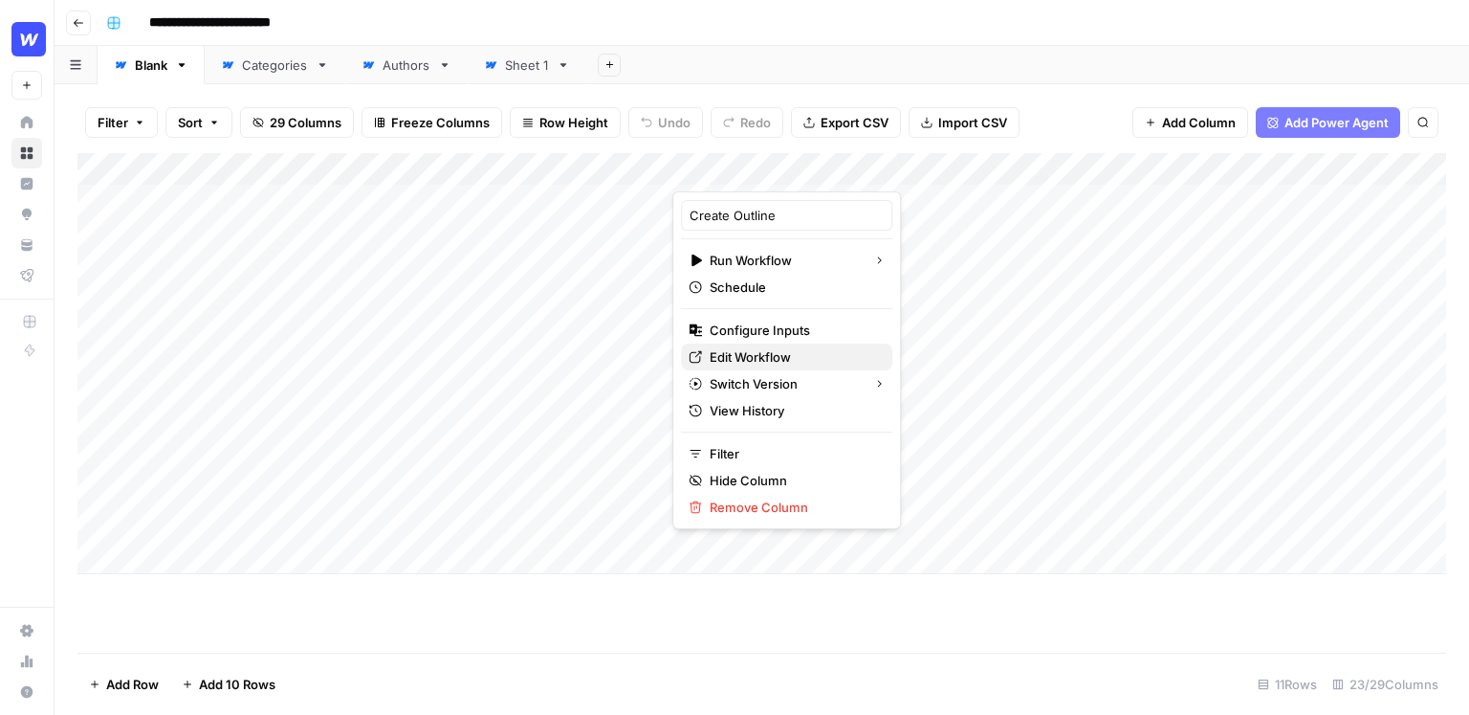
click at [765, 360] on span "Edit Workflow" at bounding box center [793, 356] width 167 height 19
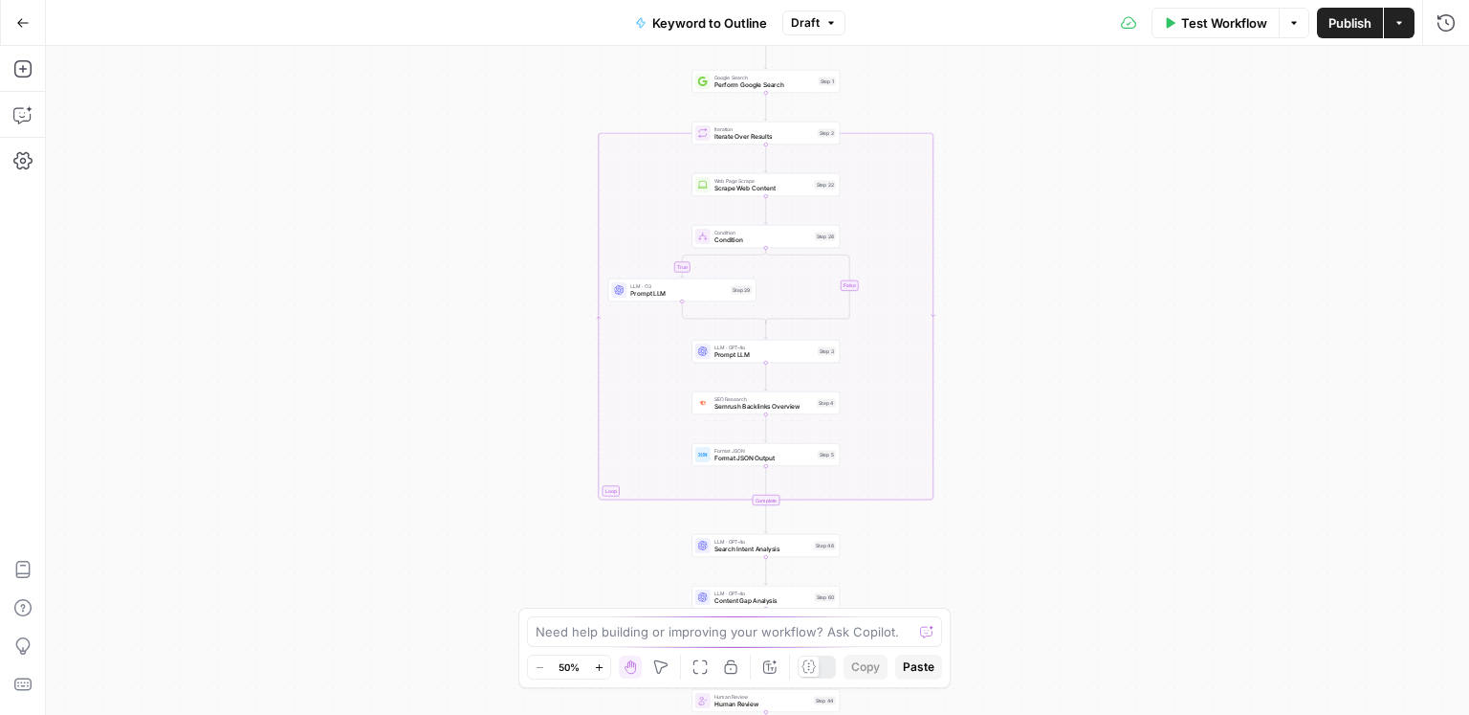
drag, startPoint x: 1043, startPoint y: 246, endPoint x: 1009, endPoint y: 425, distance: 182.0
click at [1009, 423] on div "true false Workflow Set Inputs Inputs LLM · GPT-4o Search Query Step 40 Google …" at bounding box center [757, 380] width 1423 height 669
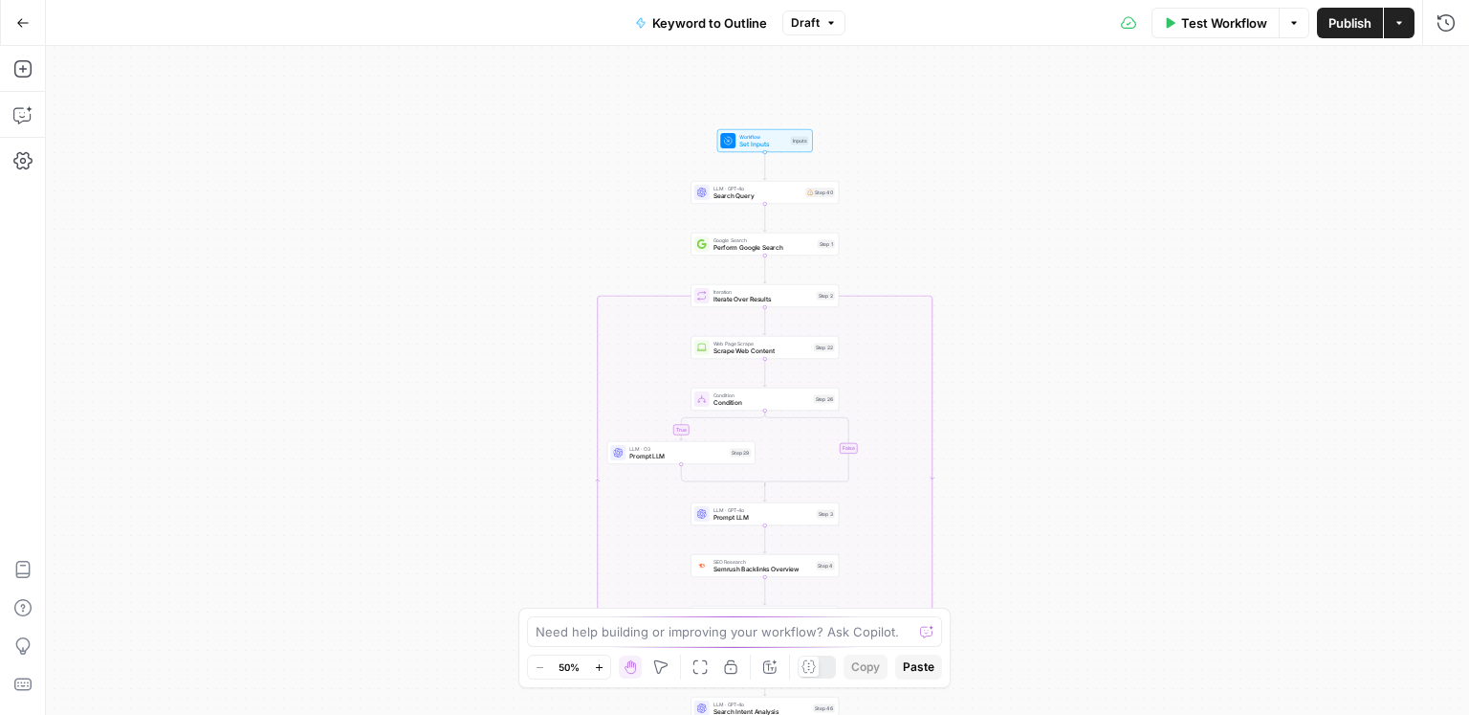
drag, startPoint x: 985, startPoint y: 179, endPoint x: 985, endPoint y: 349, distance: 170.3
click at [985, 349] on div "true false Workflow Set Inputs Inputs LLM · GPT-4o Search Query Step 40 Google …" at bounding box center [757, 380] width 1423 height 669
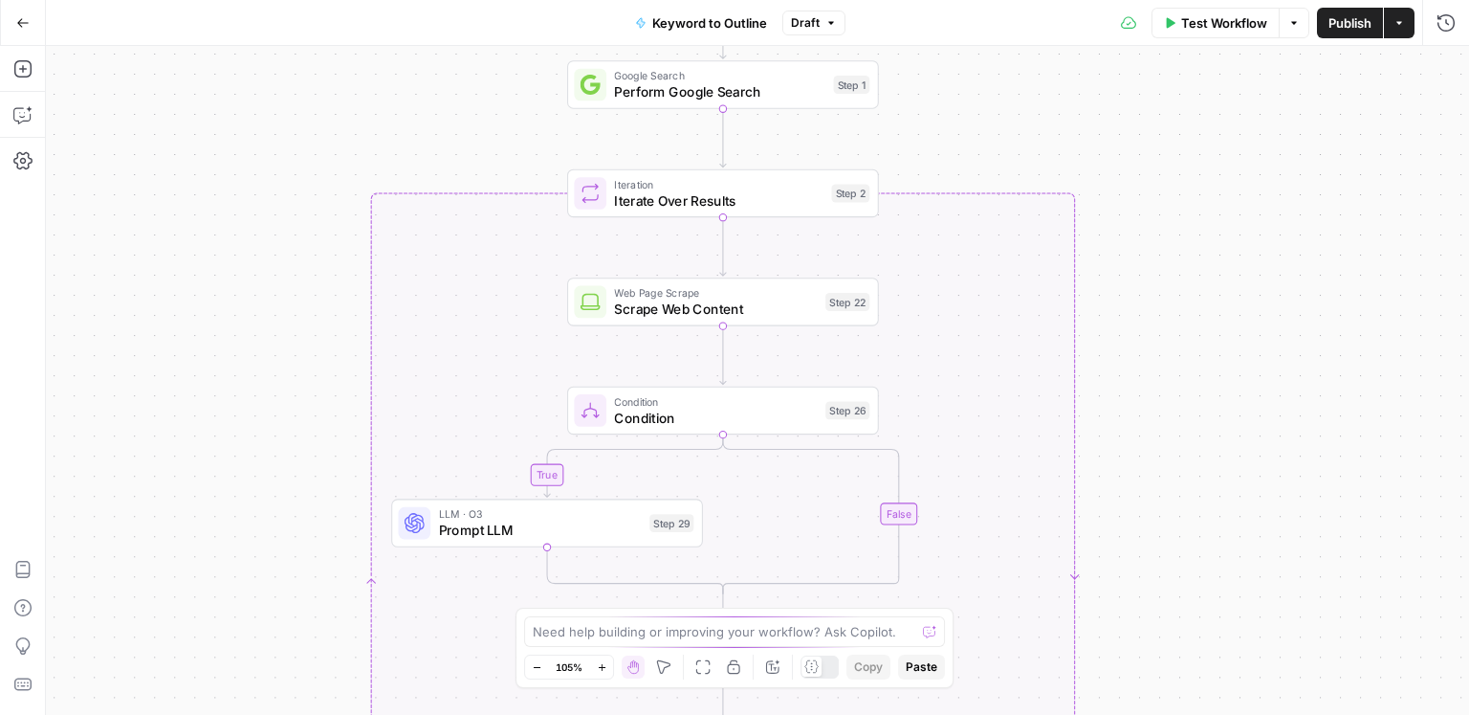
drag, startPoint x: 903, startPoint y: 275, endPoint x: 975, endPoint y: 66, distance: 220.5
click at [975, 66] on div "true false Workflow Set Inputs Inputs LLM · GPT-4o Search Query Step 40 Google …" at bounding box center [757, 380] width 1423 height 669
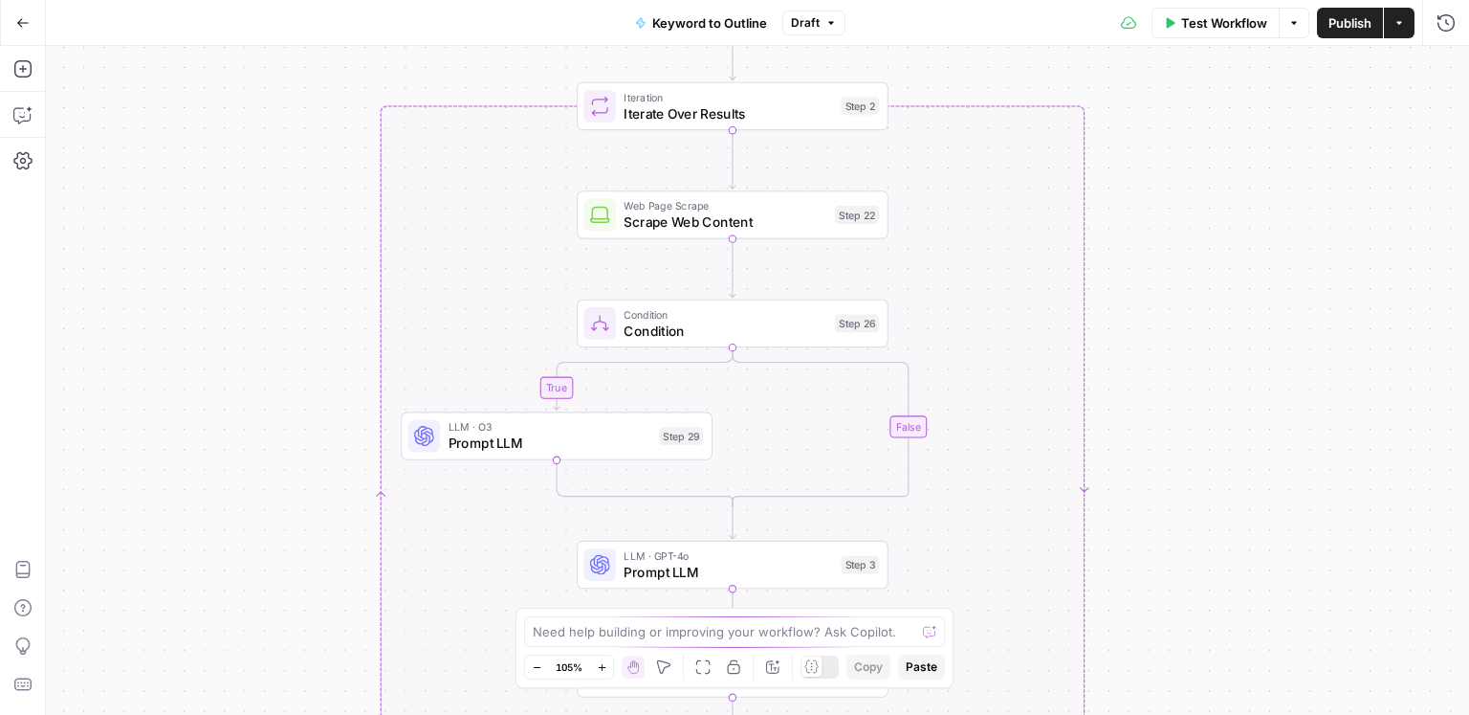
drag, startPoint x: 1155, startPoint y: 361, endPoint x: 1160, endPoint y: 318, distance: 43.4
click at [1160, 318] on div "true false Workflow Set Inputs Inputs LLM · GPT-4o Search Query Step 40 Google …" at bounding box center [757, 380] width 1423 height 669
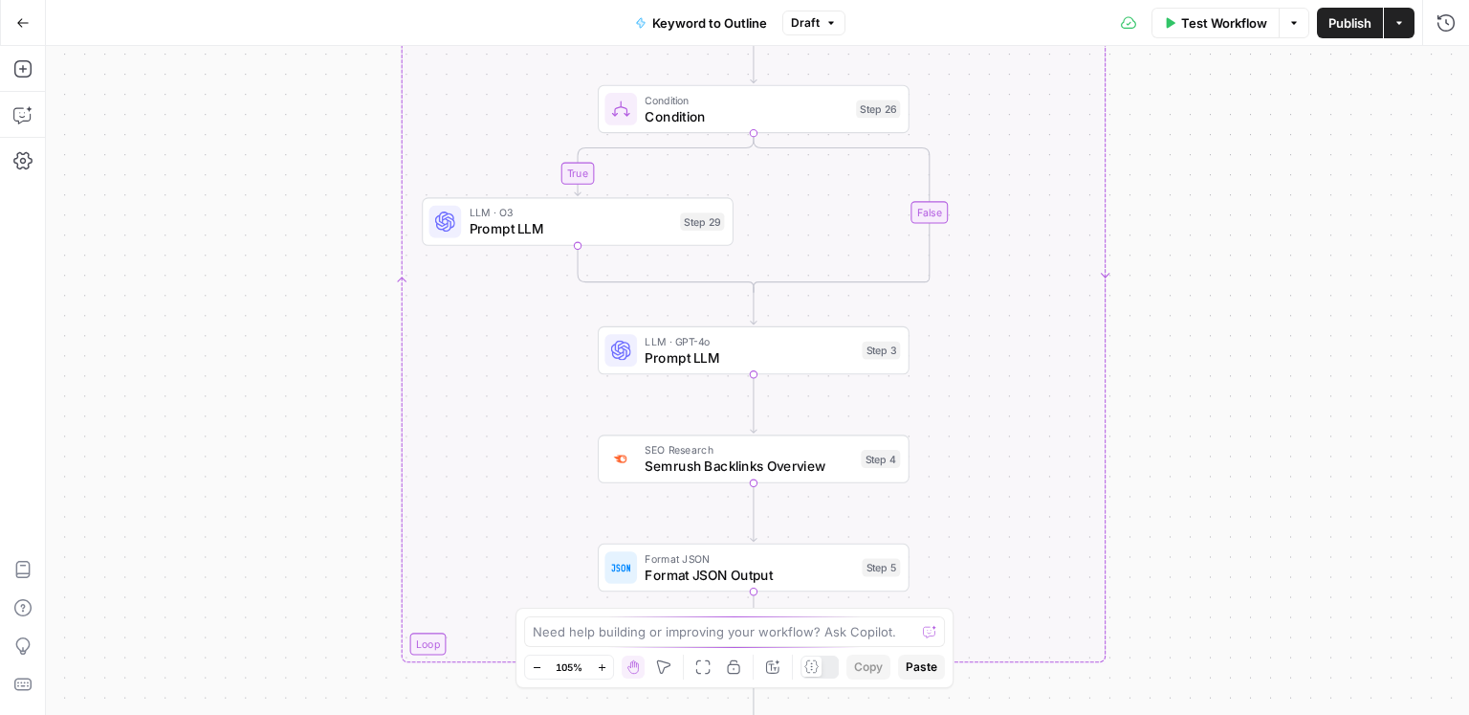
drag, startPoint x: 1136, startPoint y: 480, endPoint x: 1157, endPoint y: 239, distance: 241.9
click at [1157, 239] on div "true false Workflow Set Inputs Inputs LLM · GPT-4o Search Query Step 40 Google …" at bounding box center [757, 380] width 1423 height 669
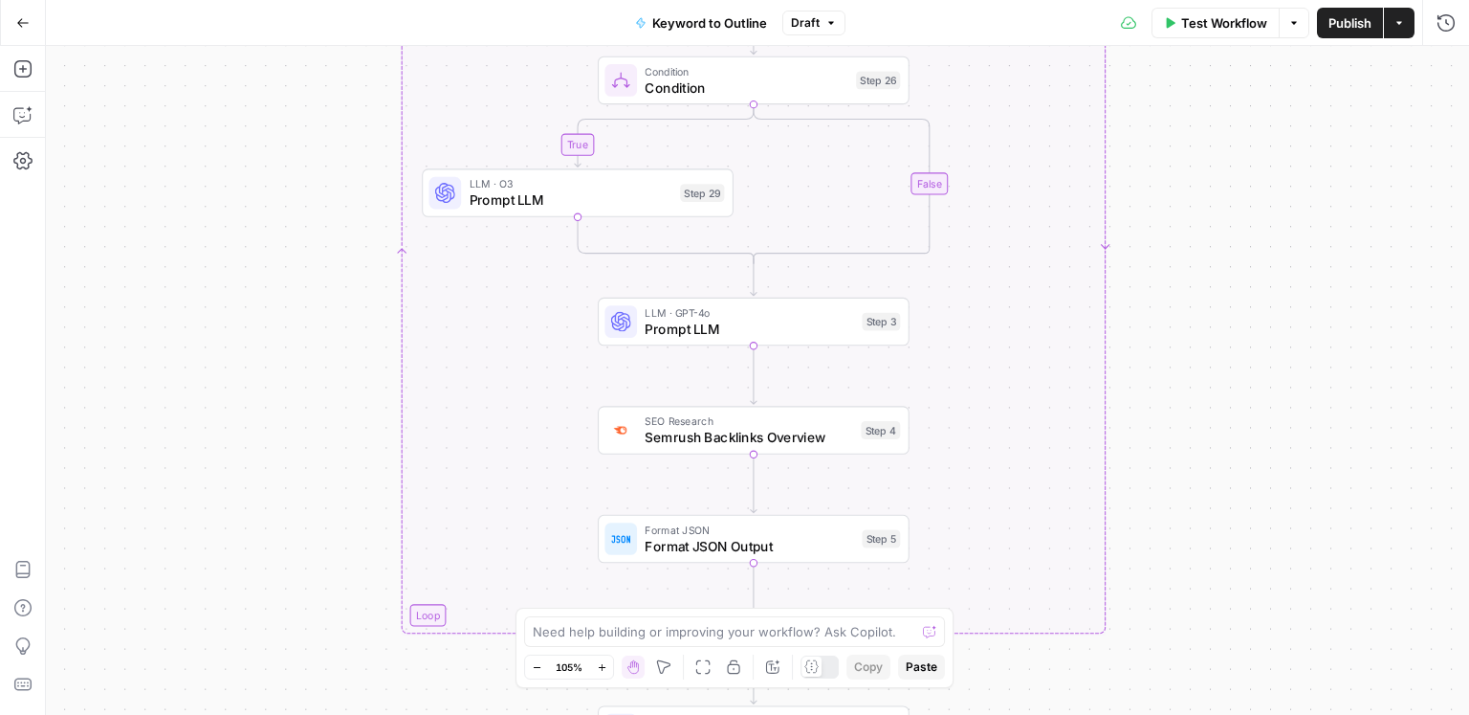
click at [724, 435] on span "Semrush Backlinks Overview" at bounding box center [749, 437] width 208 height 20
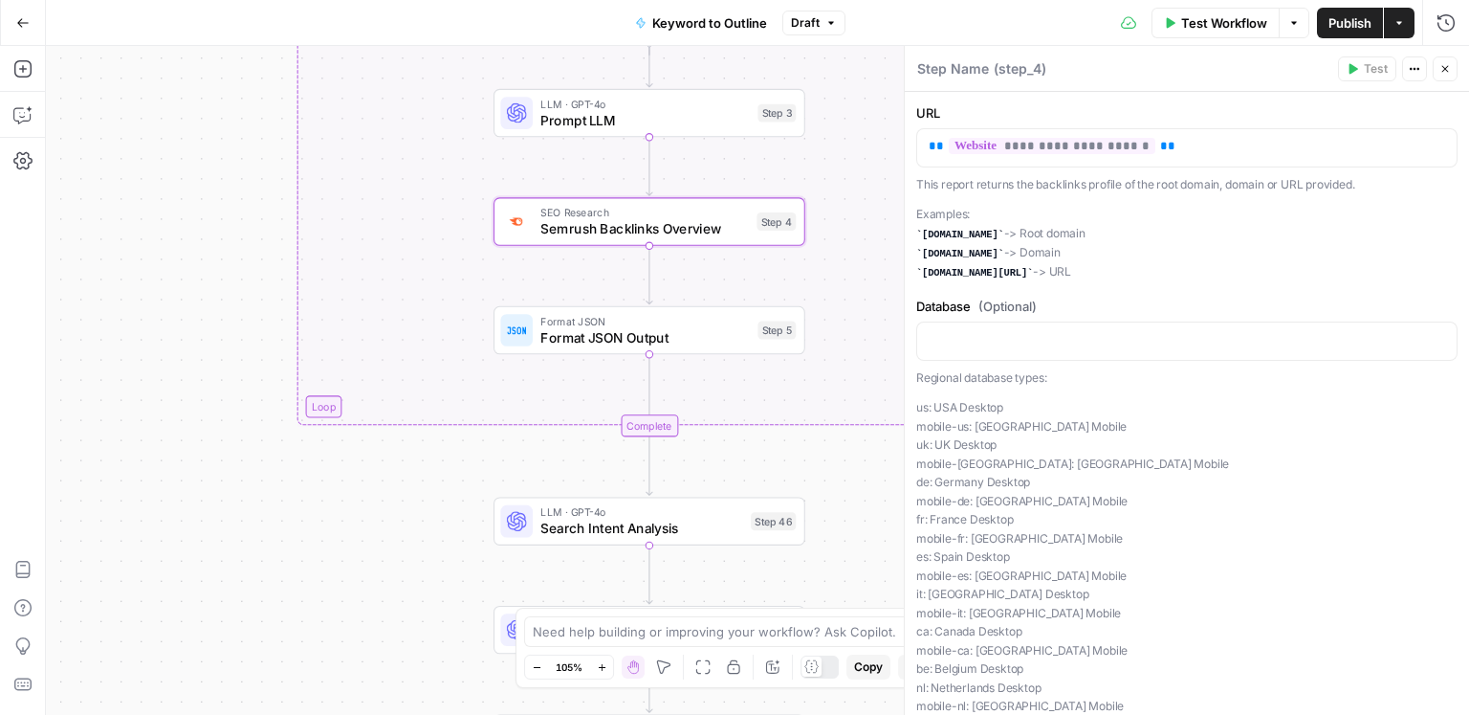
drag, startPoint x: 327, startPoint y: 448, endPoint x: 224, endPoint y: 231, distance: 240.5
click at [224, 231] on div "true false Workflow Set Inputs Inputs LLM · GPT-4o Search Query Step 40 Google …" at bounding box center [757, 380] width 1423 height 669
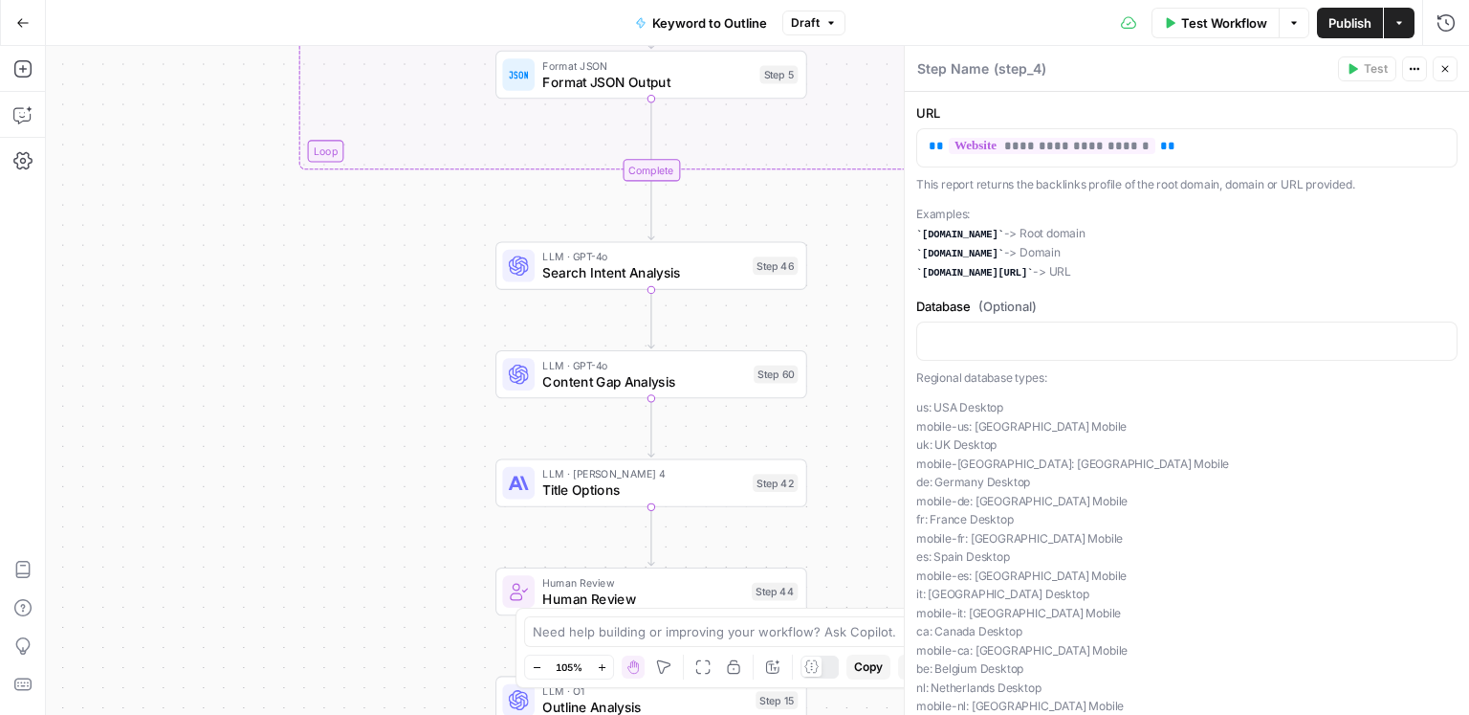
drag, startPoint x: 418, startPoint y: 536, endPoint x: 421, endPoint y: 261, distance: 274.6
click at [421, 261] on div "true false Workflow Set Inputs Inputs LLM · GPT-4o Search Query Step 40 Google …" at bounding box center [757, 380] width 1423 height 669
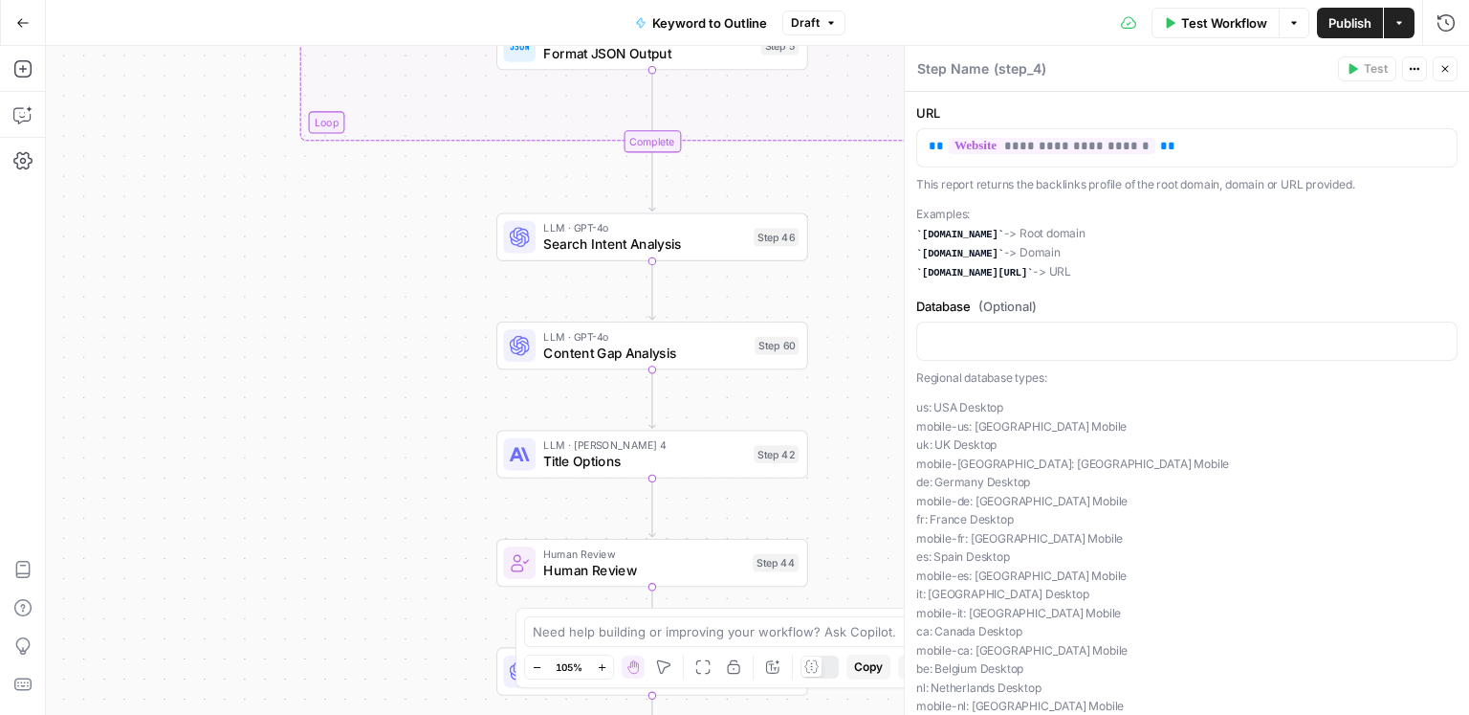
click at [665, 234] on span "Search Intent Analysis" at bounding box center [644, 244] width 202 height 20
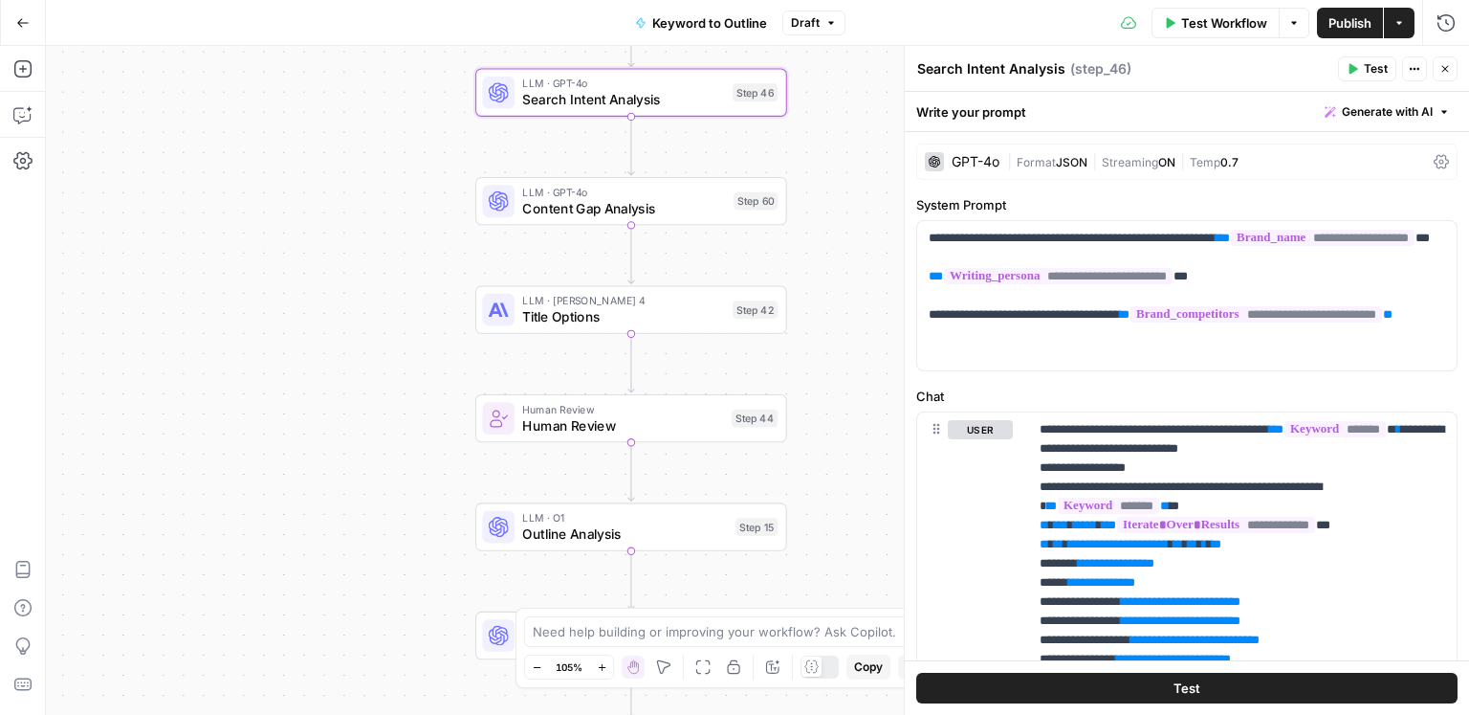
drag, startPoint x: 871, startPoint y: 402, endPoint x: 849, endPoint y: 257, distance: 146.0
click at [849, 257] on div "true false Workflow Set Inputs Inputs LLM · GPT-4o Search Query Step 40 Google …" at bounding box center [757, 380] width 1423 height 669
click at [671, 209] on span "Content Gap Analysis" at bounding box center [623, 208] width 203 height 20
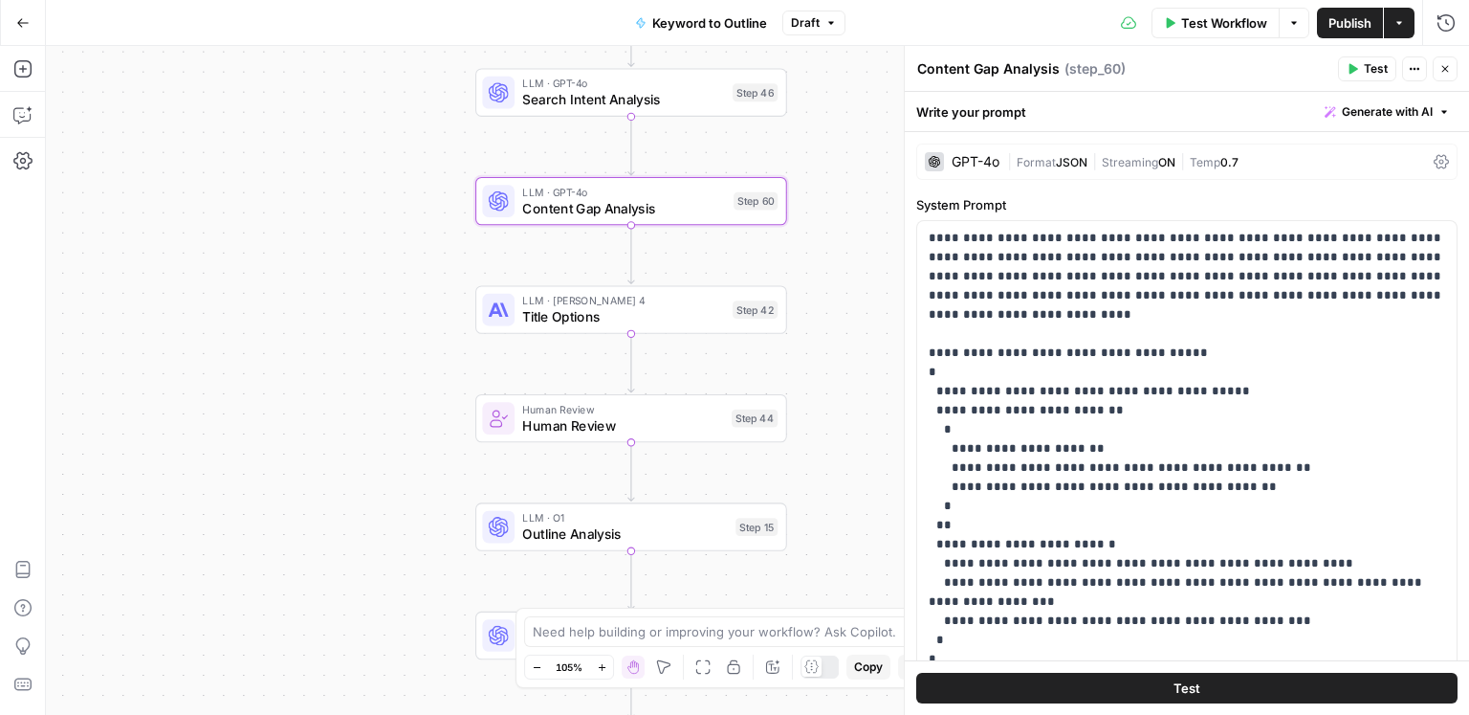
click at [1452, 70] on button "Close" at bounding box center [1445, 68] width 25 height 25
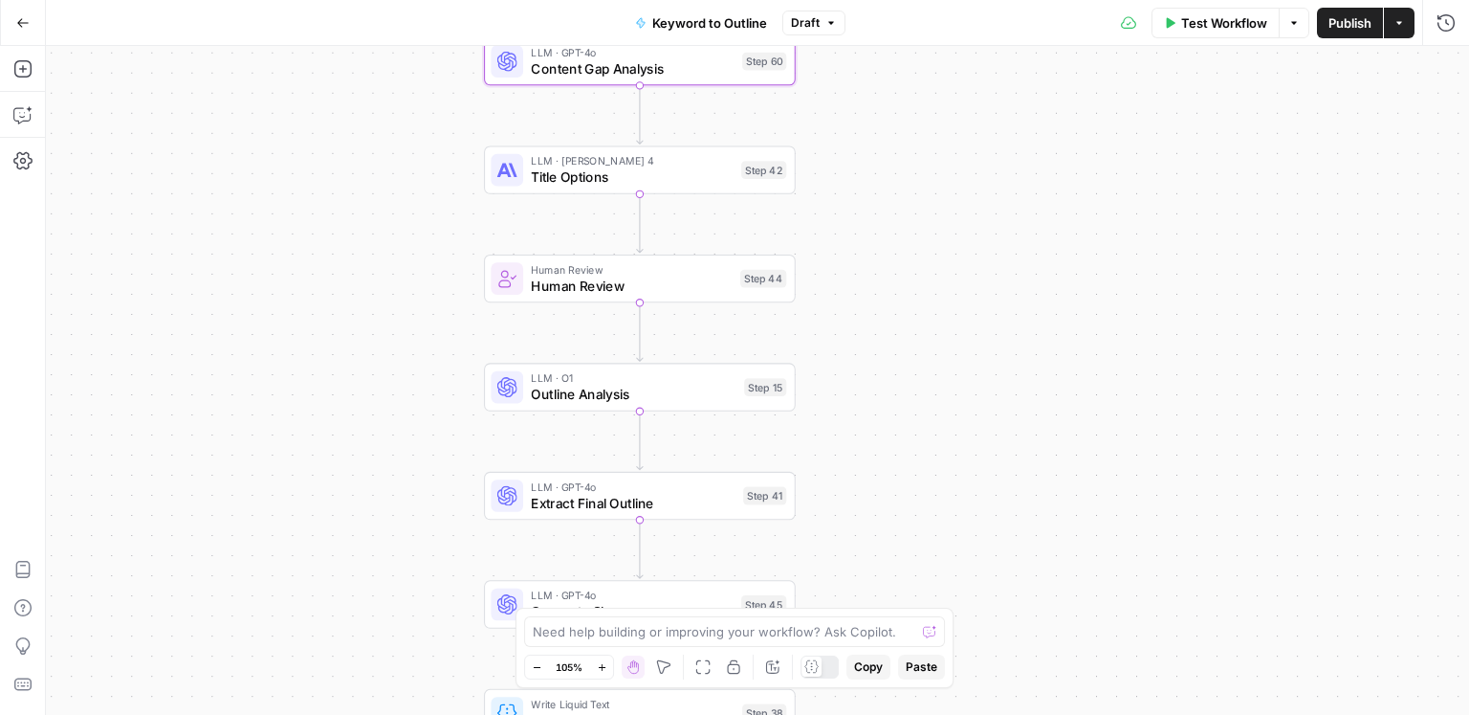
drag, startPoint x: 896, startPoint y: 421, endPoint x: 905, endPoint y: 281, distance: 139.9
click at [905, 281] on div "true false Workflow Set Inputs Inputs LLM · GPT-4o Search Query Step 40 Google …" at bounding box center [757, 380] width 1423 height 669
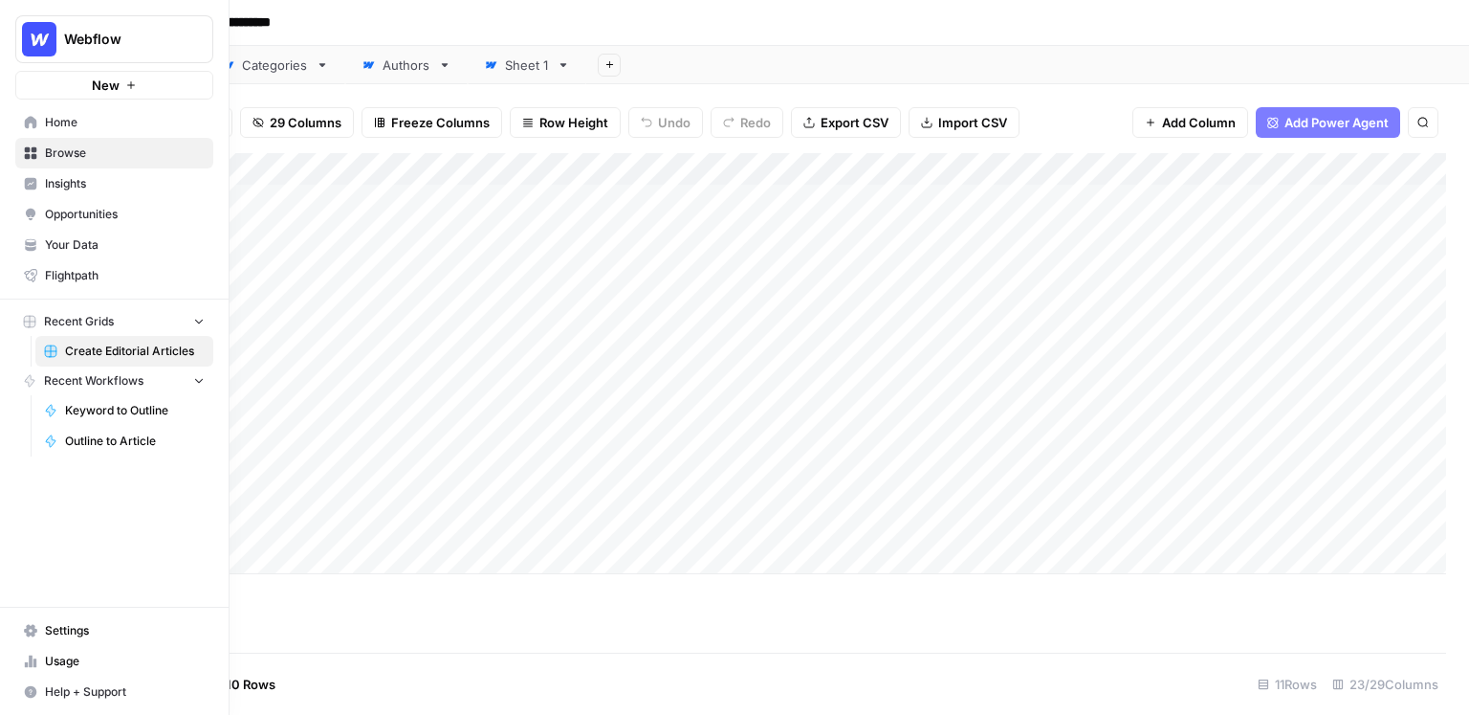
click at [35, 44] on img "Workspace: Webflow" at bounding box center [39, 39] width 34 height 34
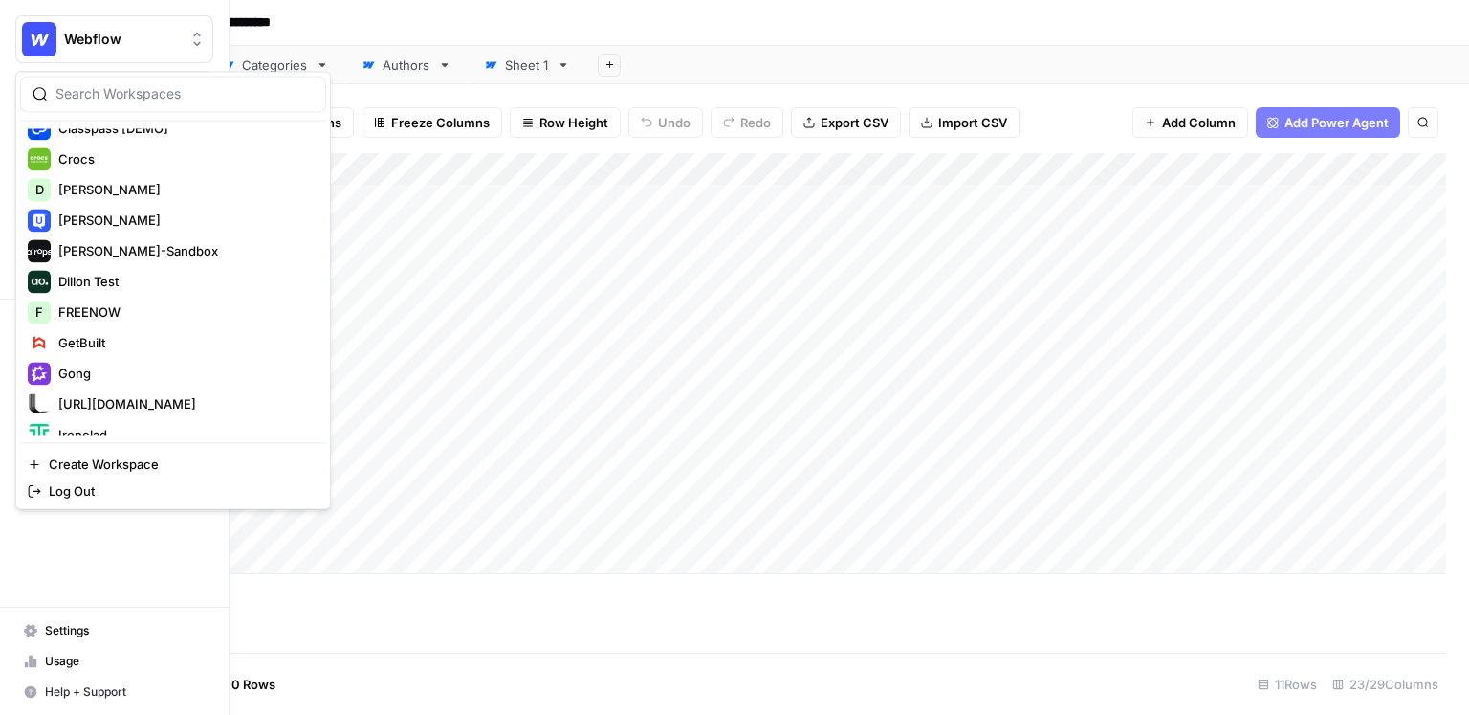
scroll to position [375, 0]
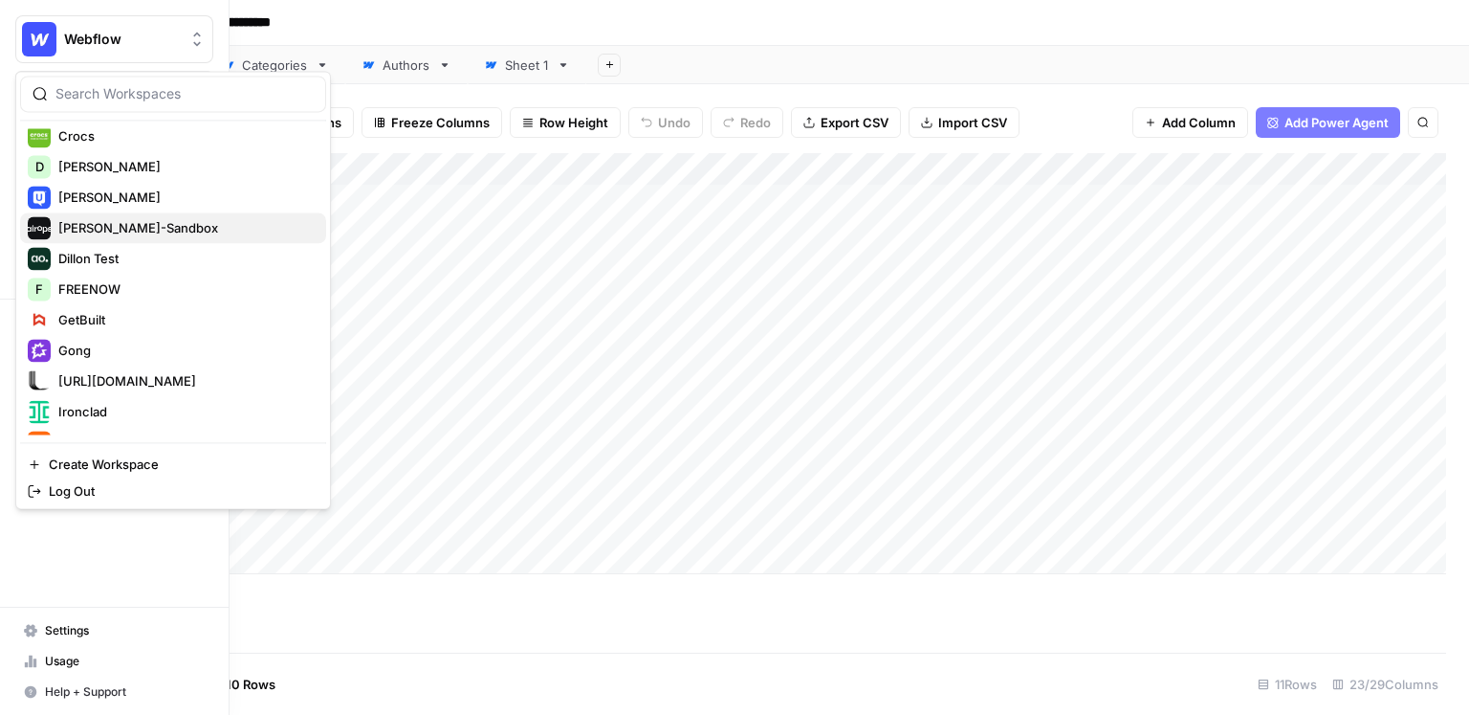
click at [132, 222] on span "[PERSON_NAME]-Sandbox" at bounding box center [184, 227] width 253 height 19
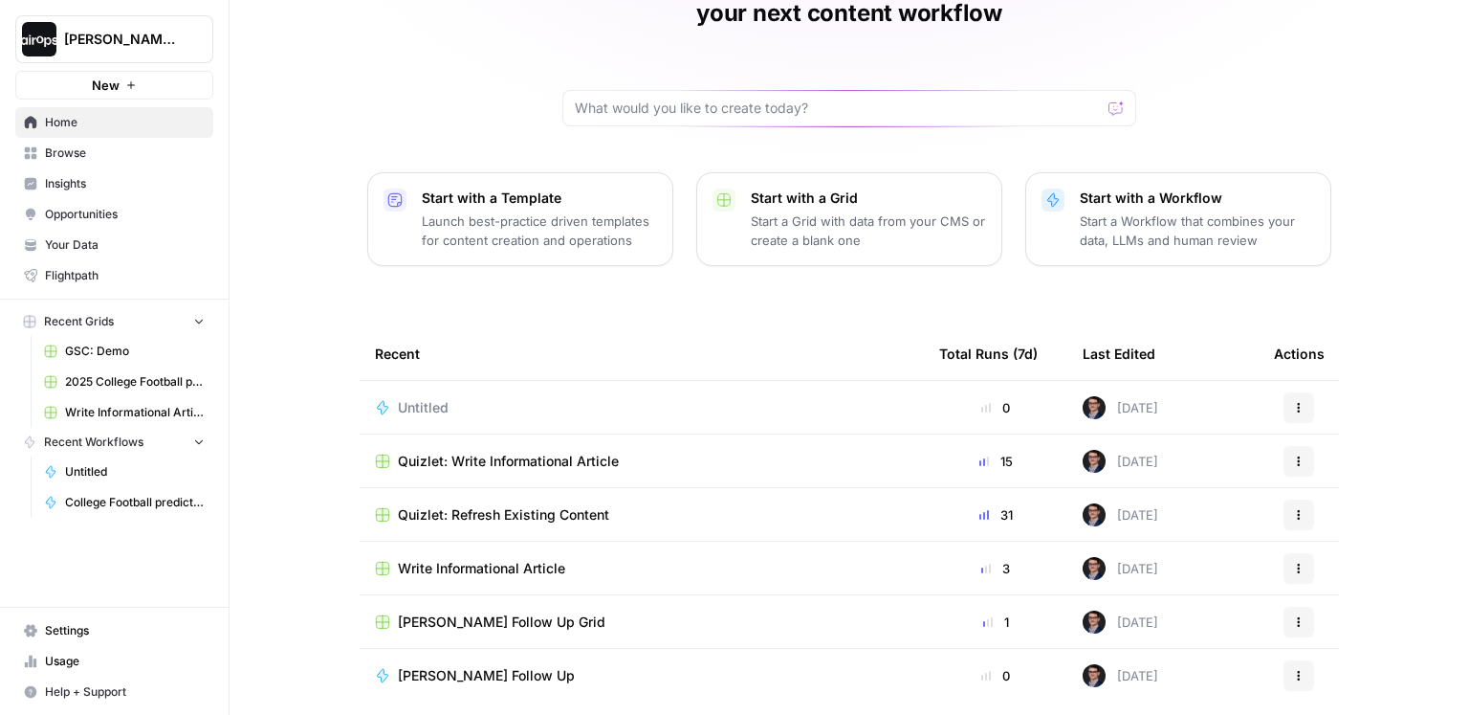
scroll to position [126, 0]
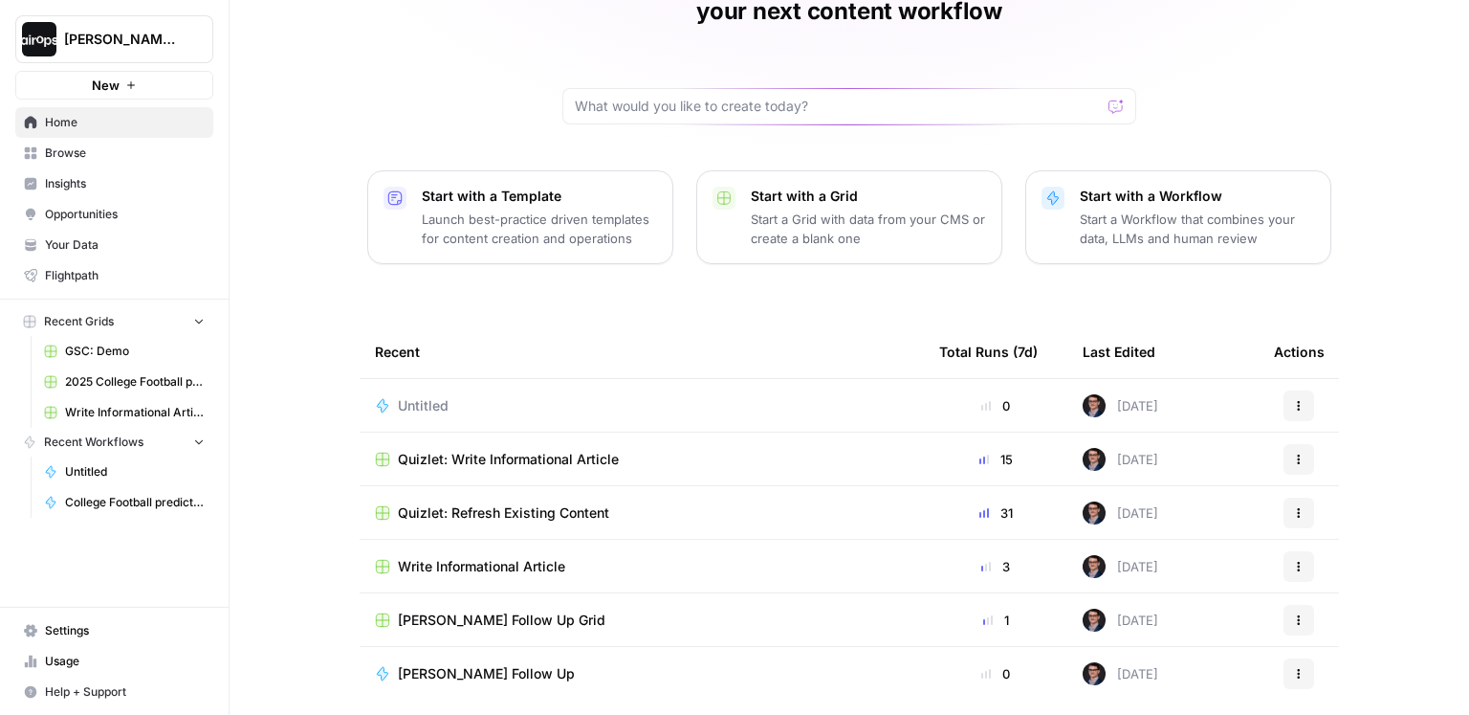
click at [452, 610] on span "[PERSON_NAME] Follow Up Grid" at bounding box center [502, 619] width 208 height 19
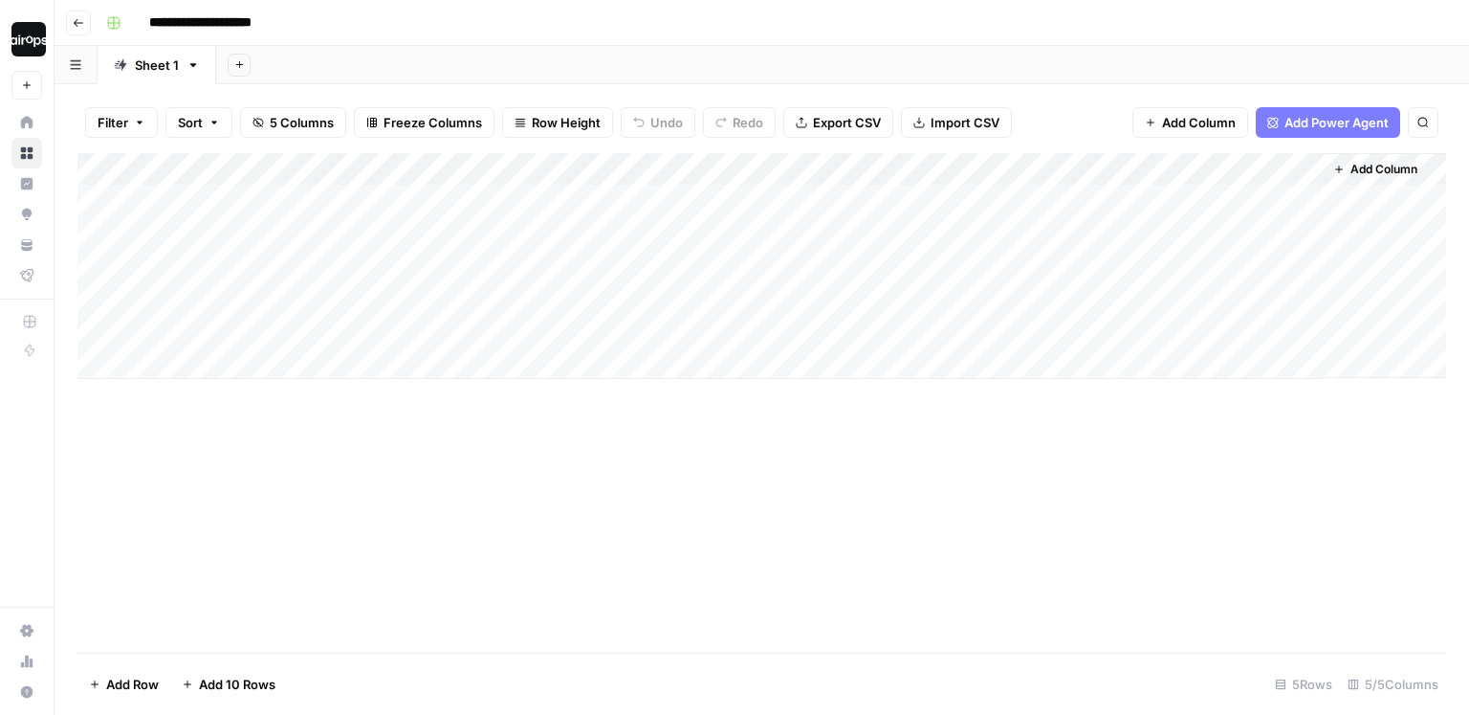
click at [288, 235] on div "Add Column" at bounding box center [761, 266] width 1369 height 226
type textarea "**********"
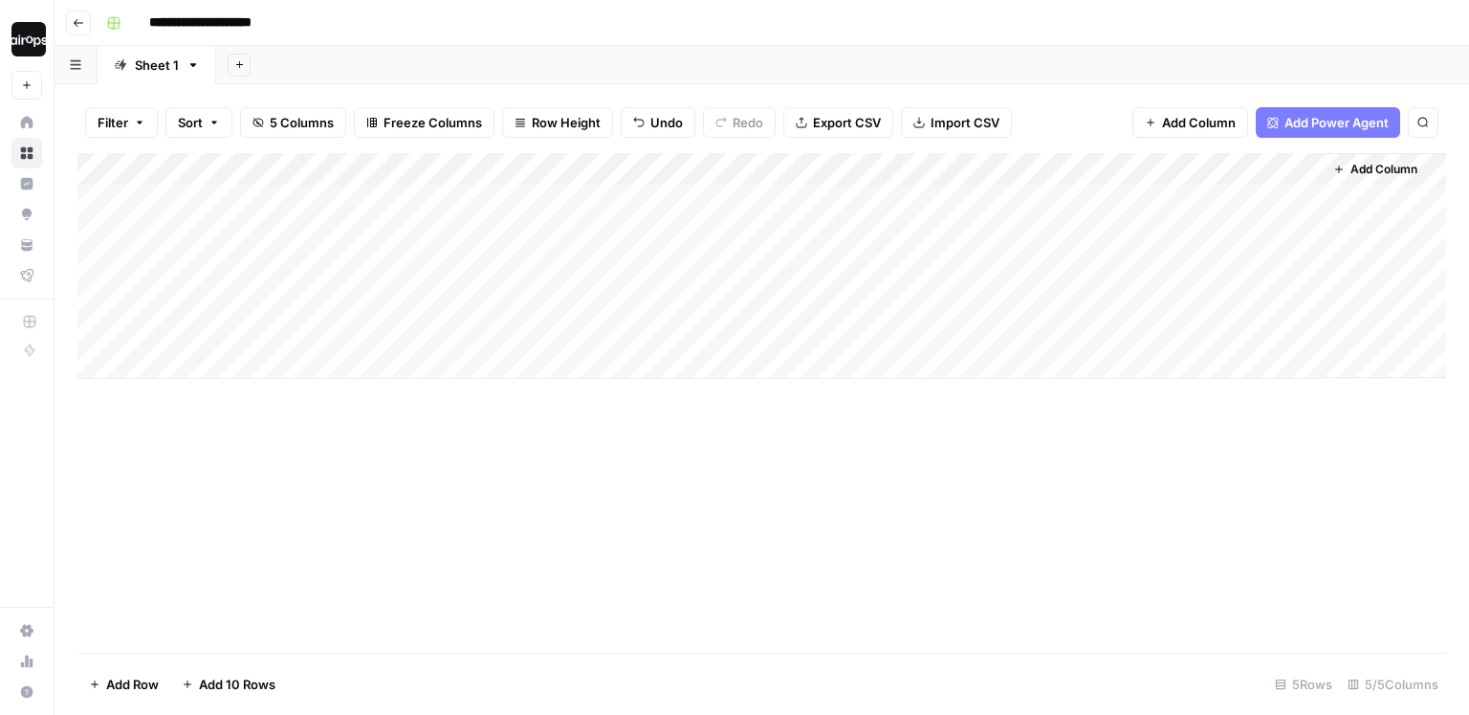
click at [474, 230] on div "Add Column" at bounding box center [761, 266] width 1369 height 226
type textarea "*******"
click at [774, 241] on div "Add Column" at bounding box center [761, 266] width 1369 height 226
type textarea "*******"
click at [1053, 233] on div "Add Column" at bounding box center [761, 266] width 1369 height 226
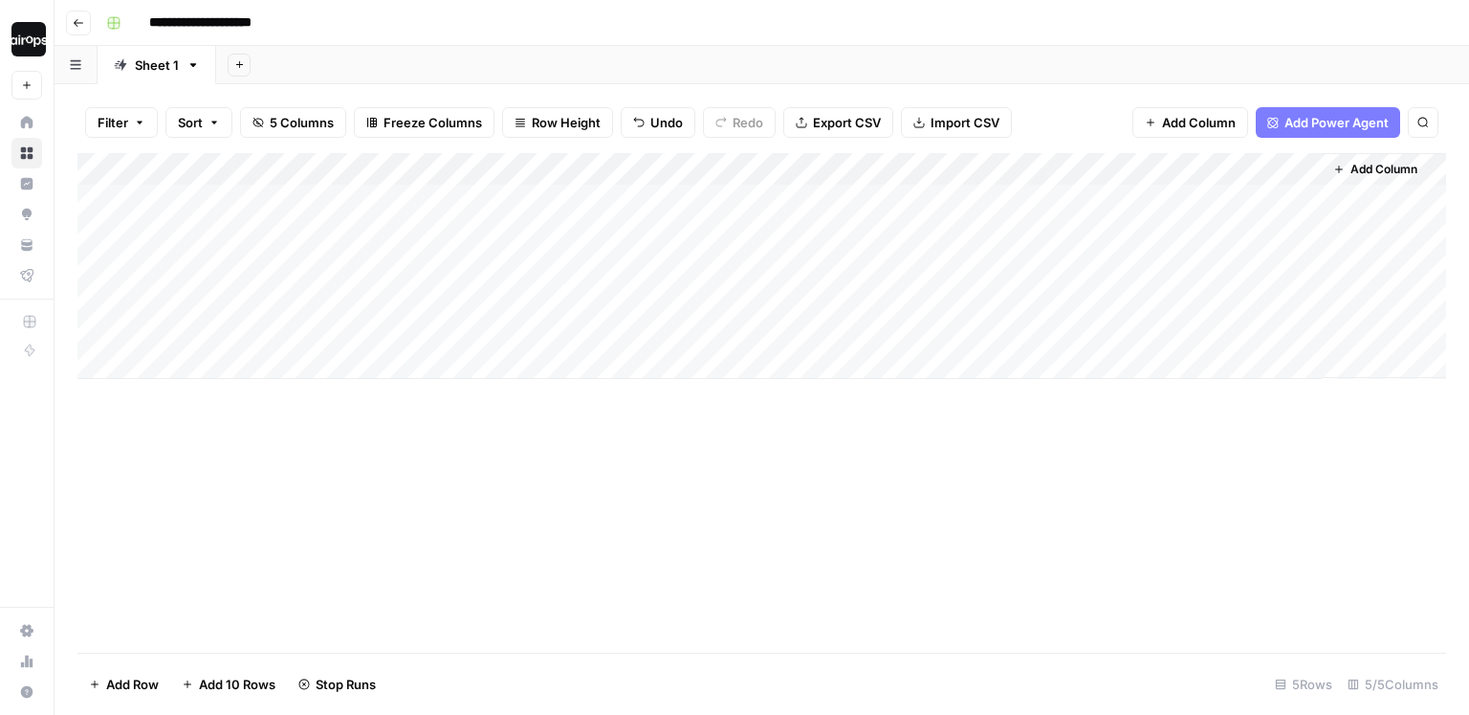
click at [1075, 131] on div "Filter Sort 5 Columns Freeze Columns Row Height Undo Redo Export CSV Import CSV…" at bounding box center [761, 122] width 1369 height 61
drag, startPoint x: 694, startPoint y: 170, endPoint x: 634, endPoint y: 168, distance: 60.3
click at [634, 168] on div "Add Column" at bounding box center [761, 266] width 1369 height 226
drag, startPoint x: 914, startPoint y: 167, endPoint x: 850, endPoint y: 166, distance: 63.1
click at [850, 166] on div "Add Column" at bounding box center [761, 266] width 1369 height 226
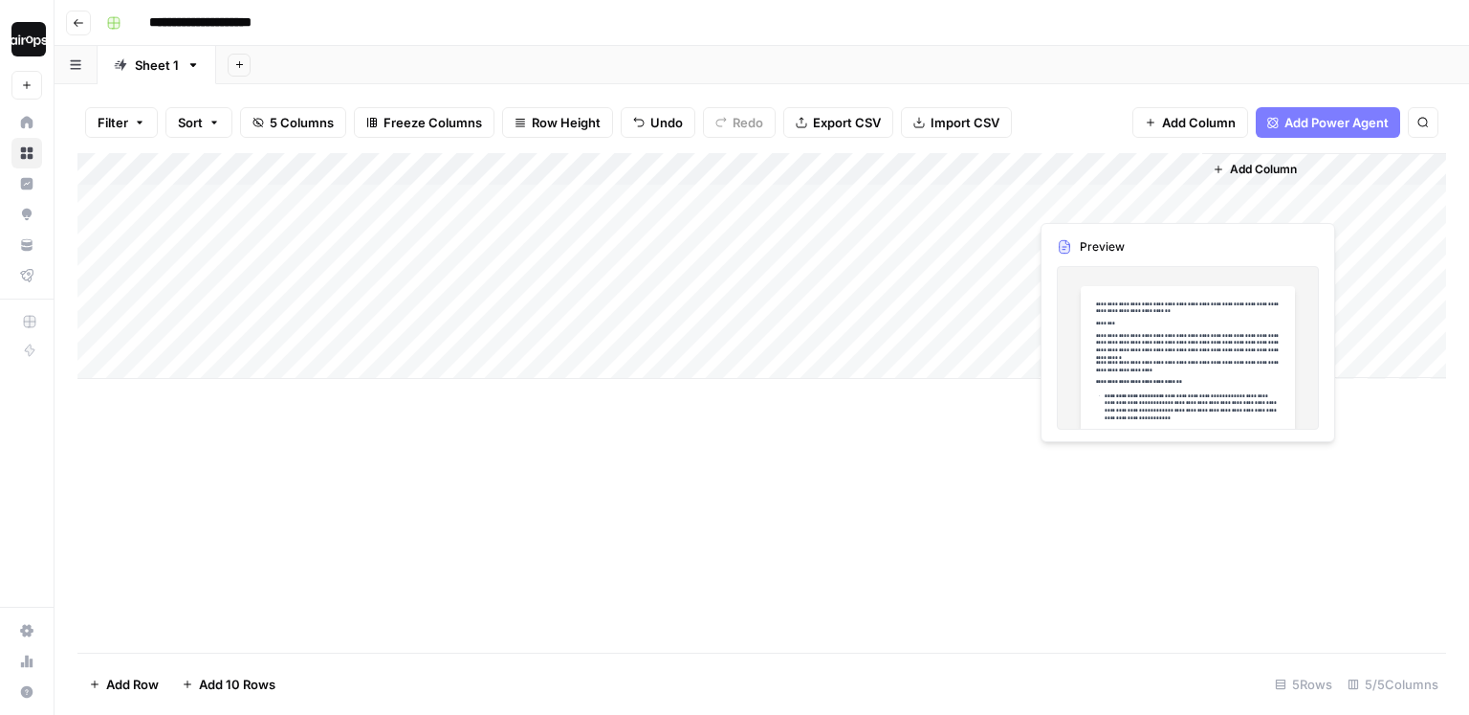
click at [1069, 92] on div "Filter Sort 5 Columns Freeze Columns Row Height Undo Redo Export CSV Import CSV…" at bounding box center [761, 122] width 1369 height 61
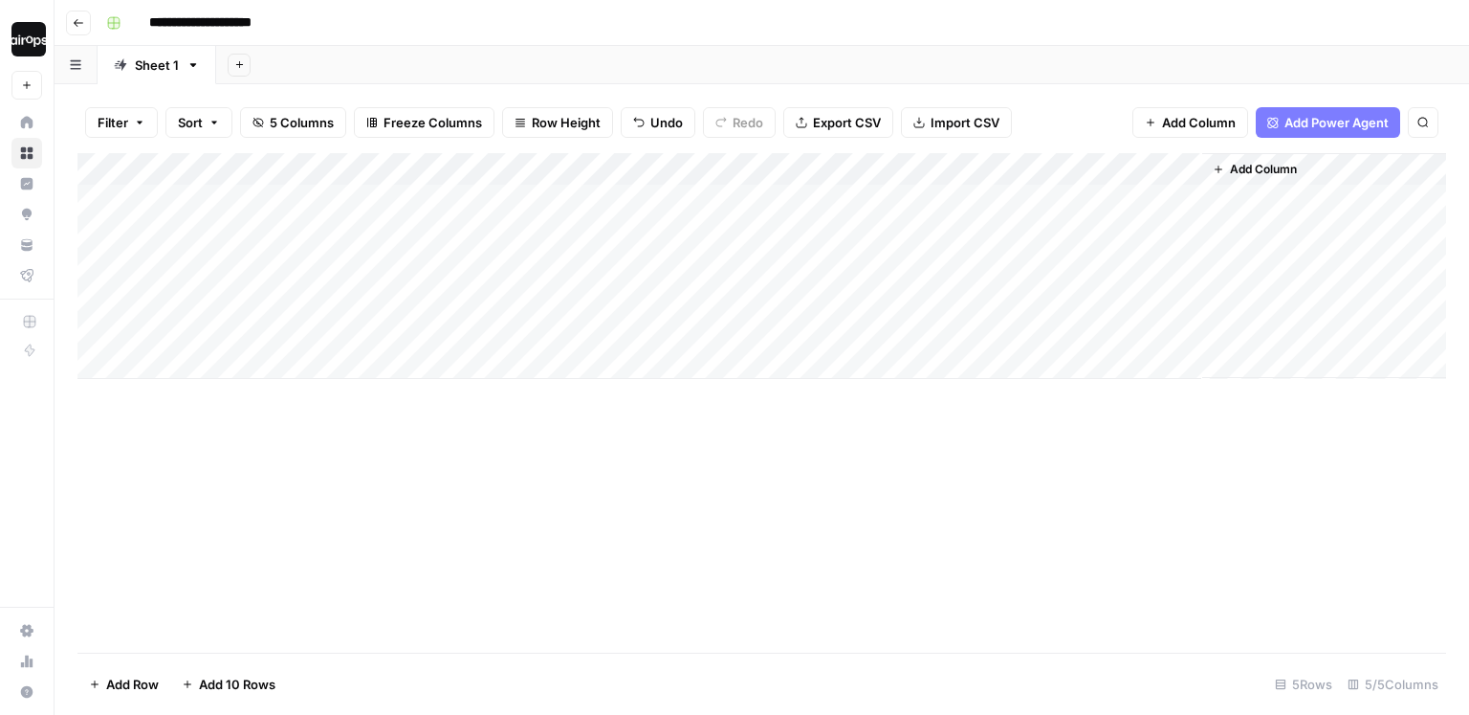
click at [1068, 117] on div "Filter Sort 5 Columns Freeze Columns Row Height Undo Redo Export CSV Import CSV…" at bounding box center [761, 122] width 1369 height 61
click at [1187, 235] on div "Add Column" at bounding box center [761, 266] width 1369 height 226
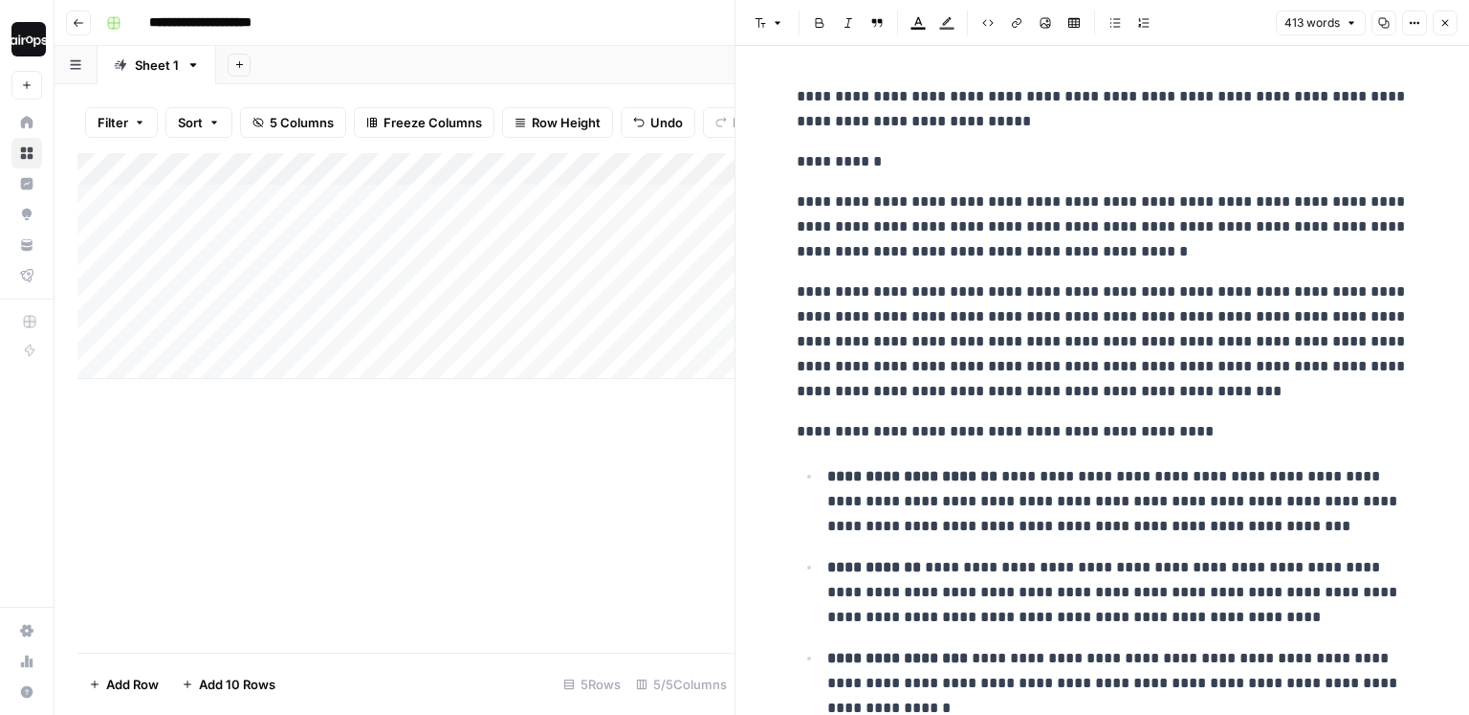
click at [1381, 28] on icon "button" at bounding box center [1383, 22] width 11 height 11
click at [1446, 27] on icon "button" at bounding box center [1445, 22] width 11 height 11
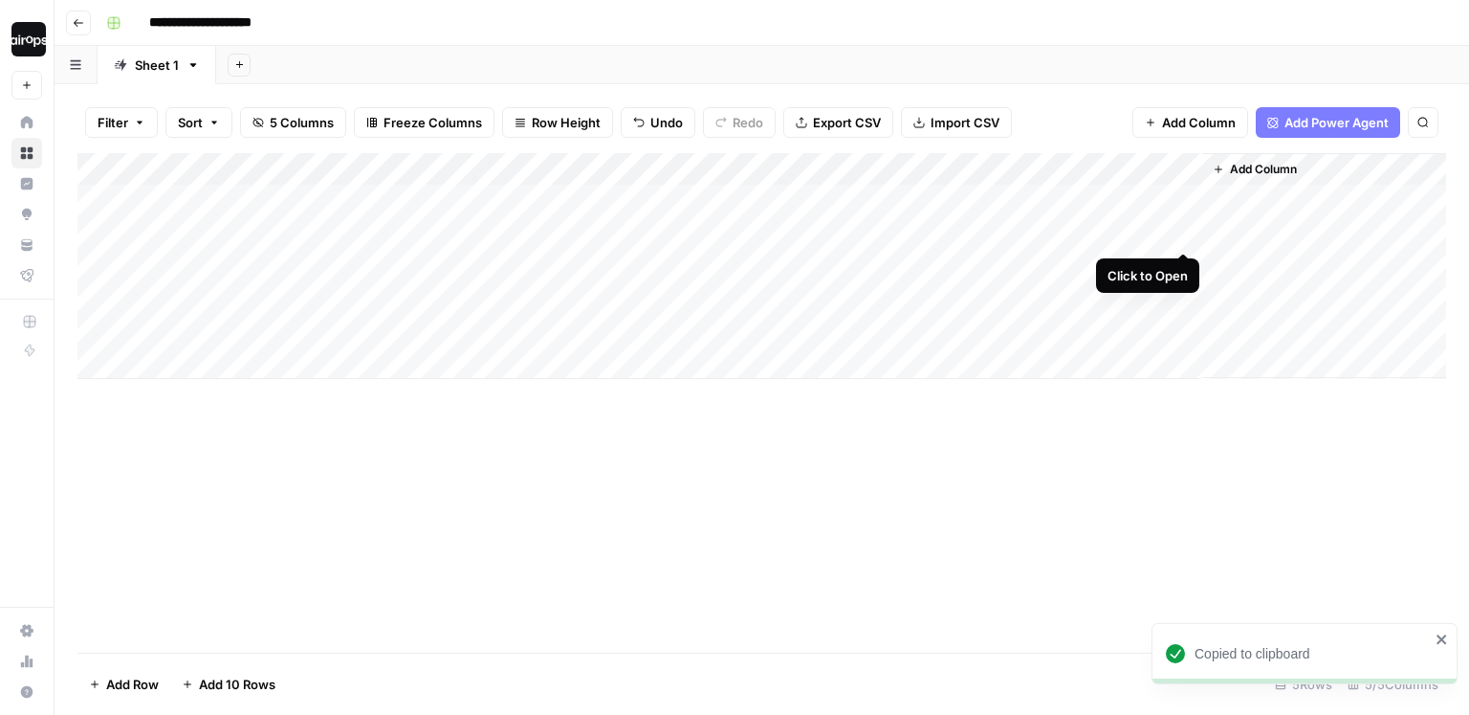
click at [1182, 231] on div "Add Column" at bounding box center [761, 266] width 1369 height 226
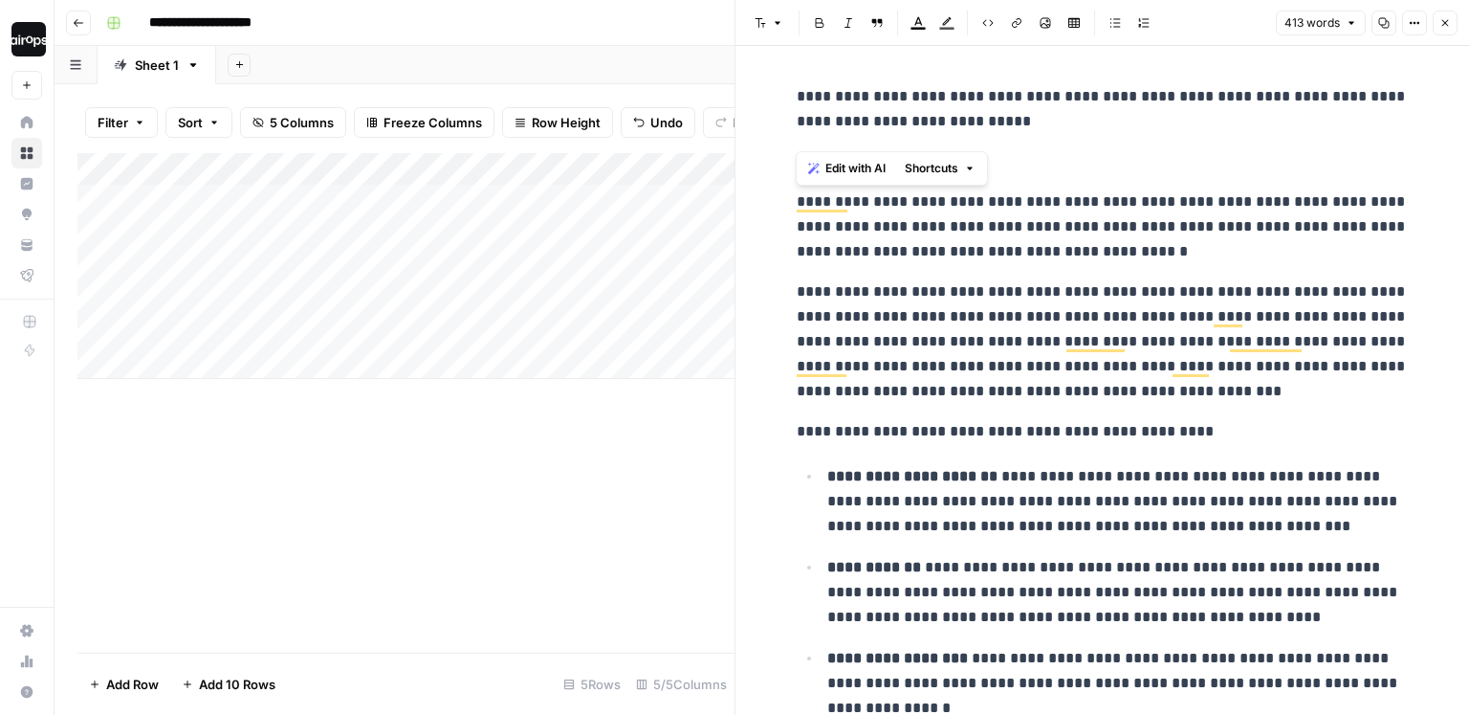
drag, startPoint x: 864, startPoint y: 546, endPoint x: 798, endPoint y: 190, distance: 361.9
click at [798, 190] on div "**********" at bounding box center [1102, 704] width 635 height 1254
copy div "**********"
